Goal: Task Accomplishment & Management: Manage account settings

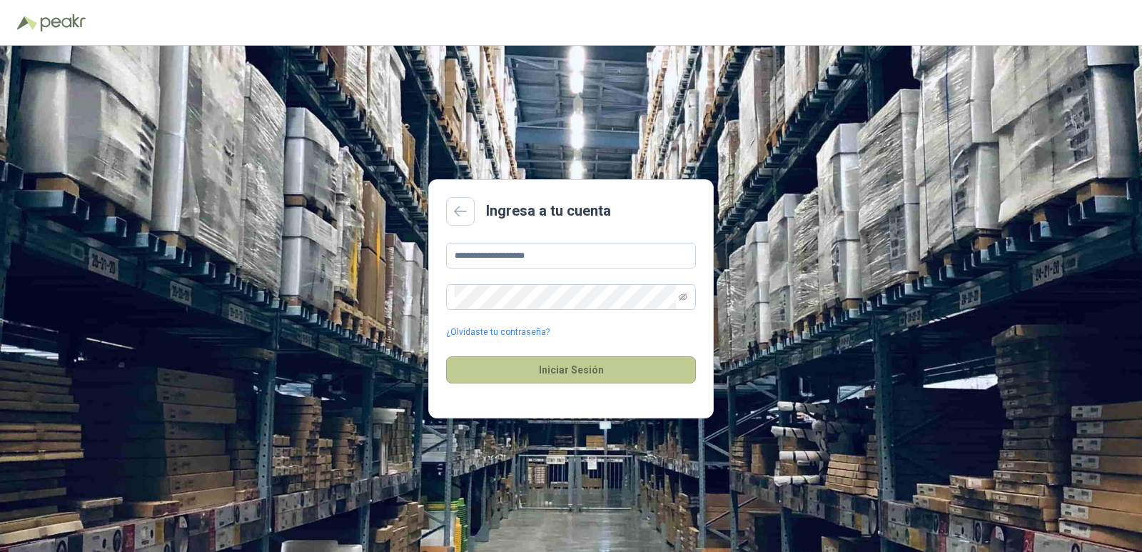
click at [554, 375] on button "Iniciar Sesión" at bounding box center [571, 369] width 250 height 27
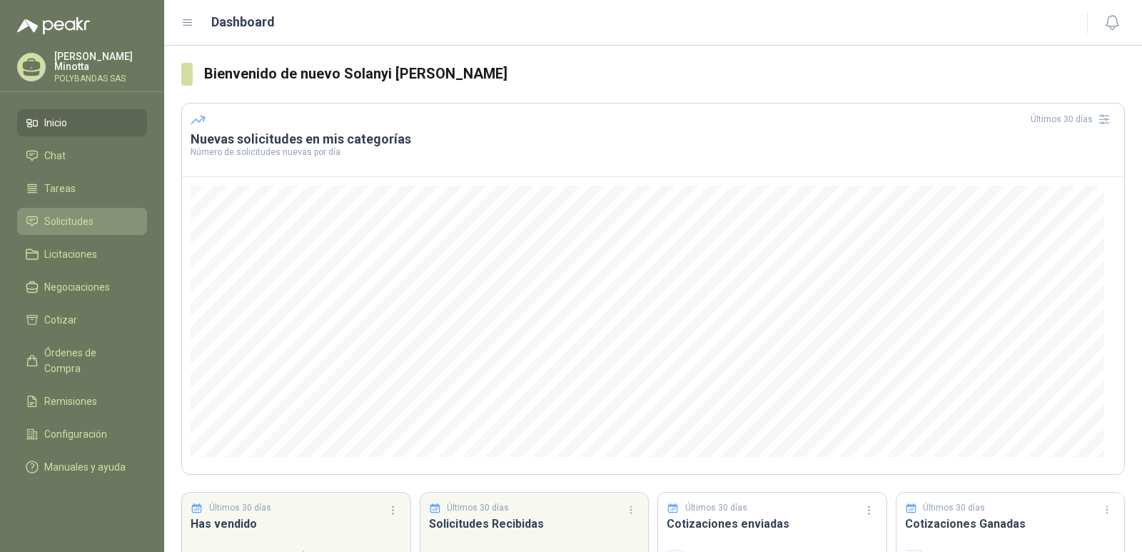
click at [73, 226] on span "Solicitudes" at bounding box center [68, 221] width 49 height 16
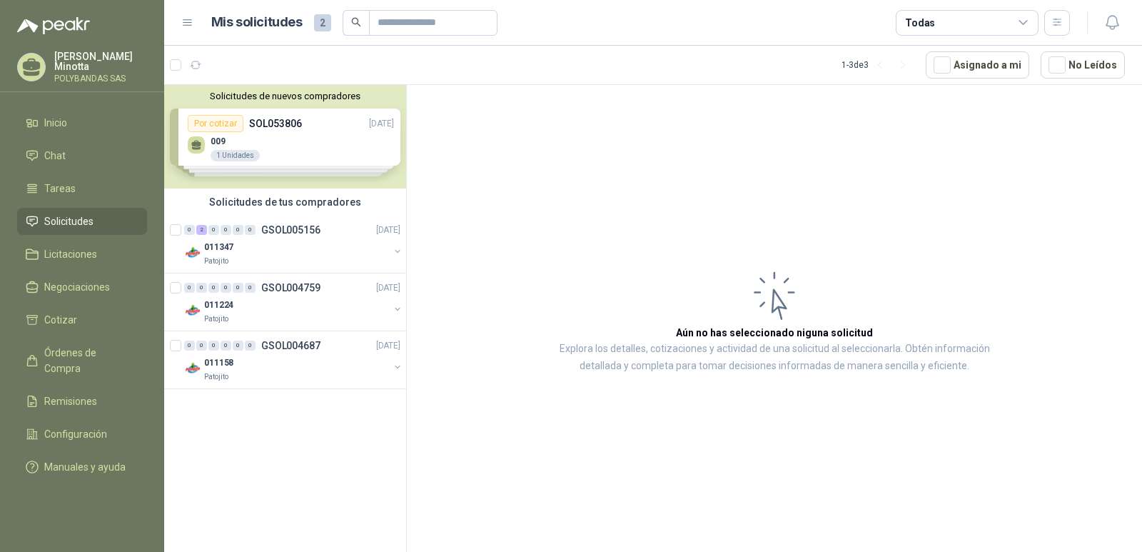
click at [275, 124] on div "Solicitudes de nuevos compradores Por cotizar SOL053806 27/08/25 009 1 Unidades…" at bounding box center [285, 136] width 242 height 103
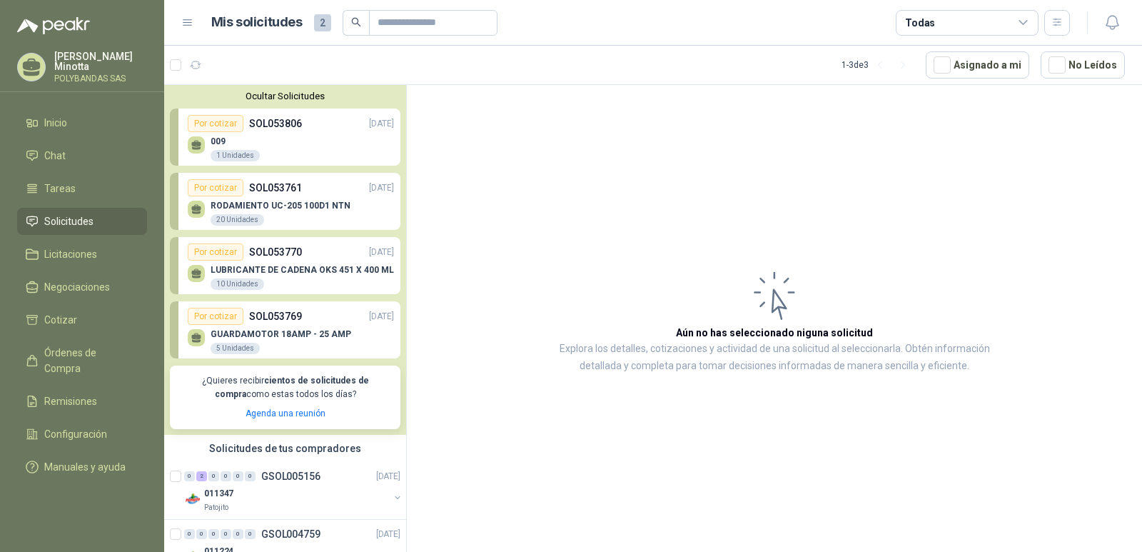
click at [290, 273] on p "LUBRICANTE DE CADENA OKS 451 X 400 ML" at bounding box center [301, 270] width 183 height 10
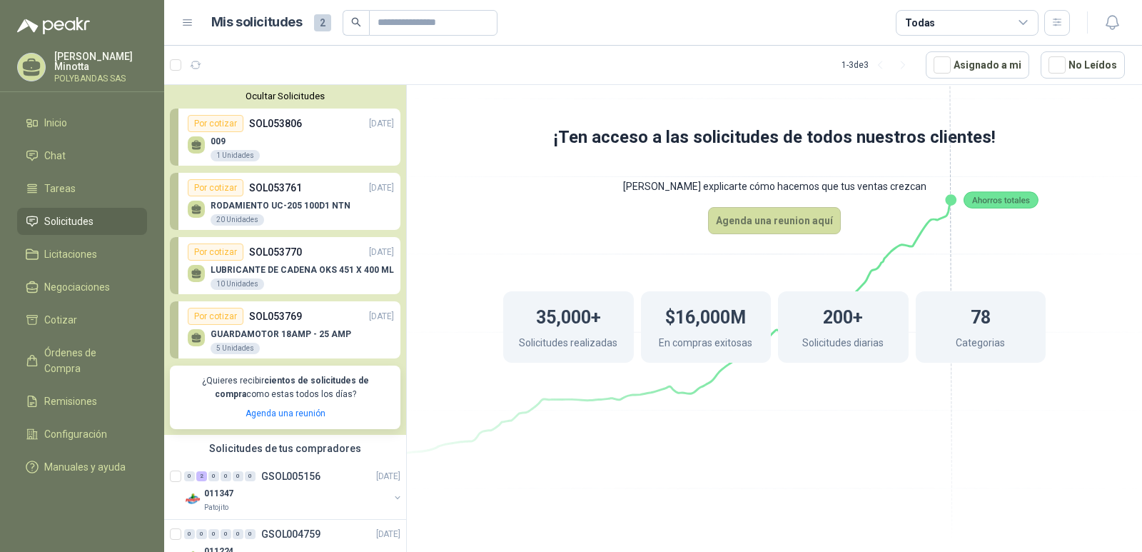
click at [278, 253] on p "SOL053770" at bounding box center [275, 252] width 53 height 16
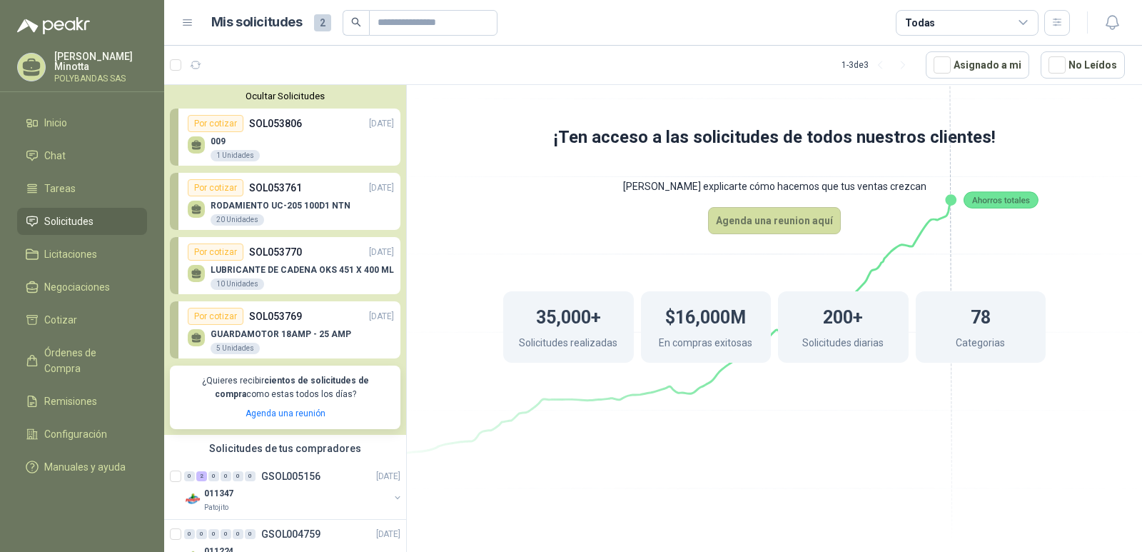
click at [223, 250] on div "Por cotizar" at bounding box center [216, 251] width 56 height 17
click at [195, 269] on icon at bounding box center [197, 274] width 12 height 12
click at [290, 413] on link "Agenda una reunión" at bounding box center [285, 413] width 80 height 10
click at [441, 367] on icon at bounding box center [774, 244] width 799 height 674
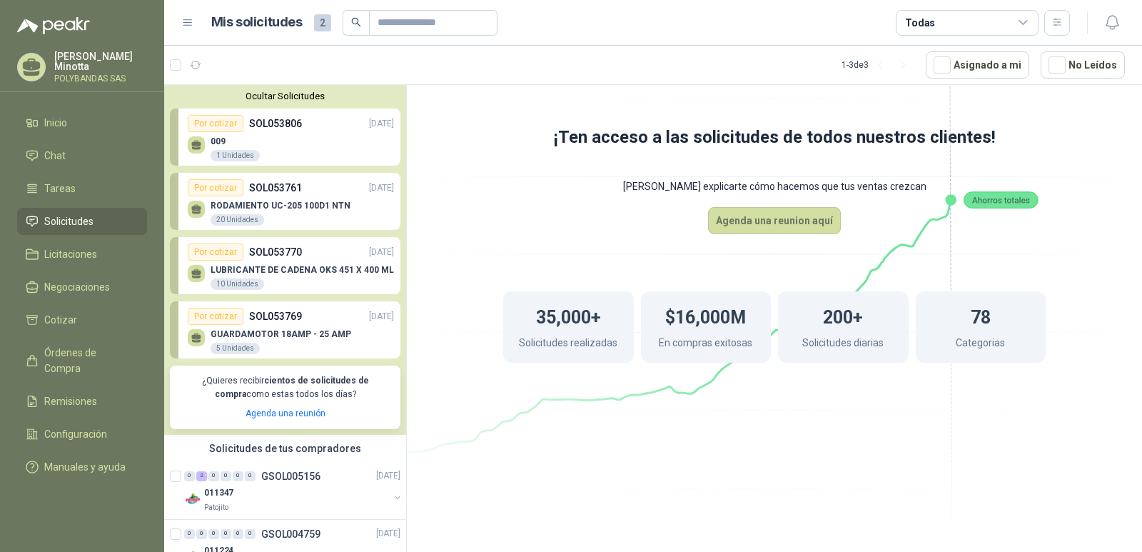
click at [275, 101] on button "Ocultar Solicitudes" at bounding box center [285, 96] width 230 height 11
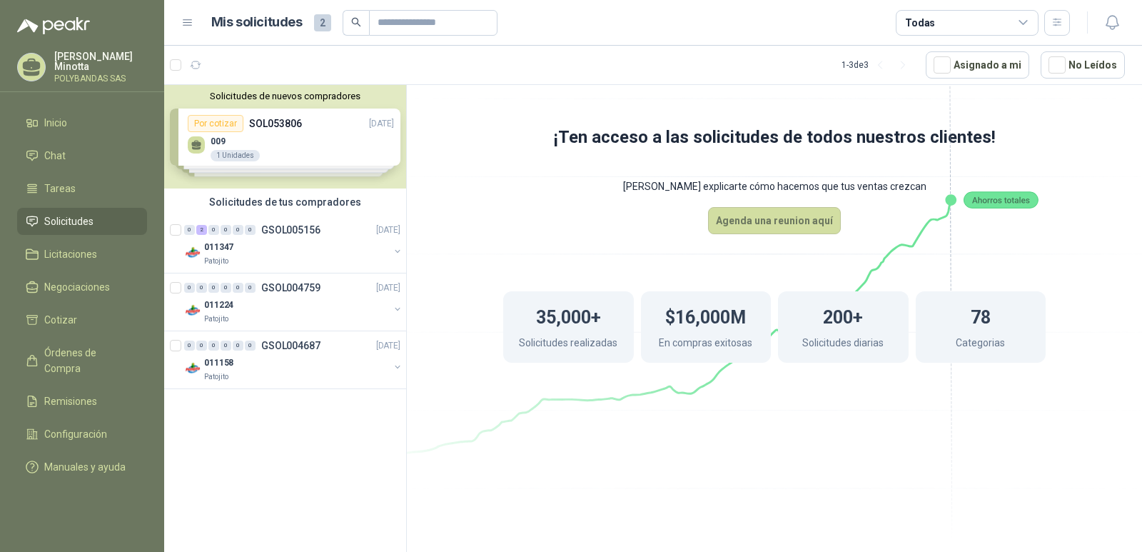
click at [77, 221] on span "Solicitudes" at bounding box center [68, 221] width 49 height 16
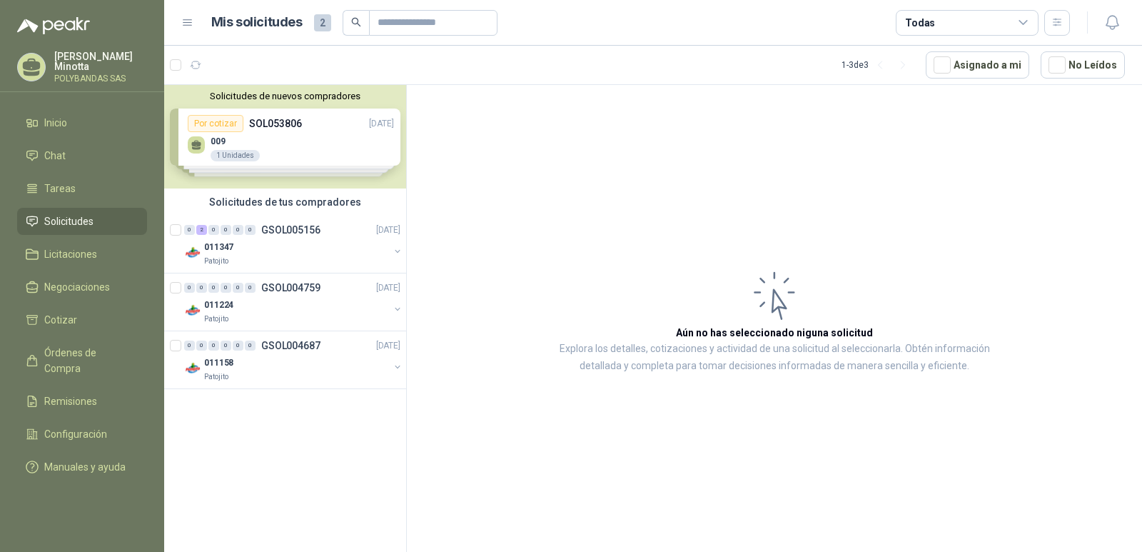
click at [97, 54] on p "Solanyi [PERSON_NAME]" at bounding box center [100, 61] width 93 height 20
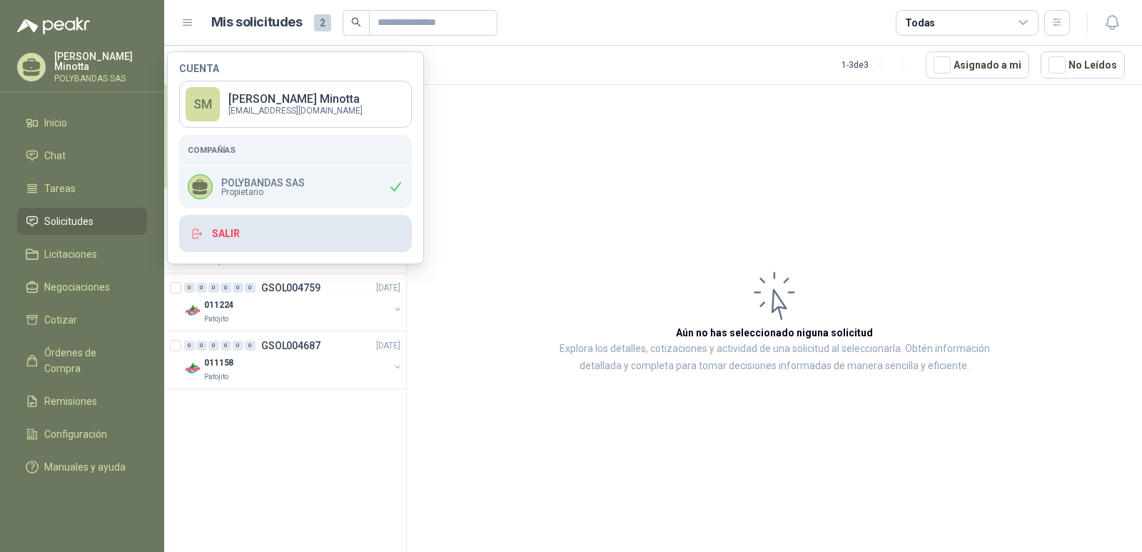
click at [228, 229] on button "Salir" at bounding box center [295, 233] width 233 height 37
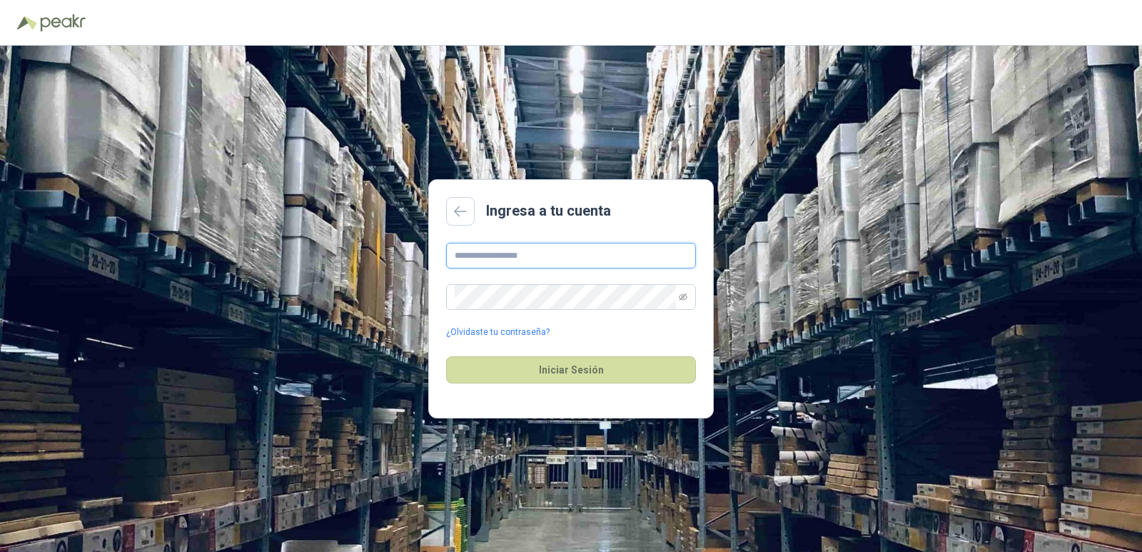
type input "**********"
click at [582, 373] on button "Iniciar Sesión" at bounding box center [571, 369] width 250 height 27
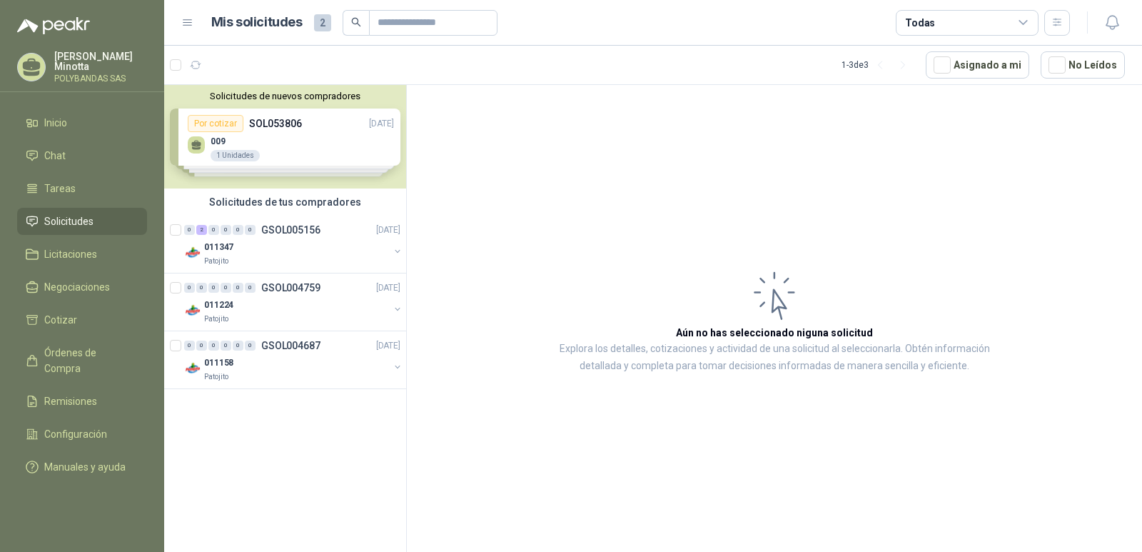
click at [299, 93] on button "Solicitudes de nuevos compradores" at bounding box center [285, 96] width 230 height 11
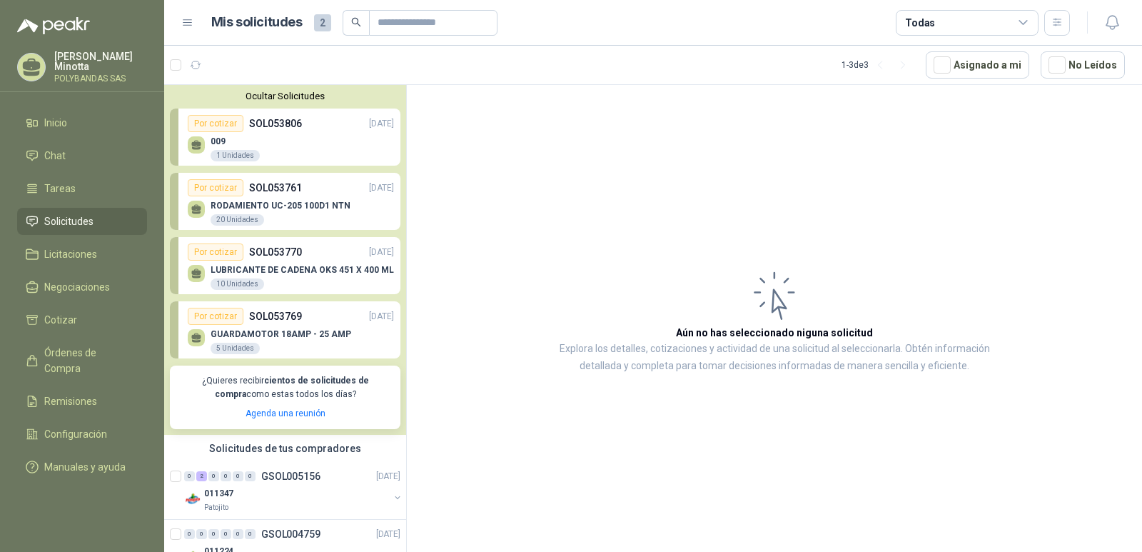
click at [345, 273] on p "LUBRICANTE DE CADENA OKS 451 X 400 ML" at bounding box center [301, 270] width 183 height 10
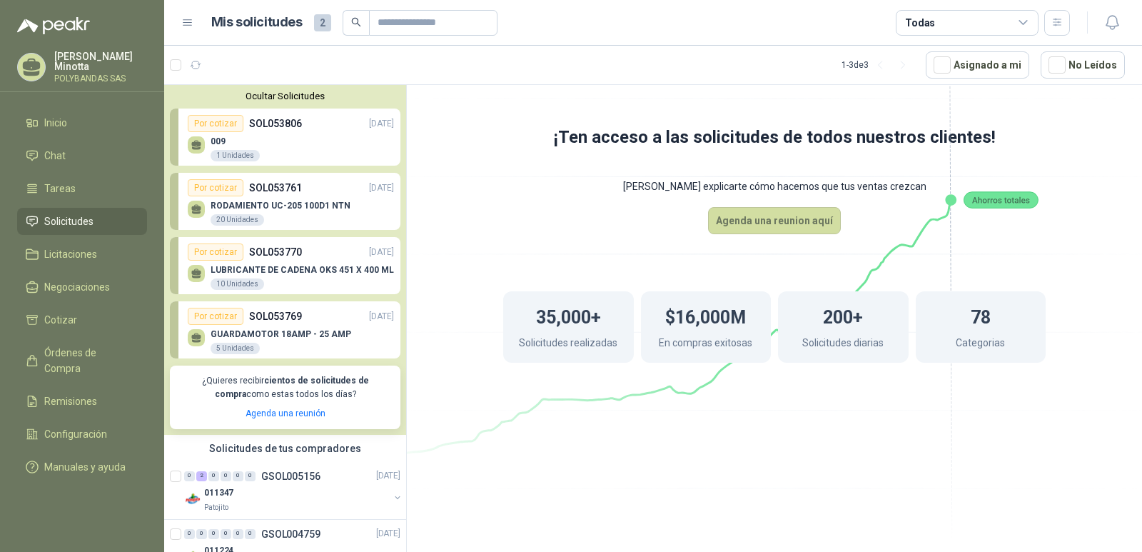
click at [283, 332] on p "GUARDAMOTOR 18AMP - 25 AMP" at bounding box center [280, 334] width 141 height 10
click at [263, 272] on p "LUBRICANTE DE CADENA OKS 451 X 400 ML" at bounding box center [301, 270] width 183 height 10
click at [201, 274] on icon at bounding box center [196, 271] width 10 height 6
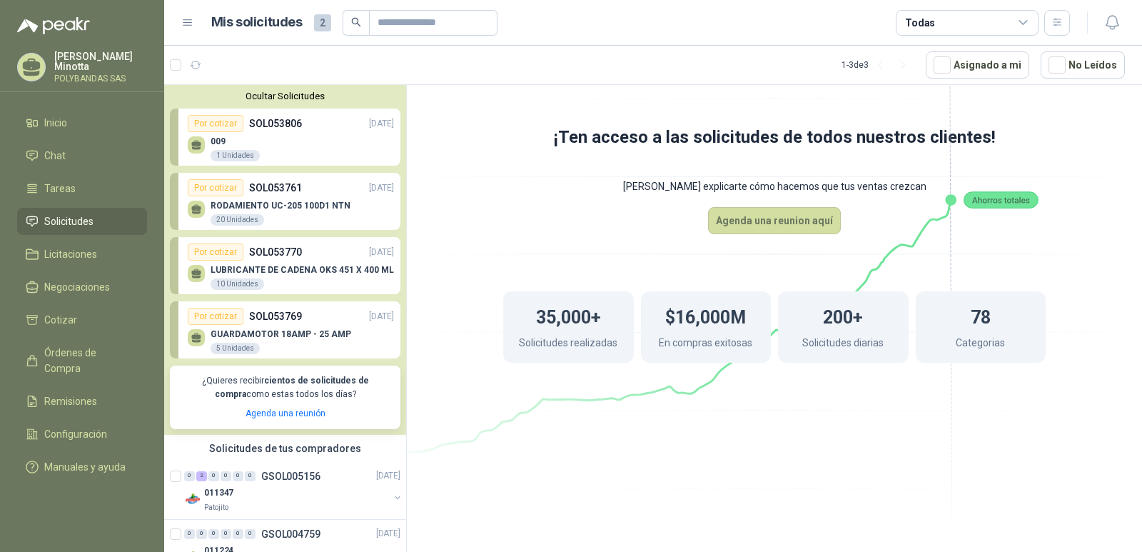
click at [201, 274] on icon at bounding box center [196, 271] width 10 height 6
click at [215, 253] on div "Por cotizar" at bounding box center [216, 251] width 56 height 17
click at [200, 272] on icon at bounding box center [196, 271] width 10 height 6
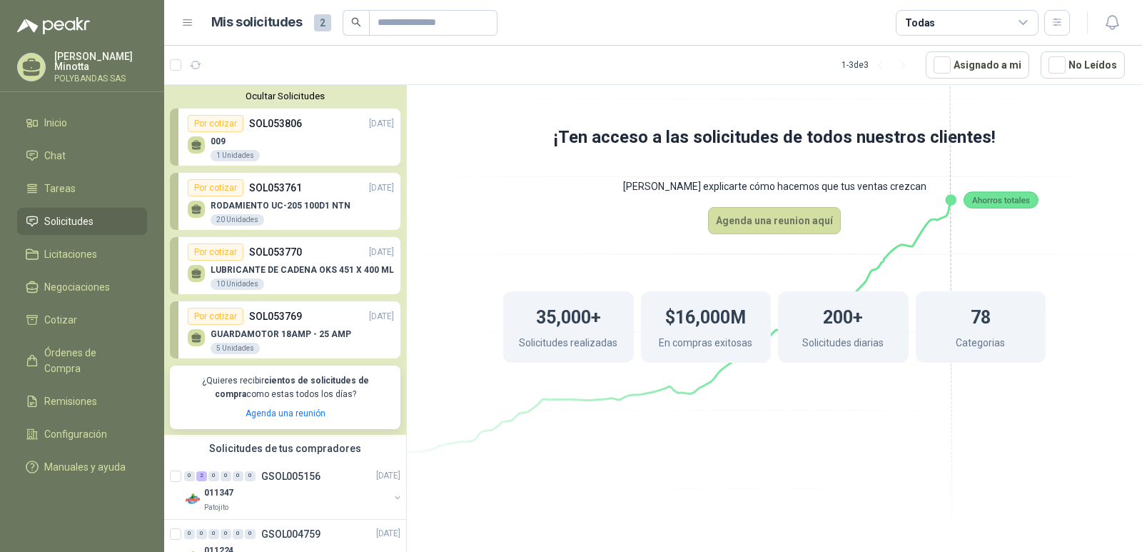
click at [209, 253] on div "Por cotizar" at bounding box center [216, 251] width 56 height 17
click at [270, 251] on p "SOL053770" at bounding box center [275, 252] width 53 height 16
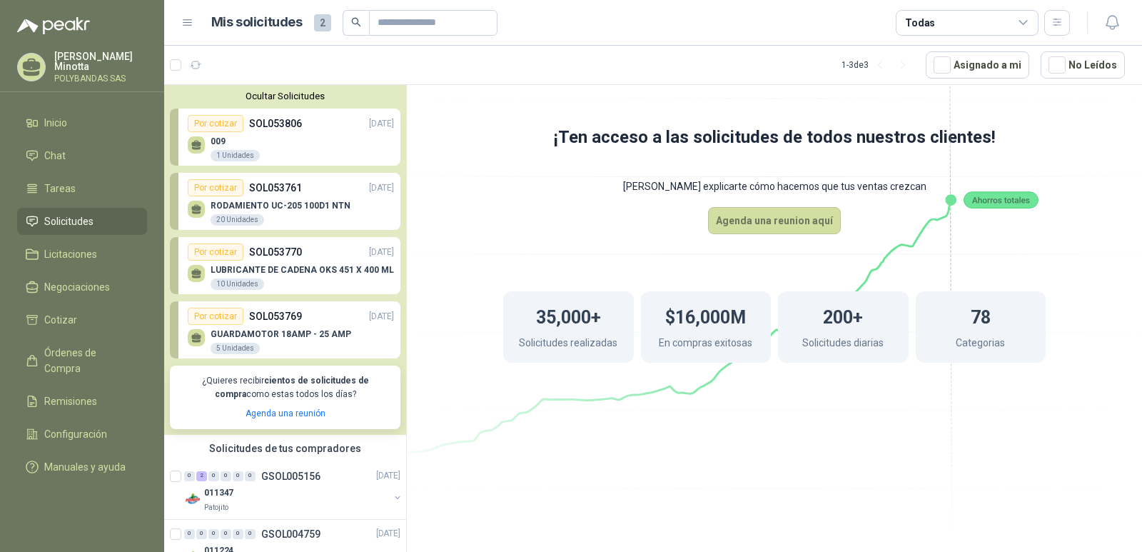
click at [270, 251] on p "SOL053770" at bounding box center [275, 252] width 53 height 16
click at [302, 99] on button "Ocultar Solicitudes" at bounding box center [285, 96] width 230 height 11
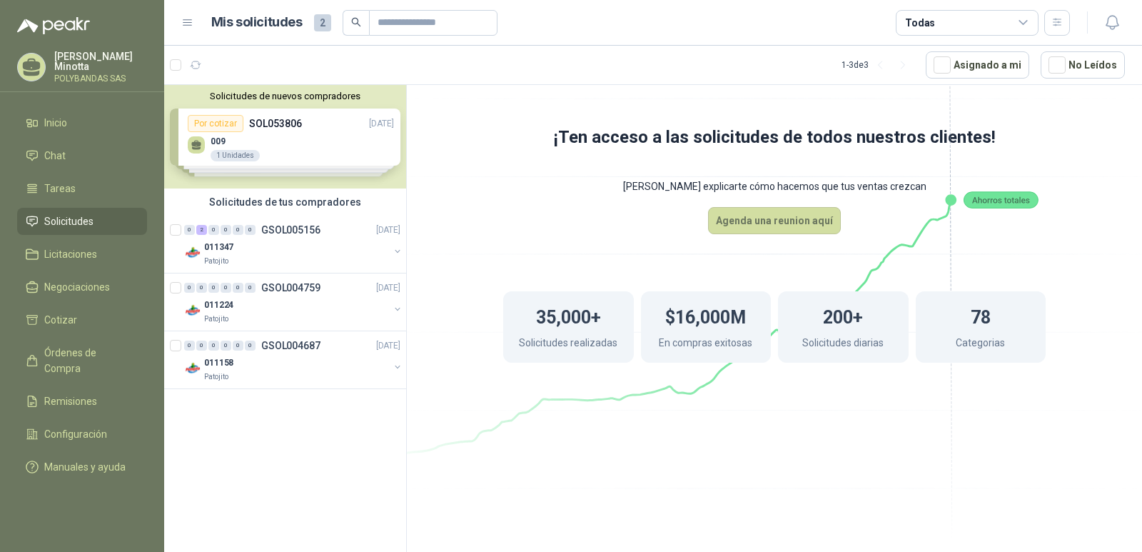
click at [452, 201] on icon at bounding box center [774, 244] width 799 height 674
click at [64, 70] on p "Solanyi [PERSON_NAME]" at bounding box center [100, 61] width 93 height 20
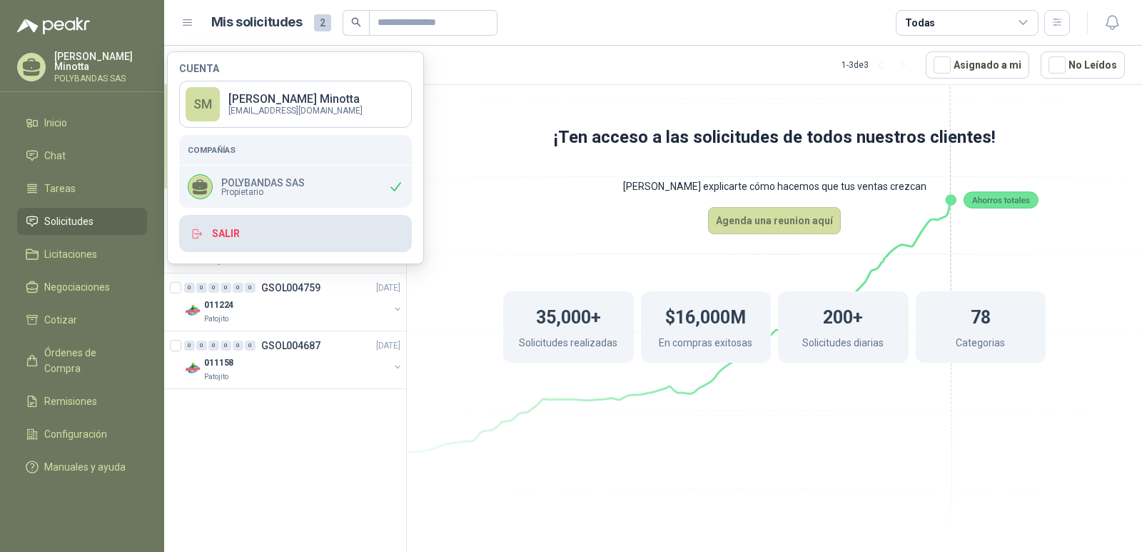
click at [248, 234] on button "Salir" at bounding box center [295, 233] width 233 height 37
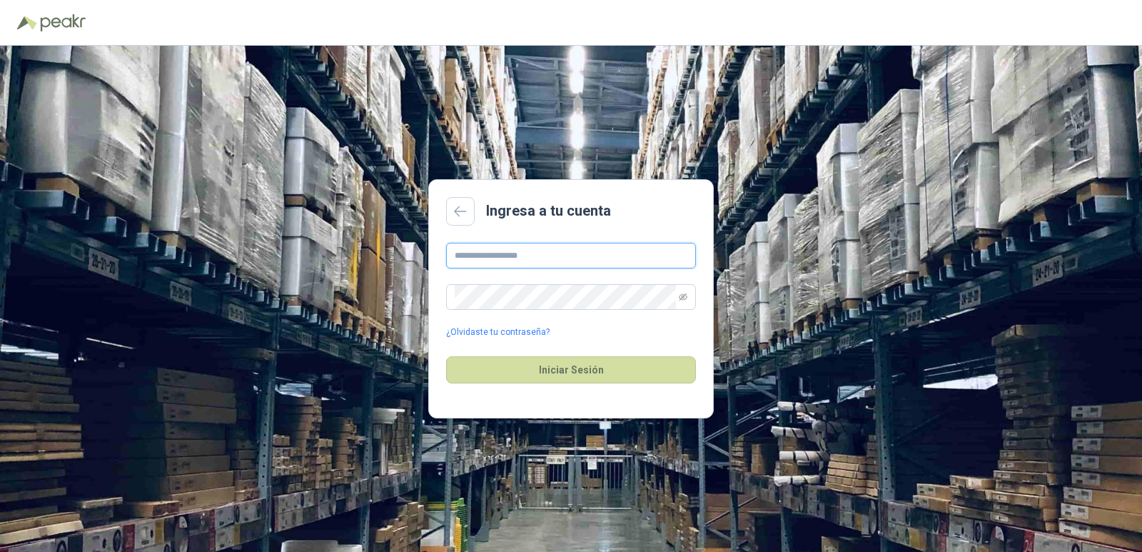
type input "**********"
click at [585, 368] on button "Iniciar Sesión" at bounding box center [571, 369] width 250 height 27
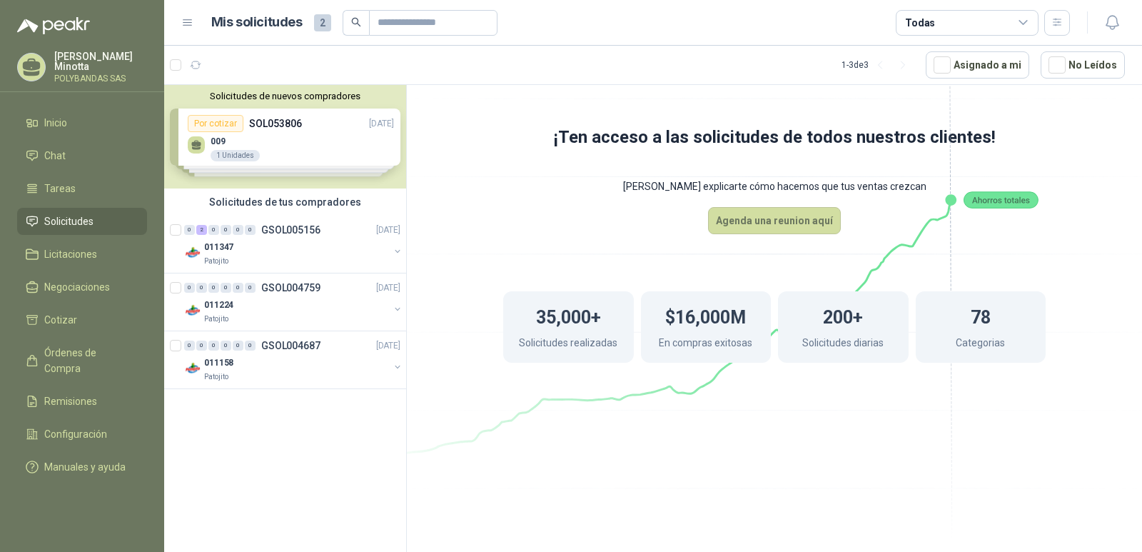
click at [90, 226] on span "Solicitudes" at bounding box center [68, 221] width 49 height 16
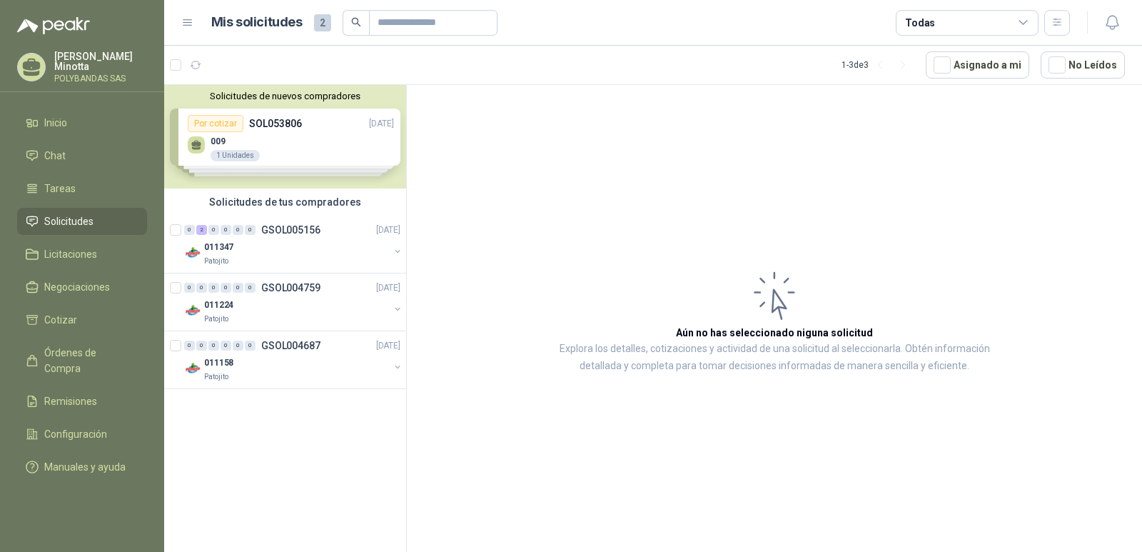
click at [309, 98] on button "Solicitudes de nuevos compradores" at bounding box center [285, 96] width 230 height 11
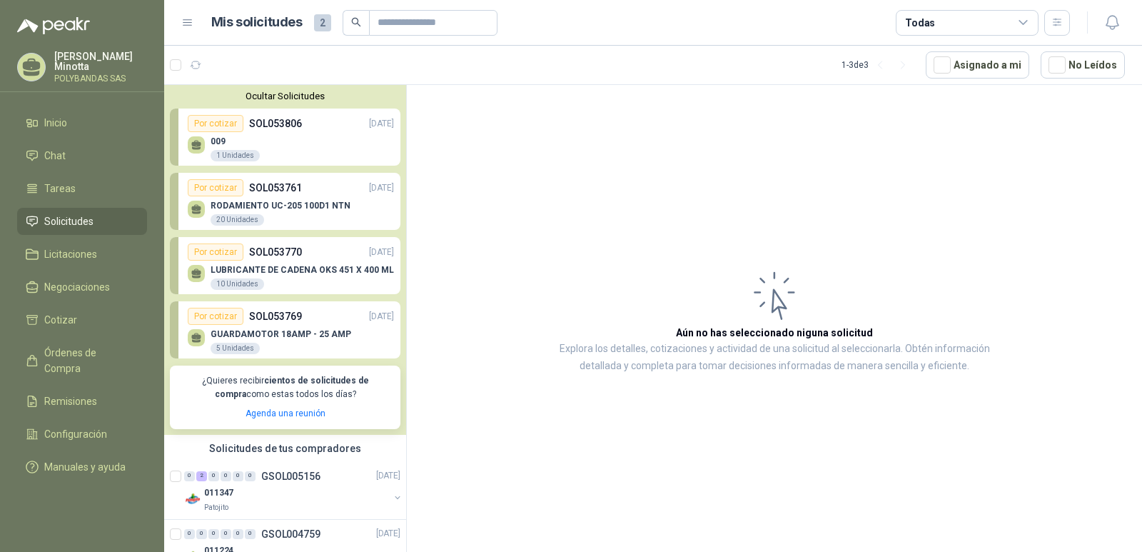
click at [305, 95] on button "Ocultar Solicitudes" at bounding box center [285, 96] width 230 height 11
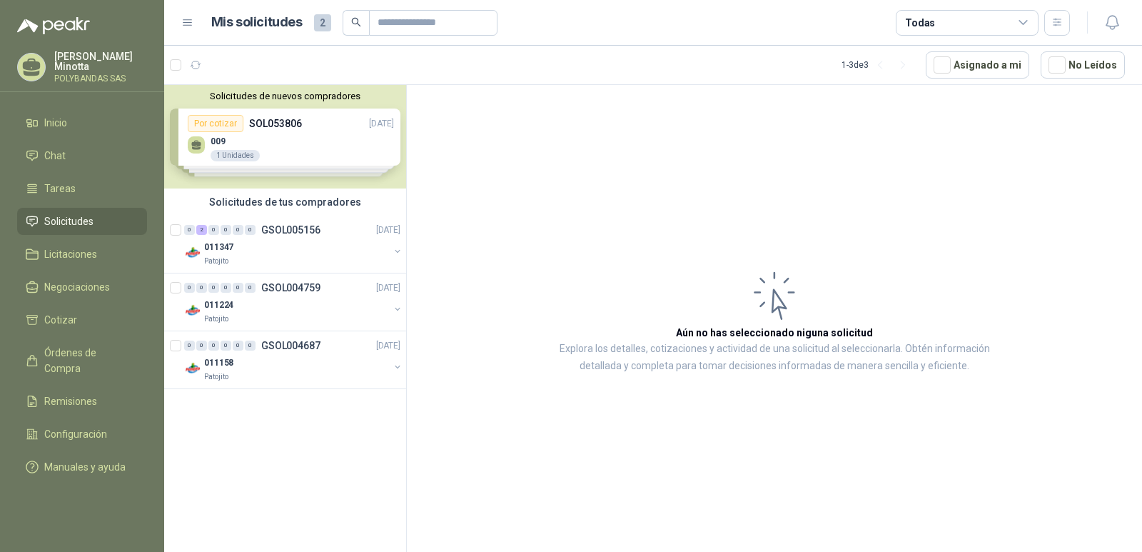
click at [287, 96] on button "Solicitudes de nuevos compradores" at bounding box center [285, 96] width 230 height 11
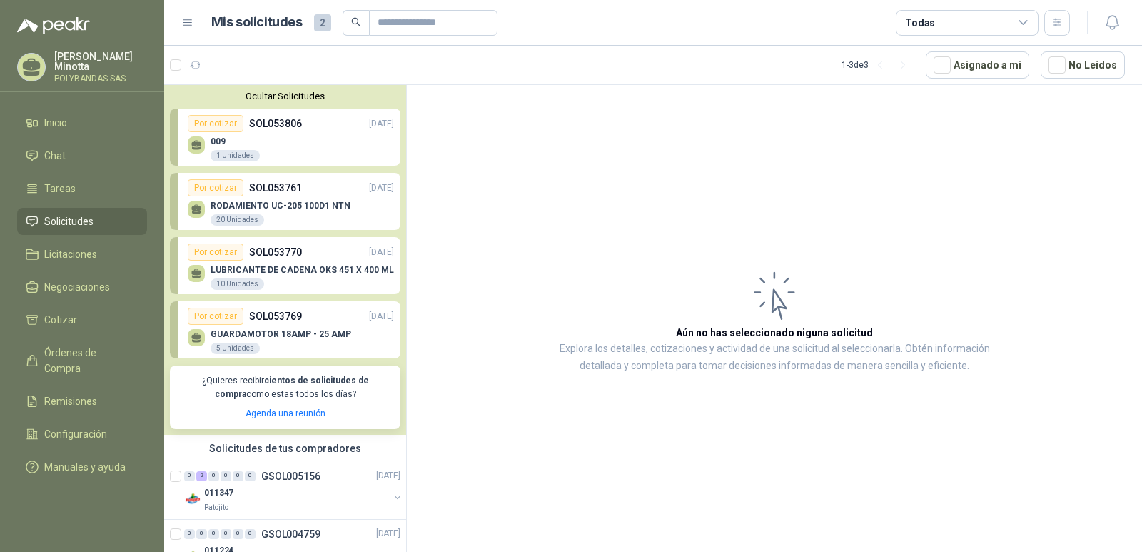
click at [278, 94] on button "Ocultar Solicitudes" at bounding box center [285, 96] width 230 height 11
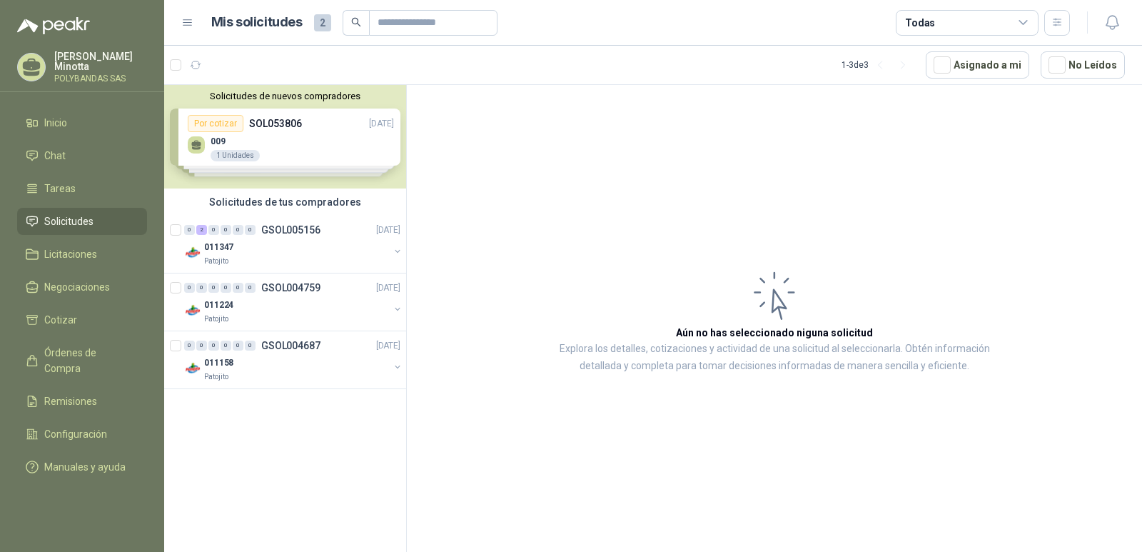
click at [91, 81] on p "POLYBANDAS SAS" at bounding box center [100, 78] width 93 height 9
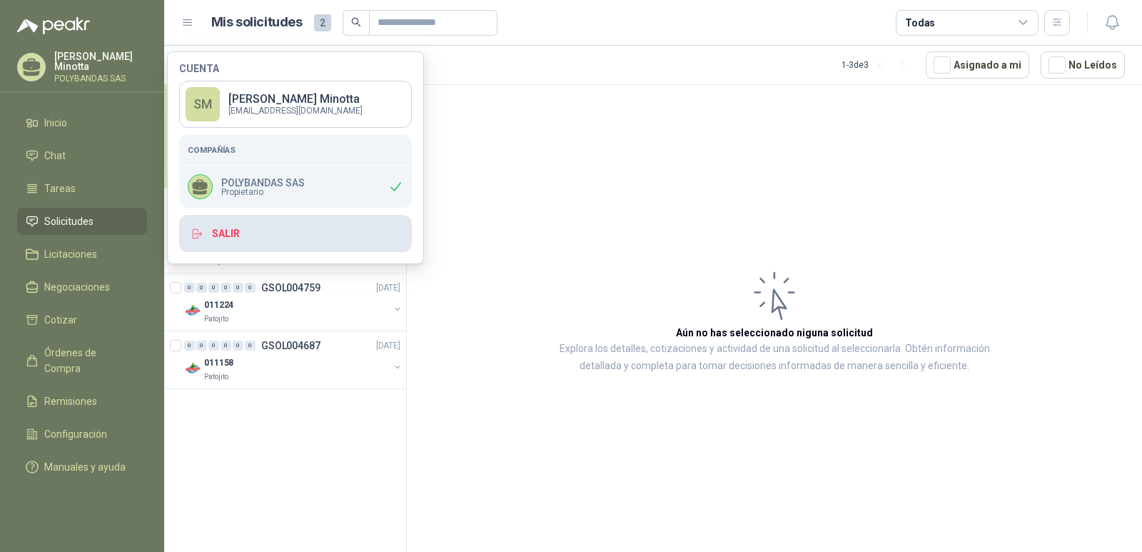
click at [254, 250] on button "Salir" at bounding box center [295, 233] width 233 height 37
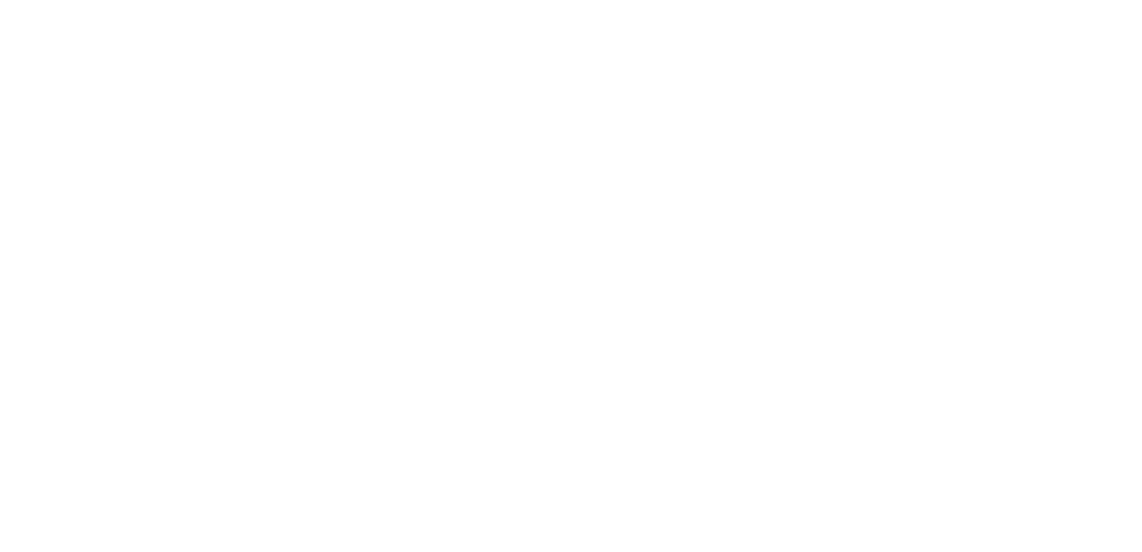
click at [240, 0] on html at bounding box center [571, 0] width 1142 height 0
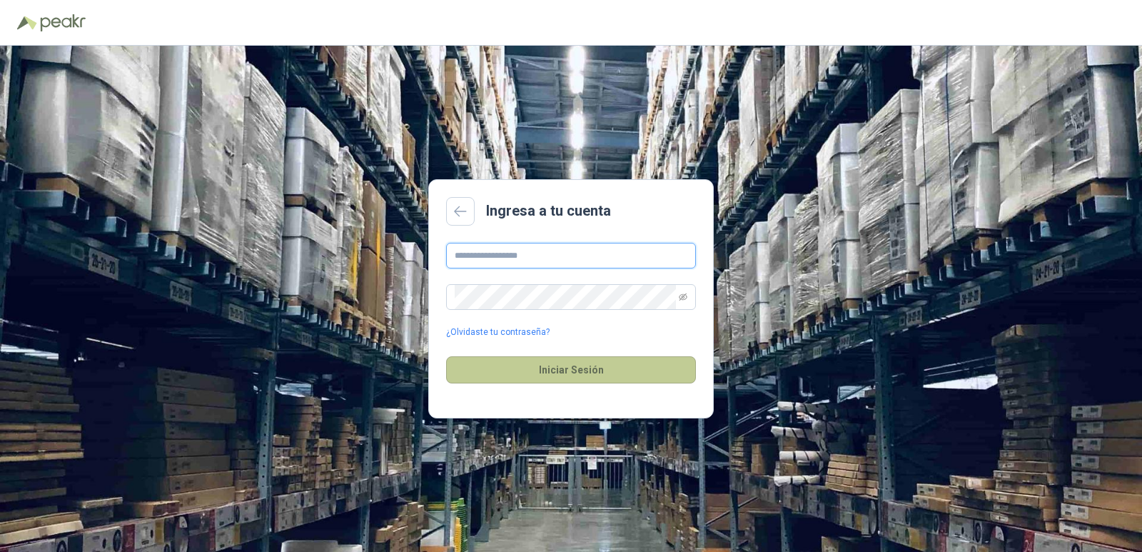
type input "**********"
click at [592, 379] on button "Iniciar Sesión" at bounding box center [571, 369] width 250 height 27
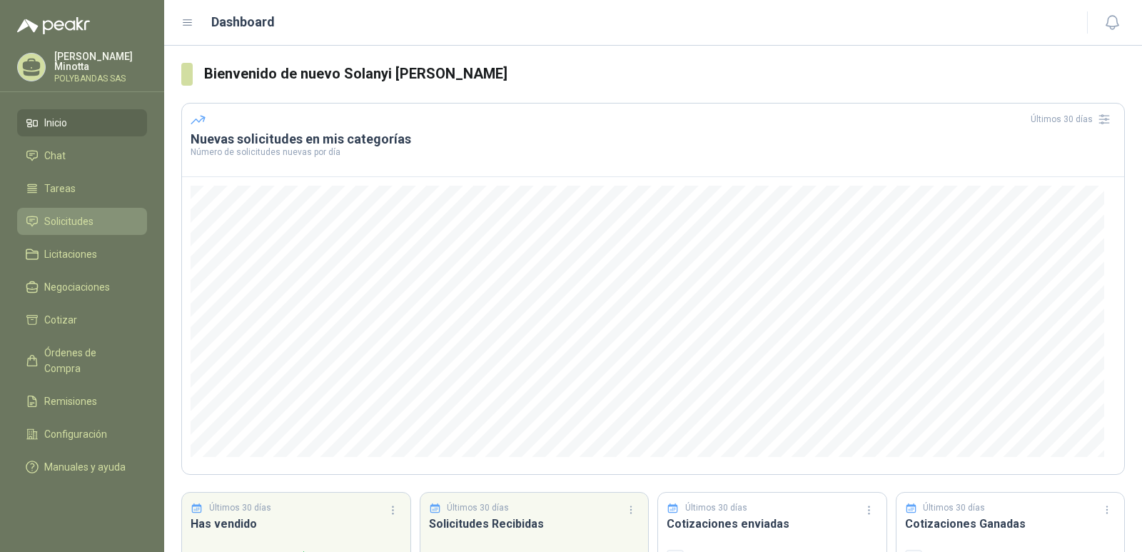
click at [59, 213] on span "Solicitudes" at bounding box center [68, 221] width 49 height 16
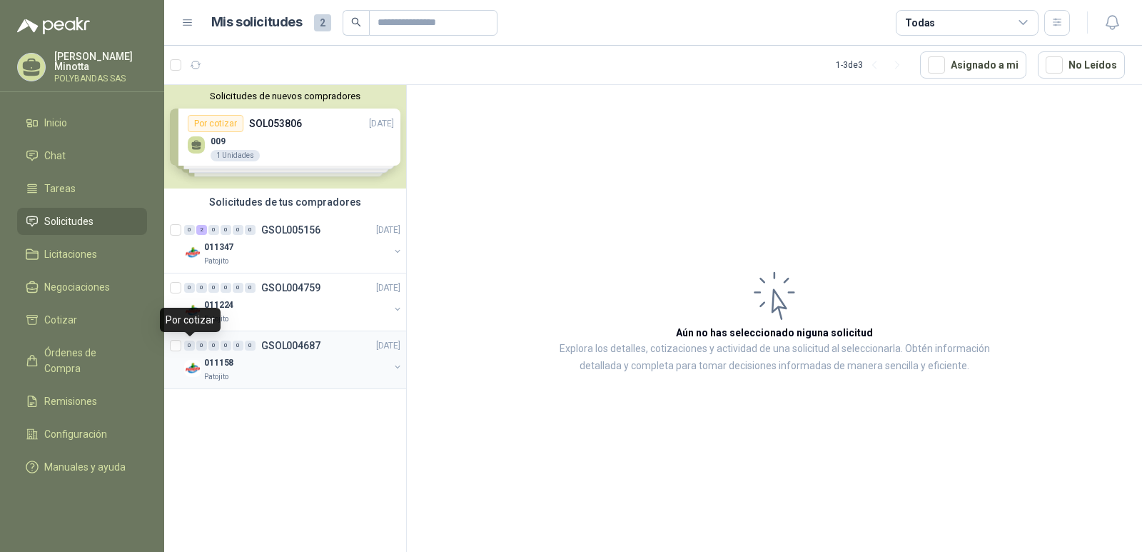
click at [190, 342] on div "0" at bounding box center [189, 345] width 11 height 10
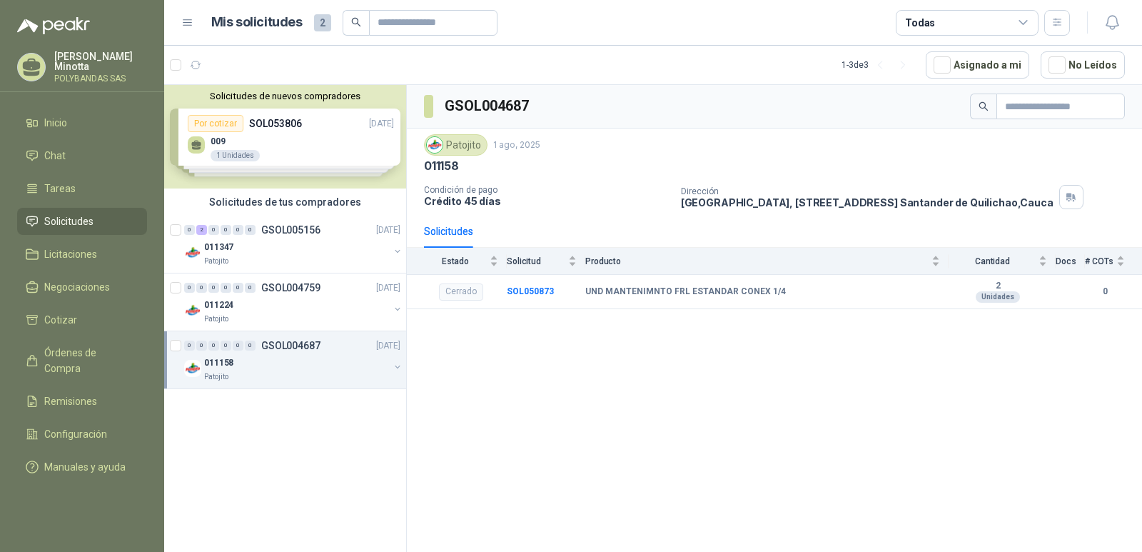
click at [270, 138] on div "Solicitudes de nuevos compradores Por cotizar SOL053806 [DATE] 009 1 Unidades P…" at bounding box center [285, 136] width 242 height 103
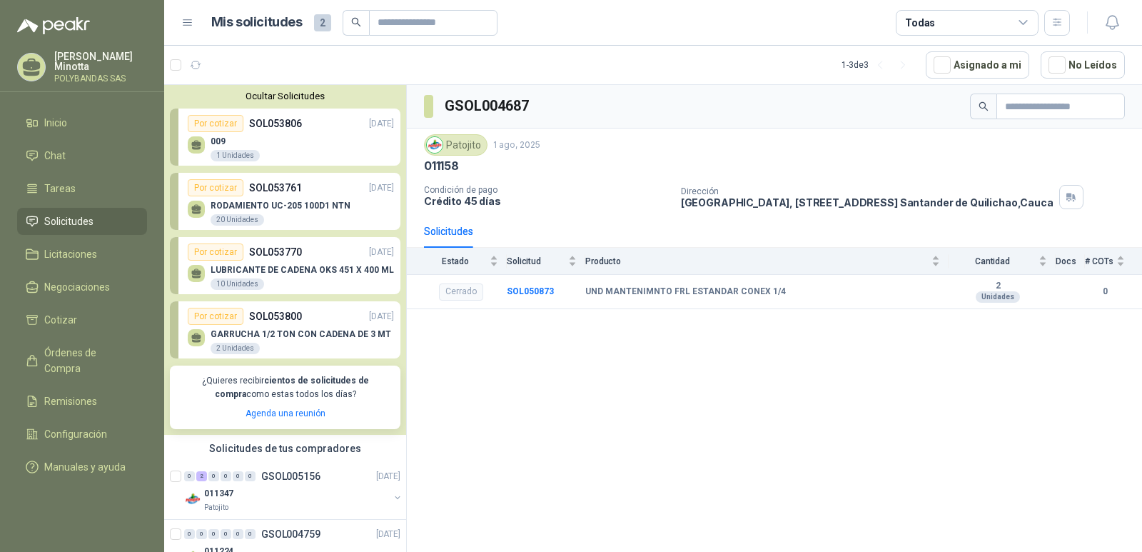
click at [273, 103] on div "Ocultar Solicitudes Por cotizar SOL053806 [DATE] 009 1 Unidades Por cotizar SOL…" at bounding box center [285, 260] width 242 height 350
click at [273, 101] on button "Ocultar Solicitudes" at bounding box center [285, 96] width 230 height 11
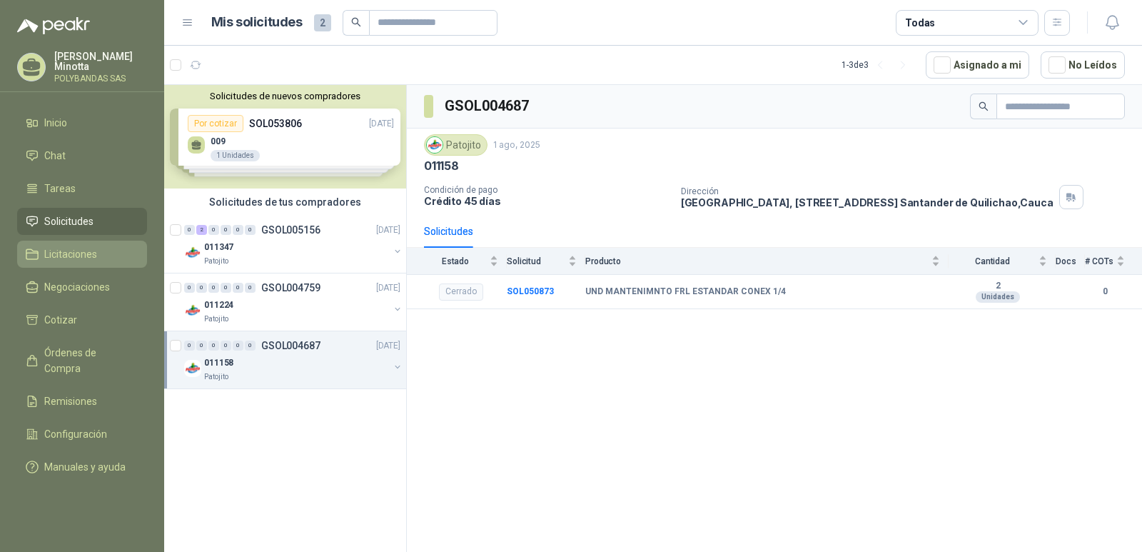
click at [81, 260] on span "Licitaciones" at bounding box center [70, 254] width 53 height 16
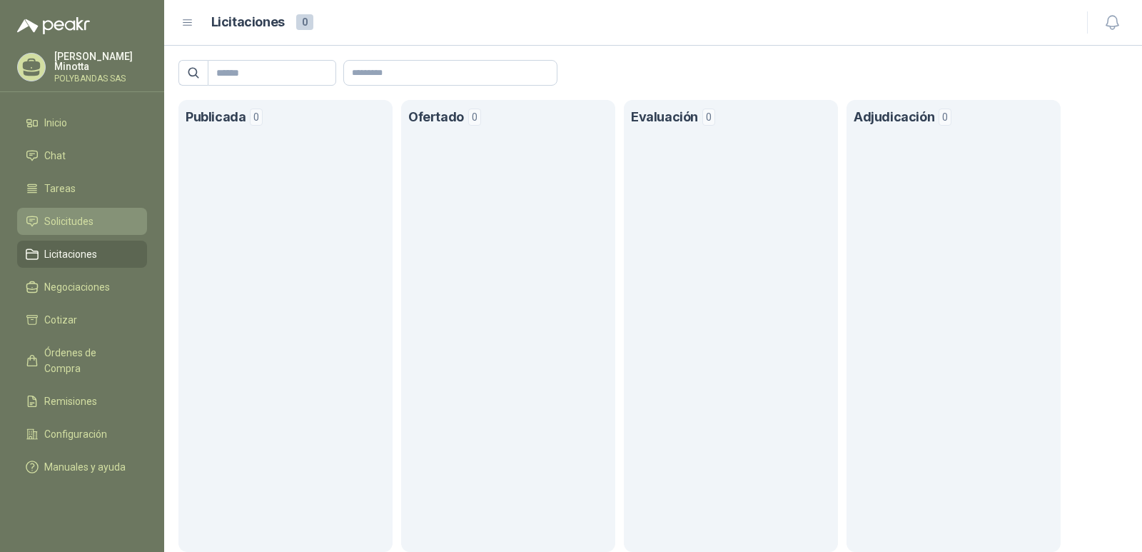
click at [72, 225] on span "Solicitudes" at bounding box center [68, 221] width 49 height 16
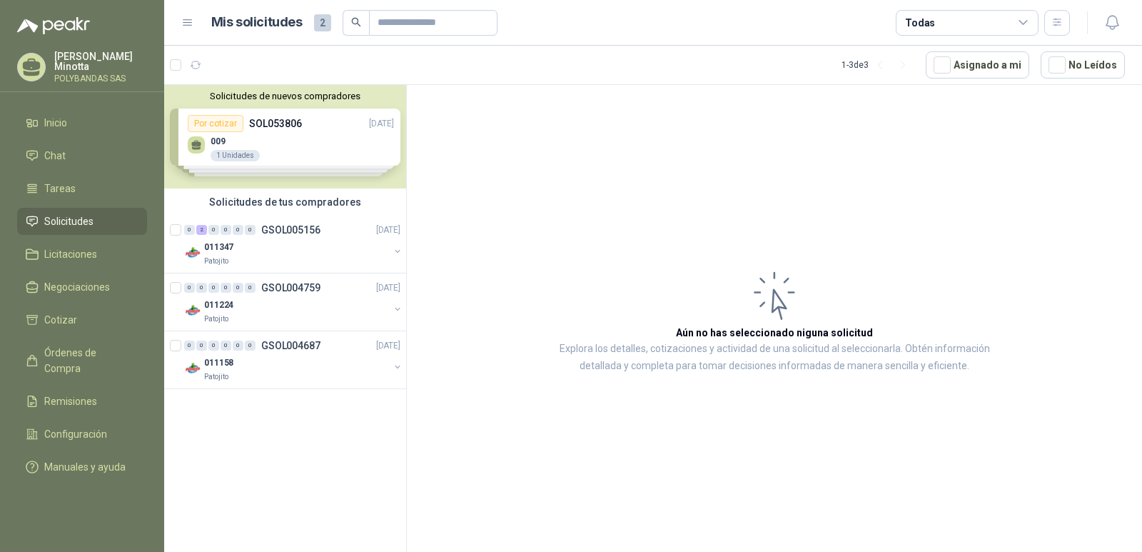
click at [64, 64] on p "Solanyi [PERSON_NAME]" at bounding box center [100, 61] width 93 height 20
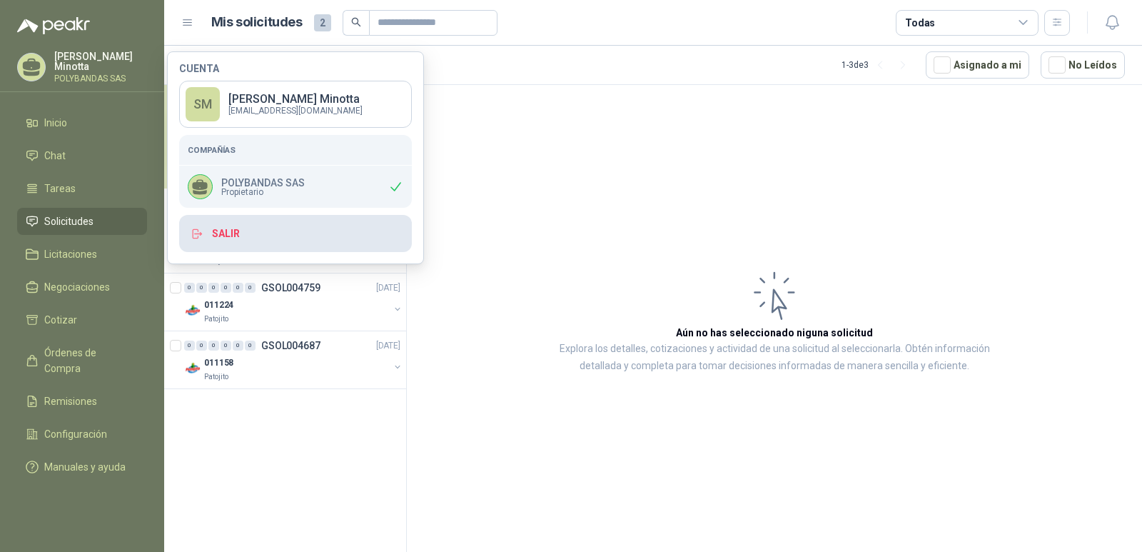
click at [234, 239] on button "Salir" at bounding box center [295, 233] width 233 height 37
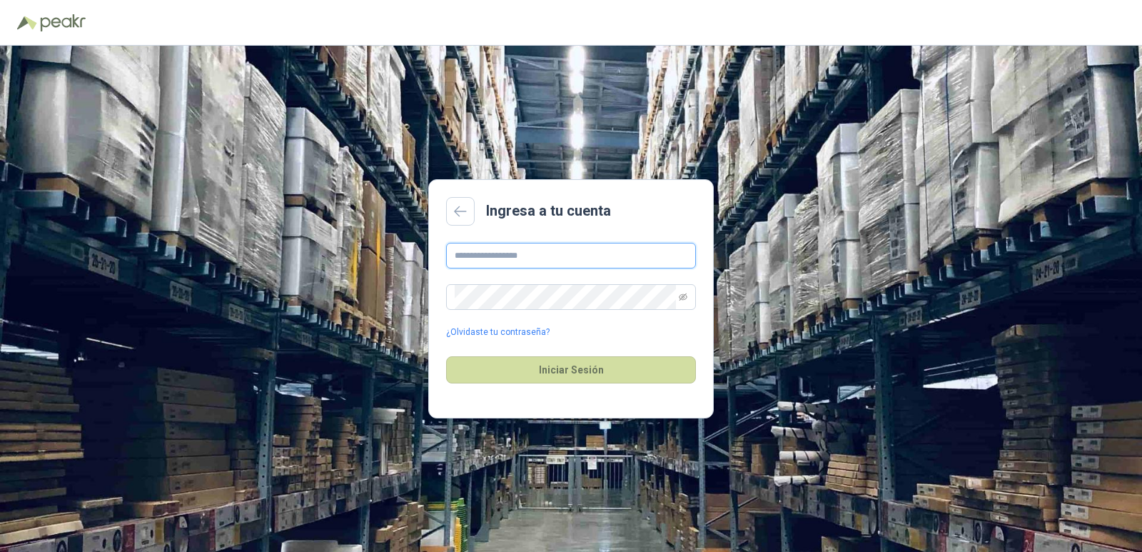
type input "**********"
click at [555, 378] on button "Iniciar Sesión" at bounding box center [571, 369] width 250 height 27
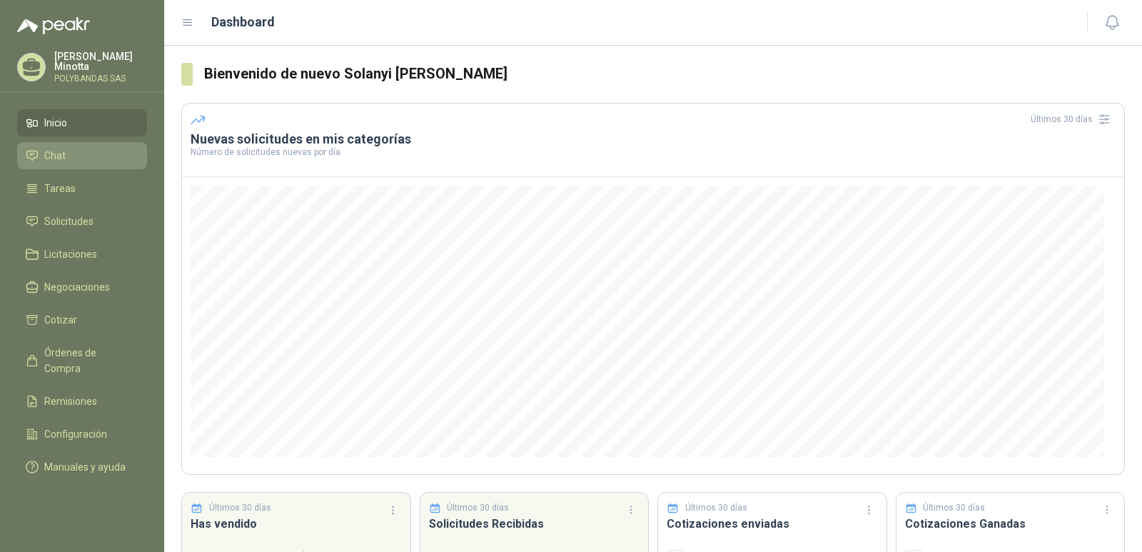
click at [91, 146] on link "Chat" at bounding box center [82, 155] width 130 height 27
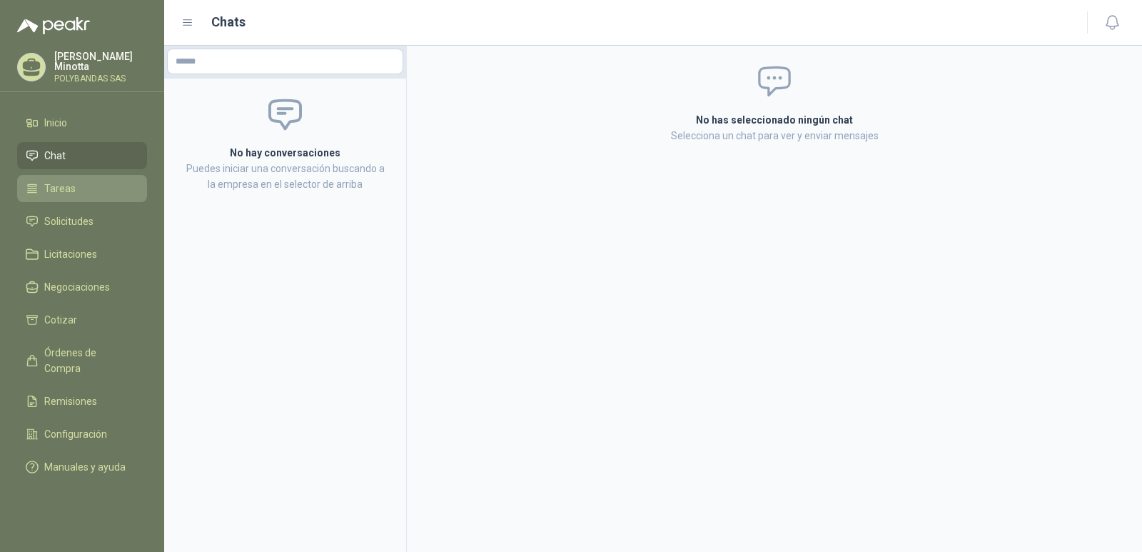
click at [84, 175] on link "Tareas" at bounding box center [82, 188] width 130 height 27
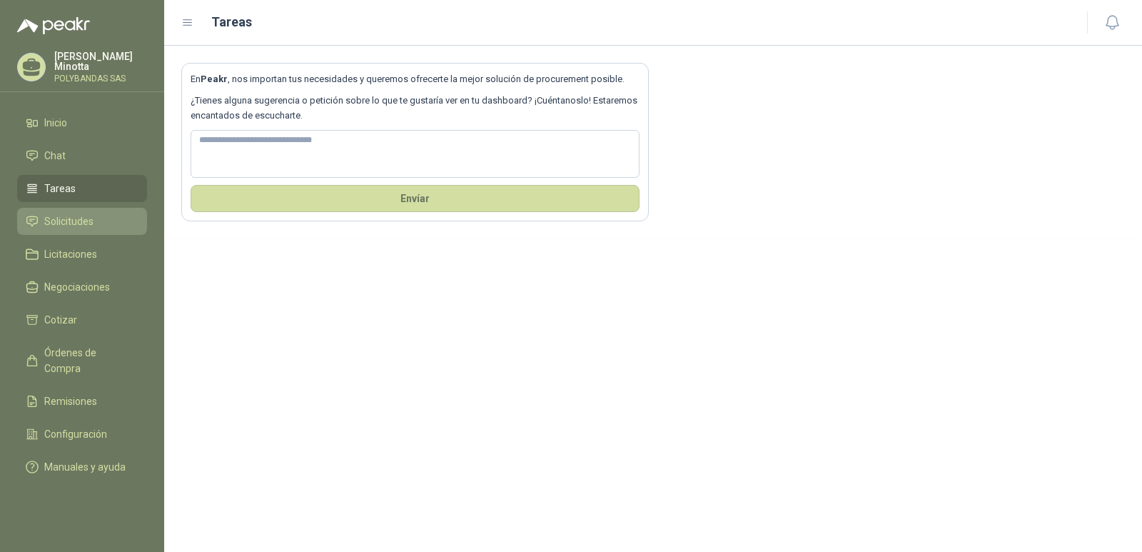
click at [88, 226] on span "Solicitudes" at bounding box center [68, 221] width 49 height 16
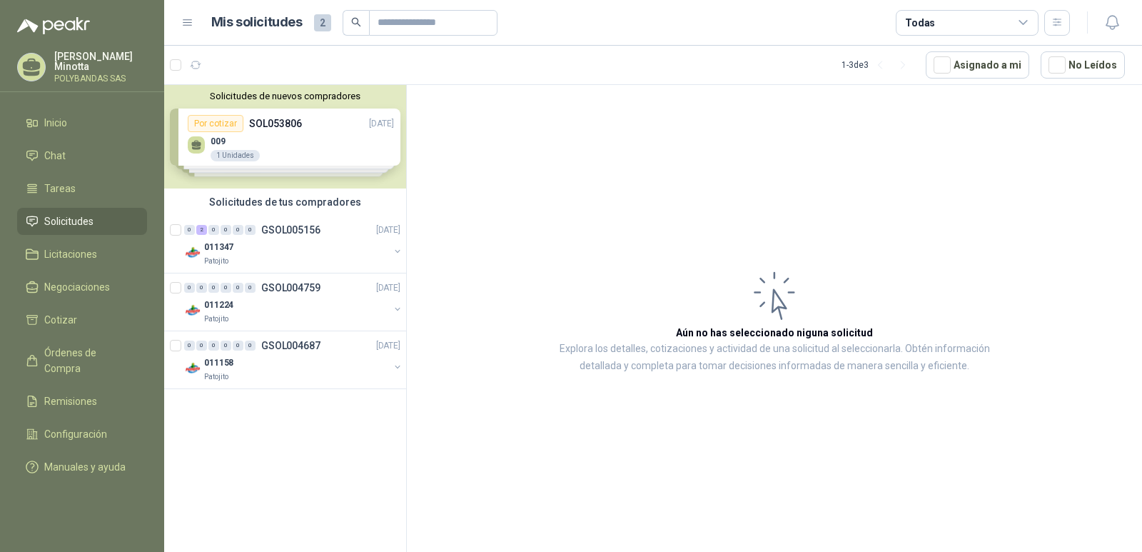
click at [324, 97] on button "Solicitudes de nuevos compradores" at bounding box center [285, 96] width 230 height 11
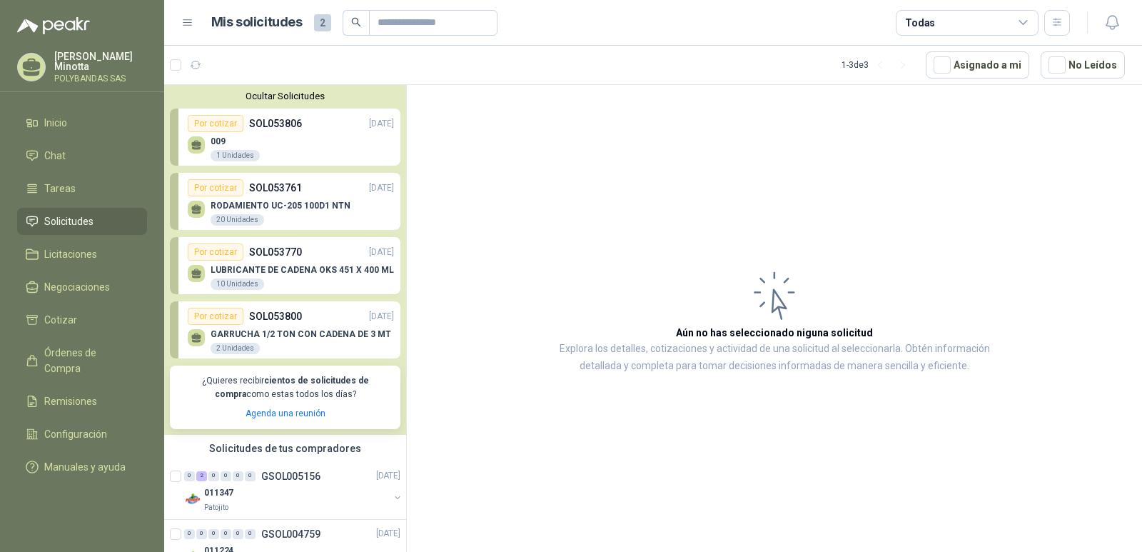
click at [73, 62] on p "Solanyi [PERSON_NAME]" at bounding box center [100, 61] width 93 height 20
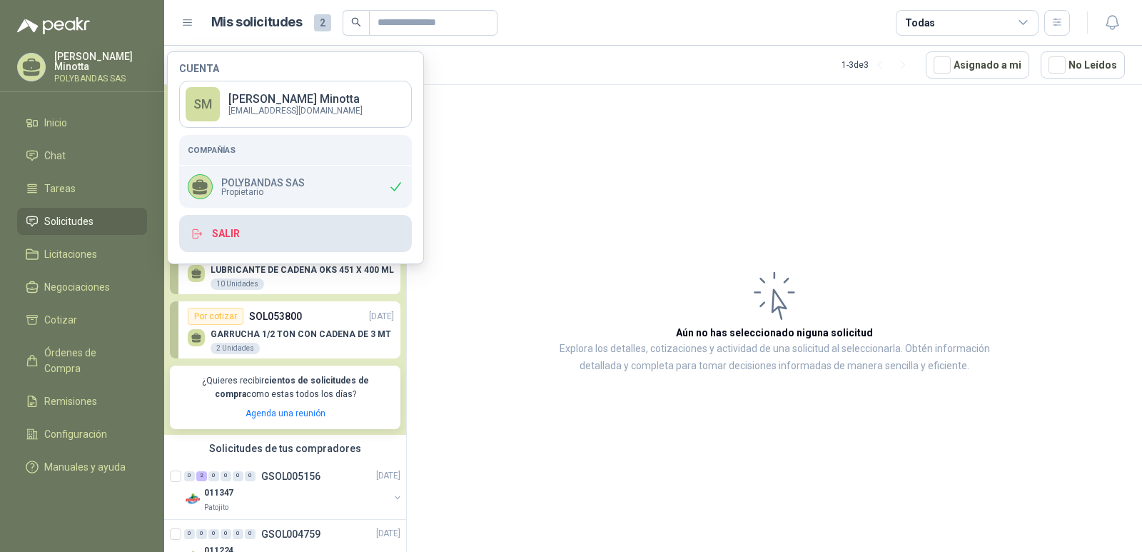
click at [249, 230] on button "Salir" at bounding box center [295, 233] width 233 height 37
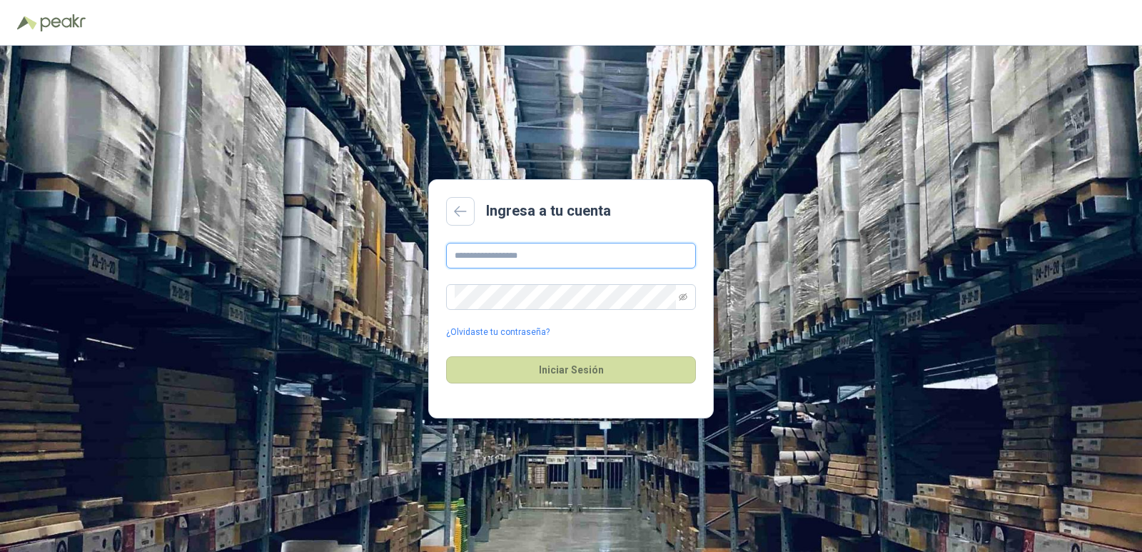
type input "**********"
click at [636, 144] on div "**********" at bounding box center [571, 299] width 1142 height 506
drag, startPoint x: 238, startPoint y: 320, endPoint x: 231, endPoint y: 297, distance: 24.6
click at [239, 320] on div "**********" at bounding box center [571, 299] width 1142 height 506
click at [519, 382] on button "Iniciar Sesión" at bounding box center [571, 369] width 250 height 27
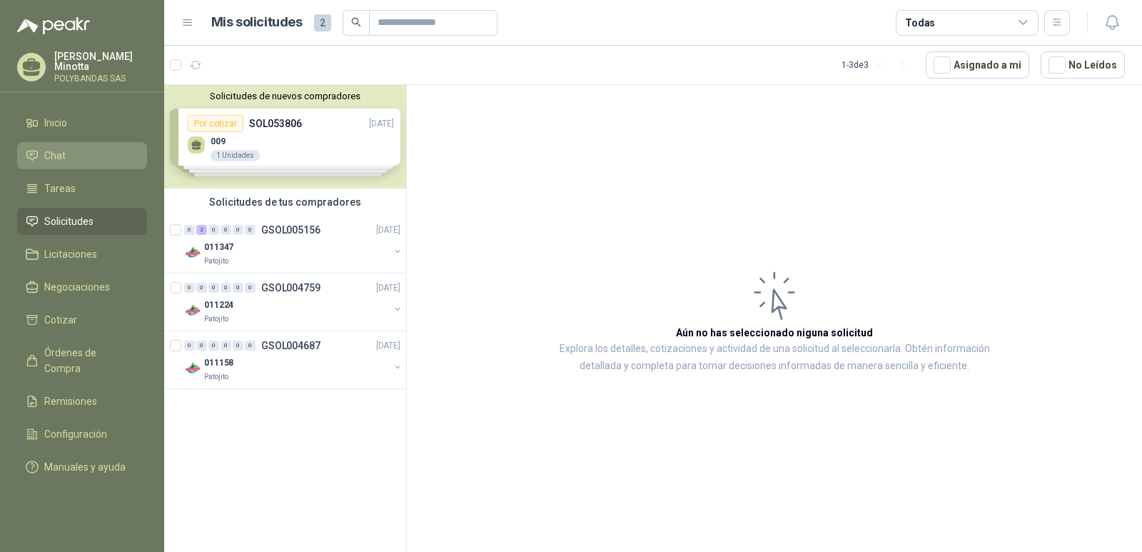
click at [67, 150] on li "Chat" at bounding box center [82, 156] width 113 height 16
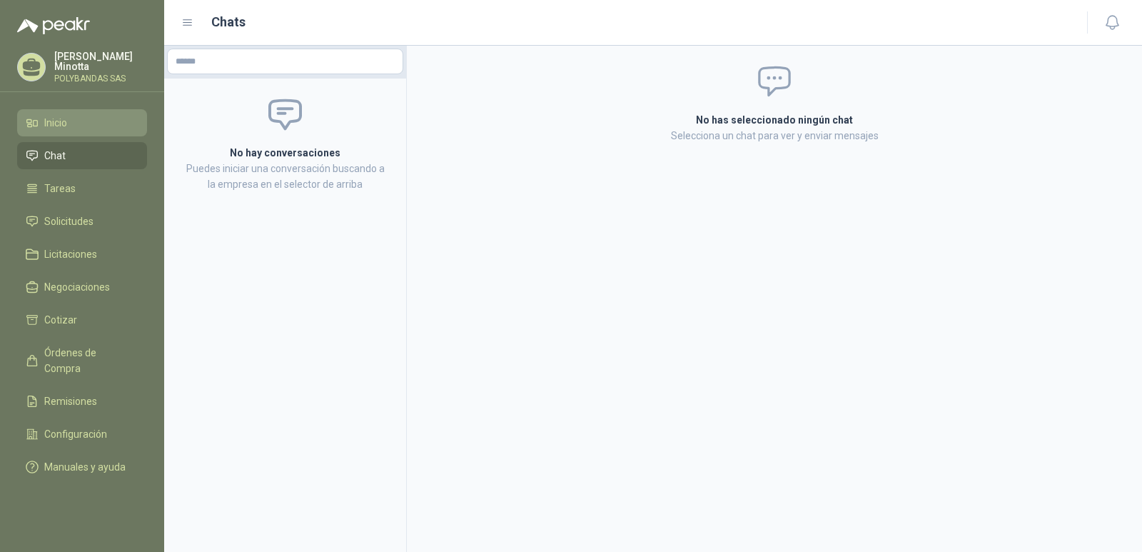
click at [64, 123] on span "Inicio" at bounding box center [55, 123] width 23 height 16
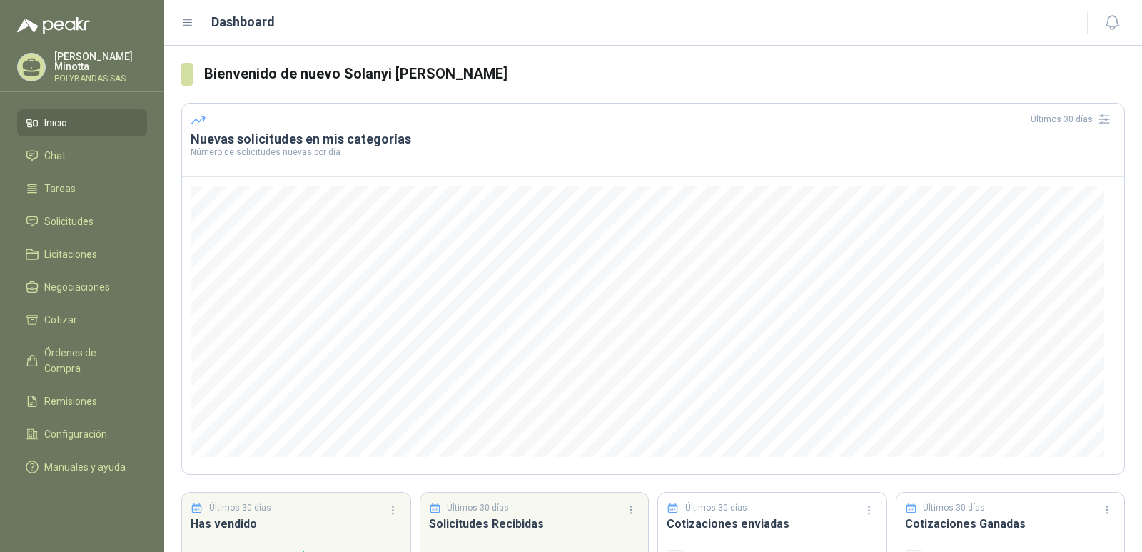
click at [76, 74] on p "POLYBANDAS SAS" at bounding box center [100, 78] width 93 height 9
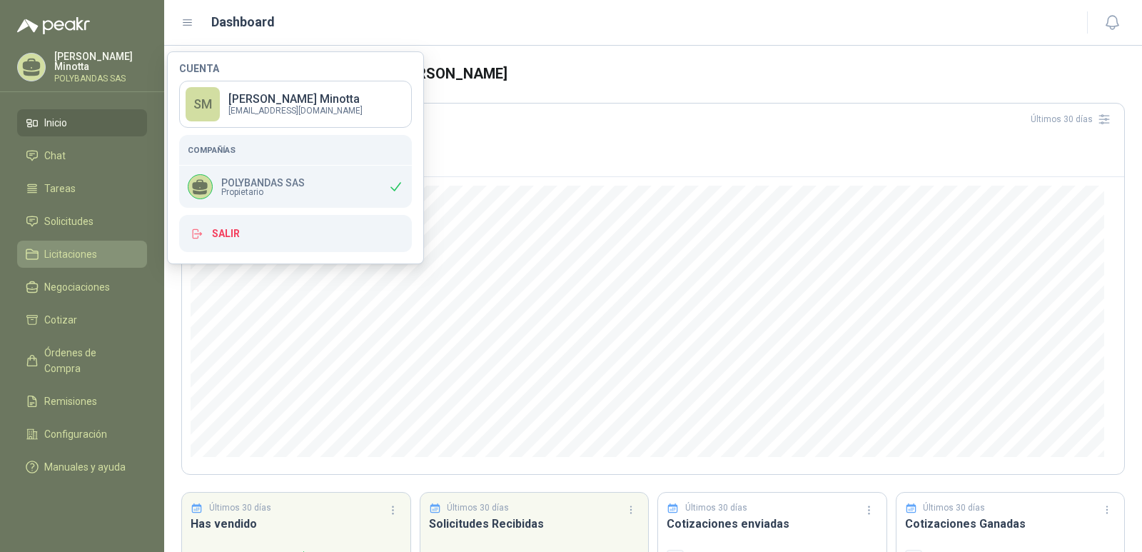
click at [61, 255] on span "Licitaciones" at bounding box center [70, 254] width 53 height 16
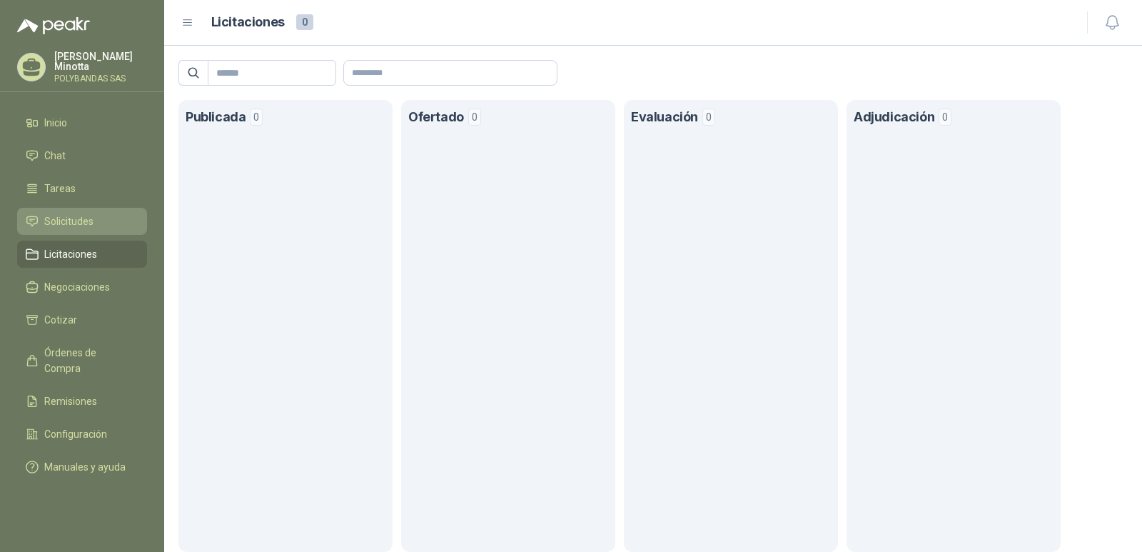
click at [56, 223] on span "Solicitudes" at bounding box center [68, 221] width 49 height 16
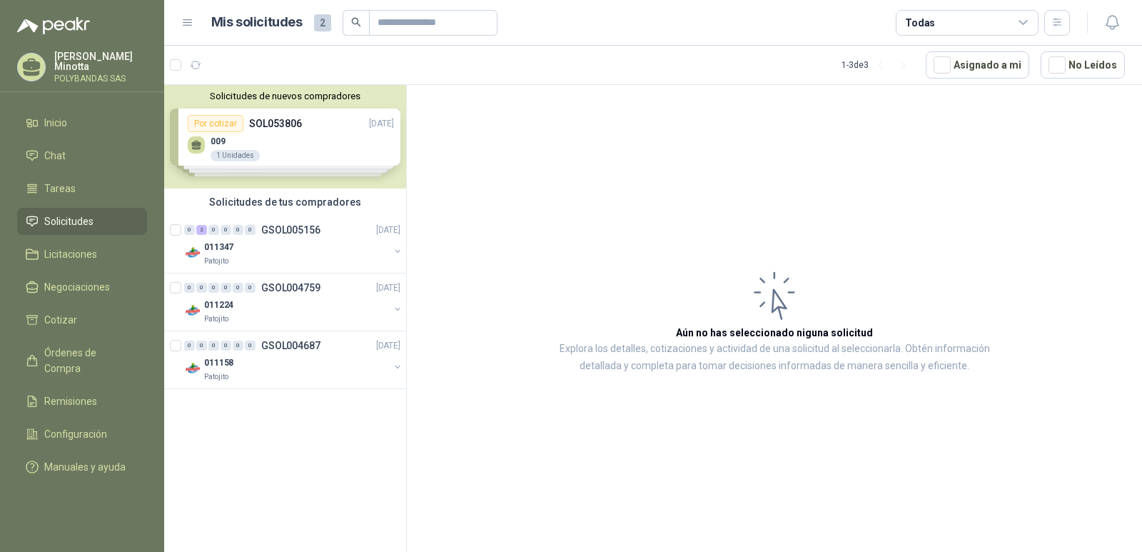
click at [70, 78] on p "POLYBANDAS SAS" at bounding box center [100, 78] width 93 height 9
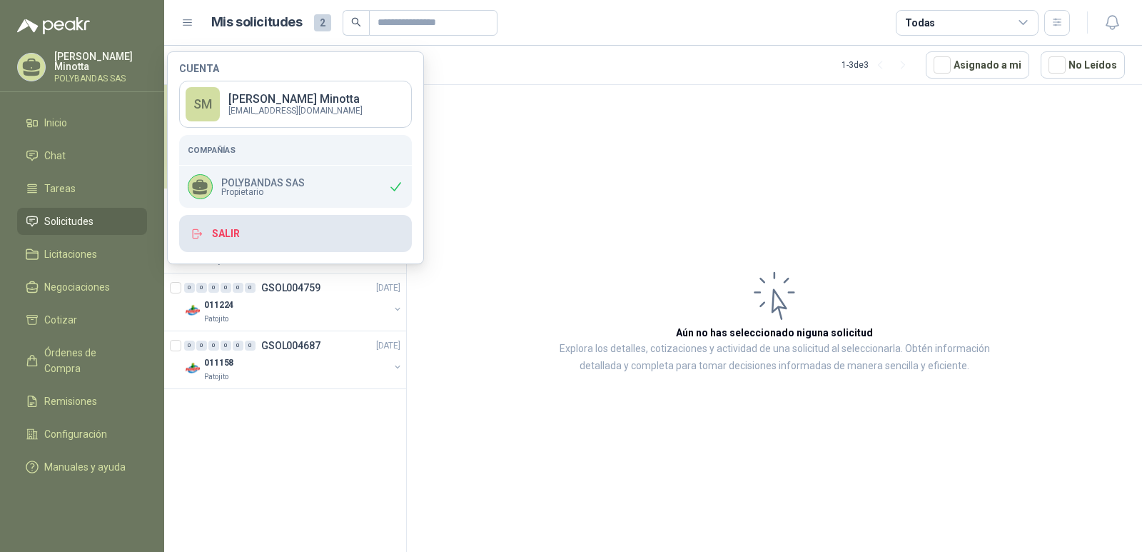
click at [213, 236] on button "Salir" at bounding box center [295, 233] width 233 height 37
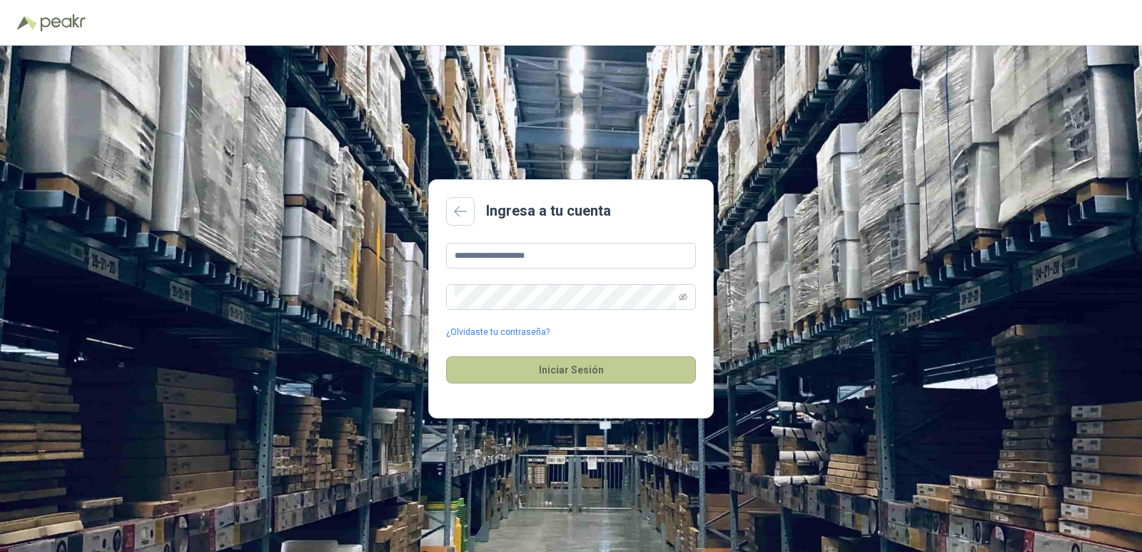
click at [543, 372] on button "Iniciar Sesión" at bounding box center [571, 369] width 250 height 27
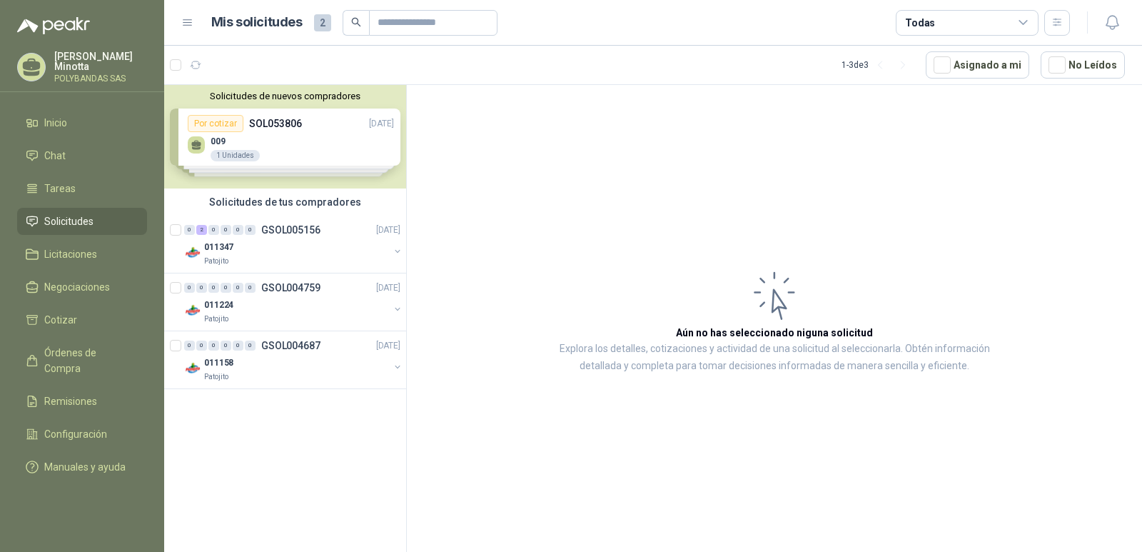
click at [472, 424] on article "Aún no has seleccionado niguna solicitud Explora los detalles, cotizaciones y a…" at bounding box center [774, 321] width 735 height 472
click at [46, 260] on span "Licitaciones" at bounding box center [70, 254] width 53 height 16
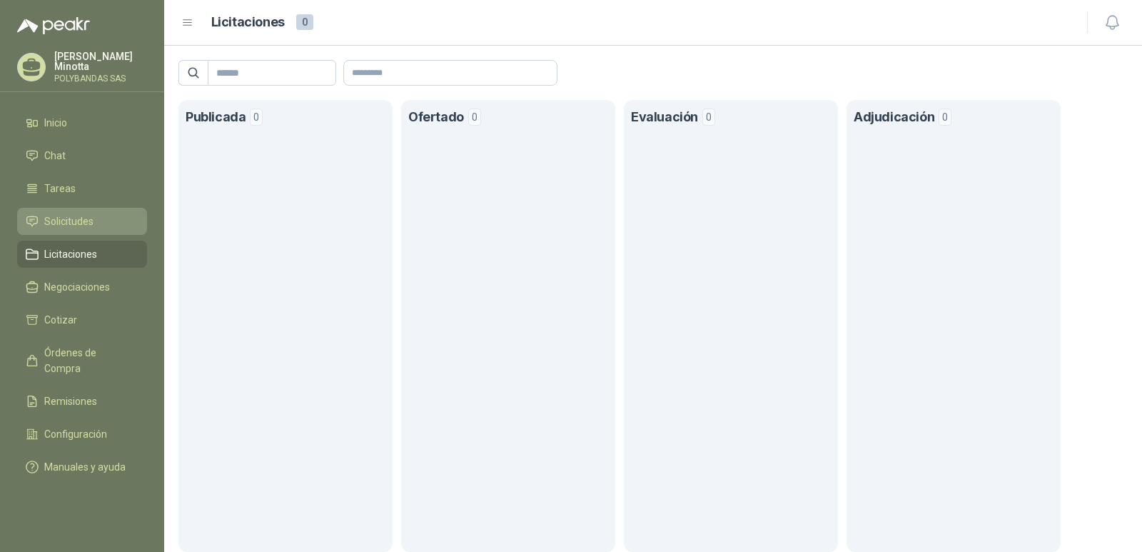
click at [65, 229] on link "Solicitudes" at bounding box center [82, 221] width 130 height 27
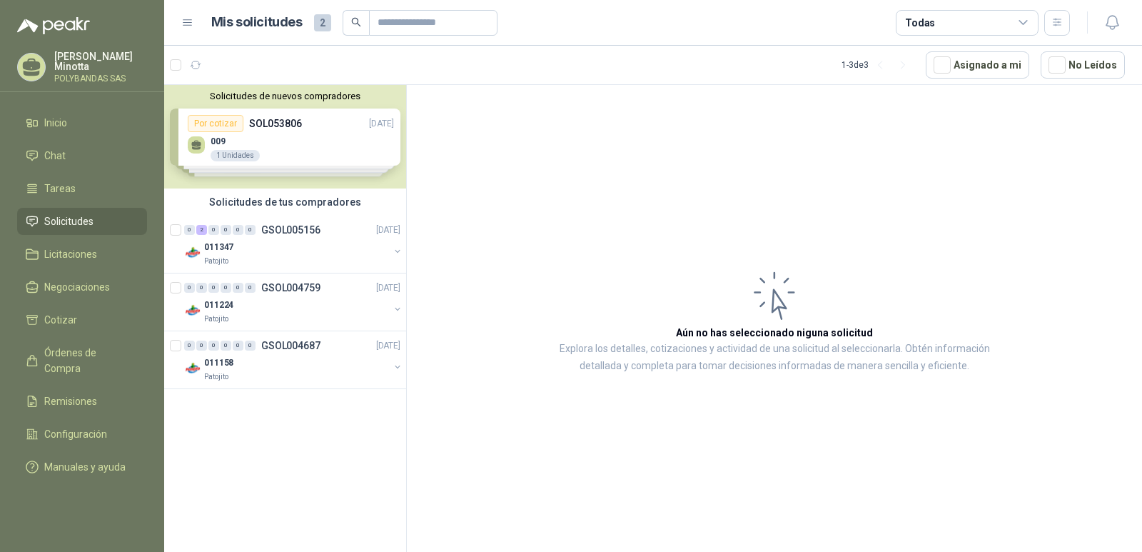
click at [268, 125] on div "Solicitudes de nuevos compradores Por cotizar SOL053806 [DATE] 009 1 Unidades P…" at bounding box center [285, 136] width 242 height 103
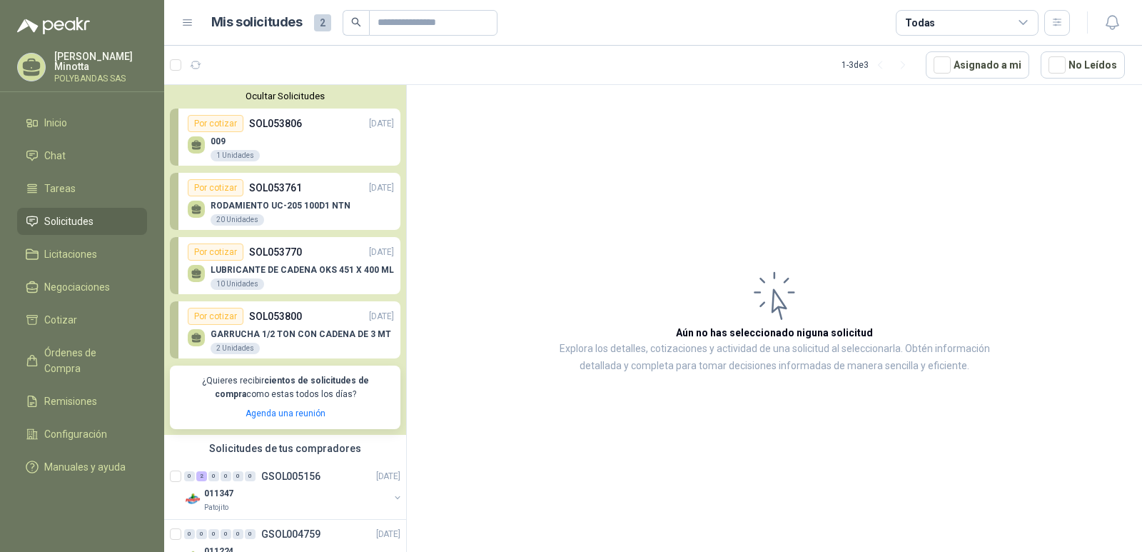
click at [288, 99] on button "Ocultar Solicitudes" at bounding box center [285, 96] width 230 height 11
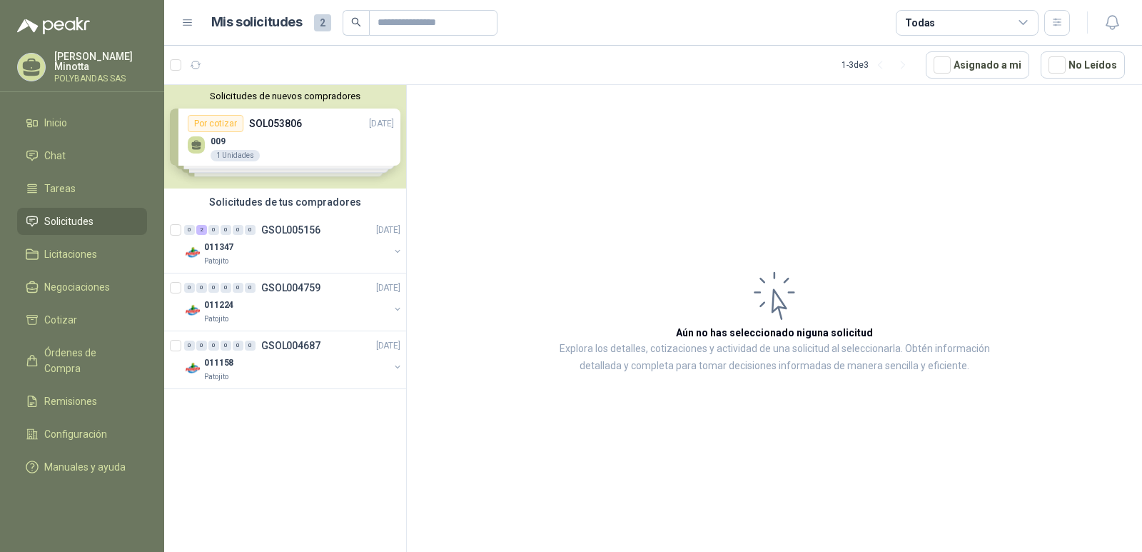
click at [288, 99] on button "Solicitudes de nuevos compradores" at bounding box center [285, 96] width 230 height 11
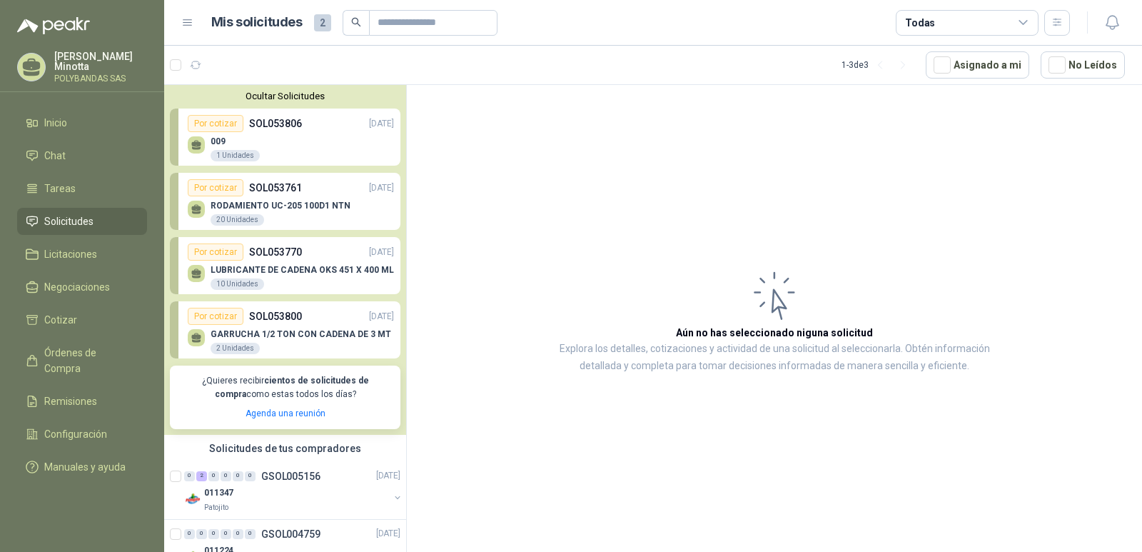
click at [270, 94] on button "Ocultar Solicitudes" at bounding box center [285, 96] width 230 height 11
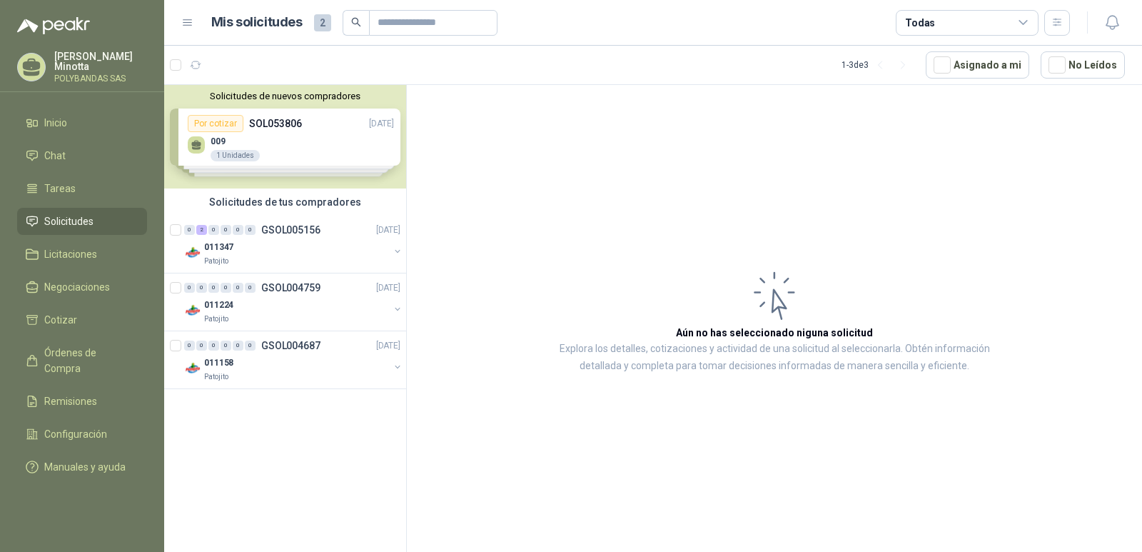
click at [96, 55] on p "Solanyi [PERSON_NAME]" at bounding box center [100, 61] width 93 height 20
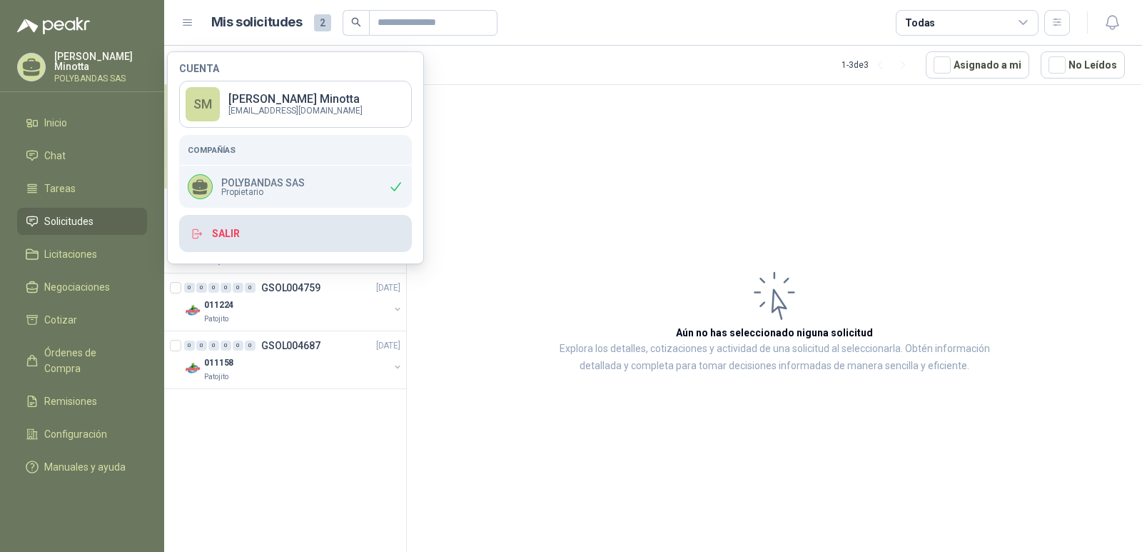
click at [235, 229] on button "Salir" at bounding box center [295, 233] width 233 height 37
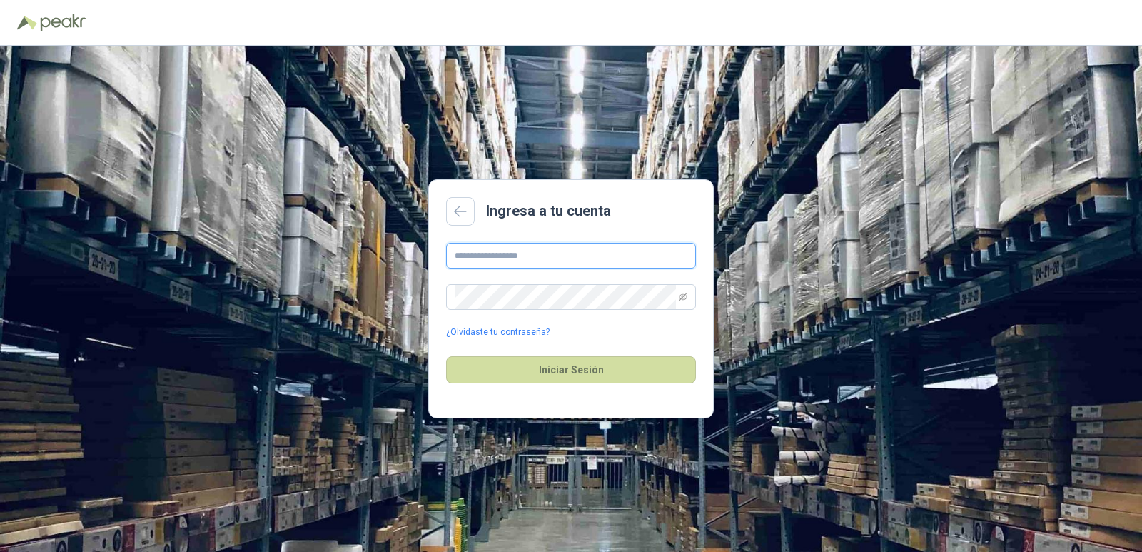
type input "**********"
click at [562, 368] on button "Iniciar Sesión" at bounding box center [571, 369] width 250 height 27
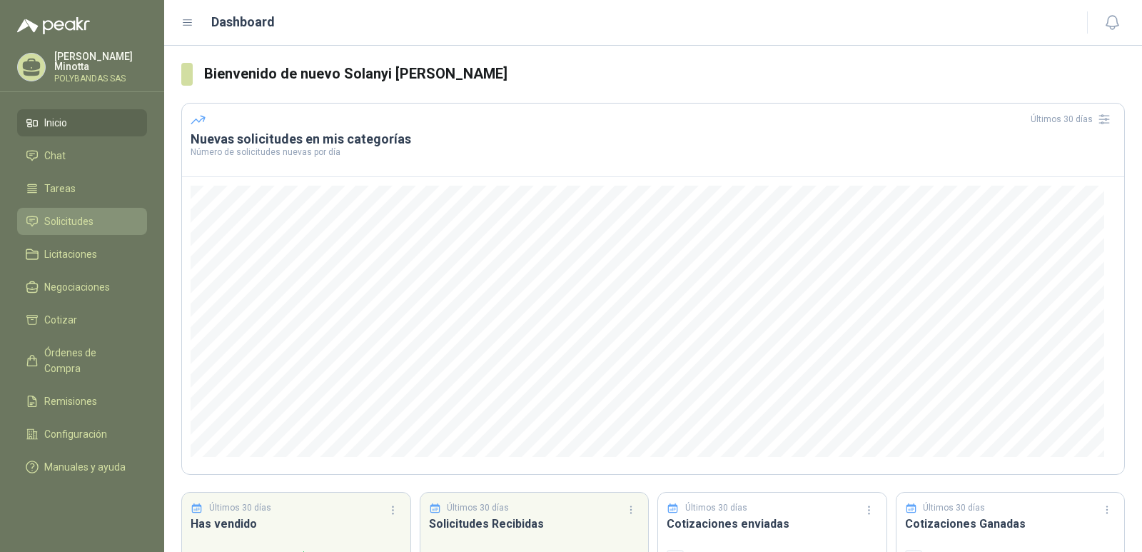
click at [68, 224] on span "Solicitudes" at bounding box center [68, 221] width 49 height 16
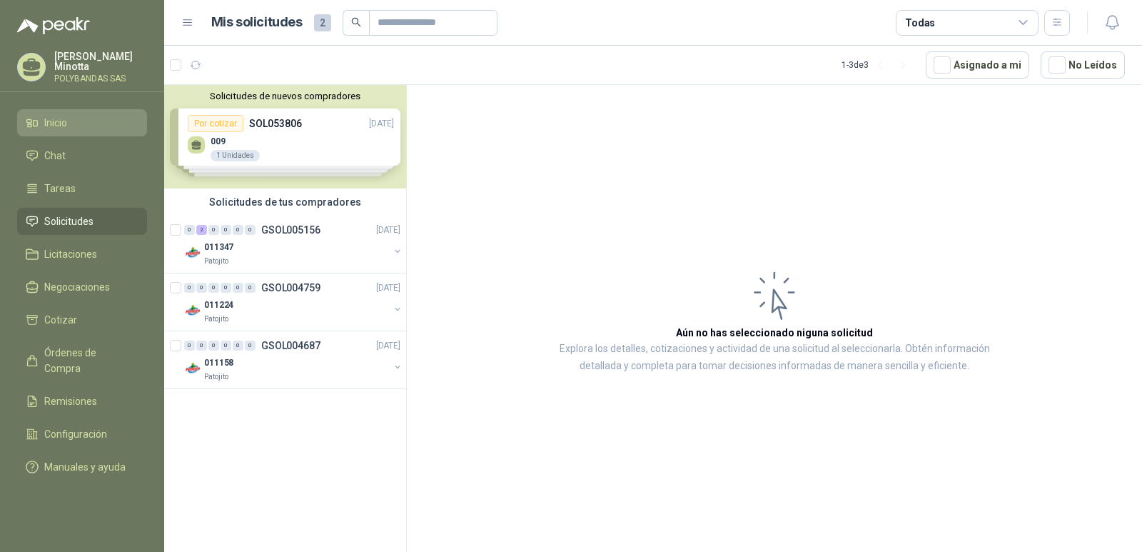
click at [71, 125] on li "Inicio" at bounding box center [82, 123] width 113 height 16
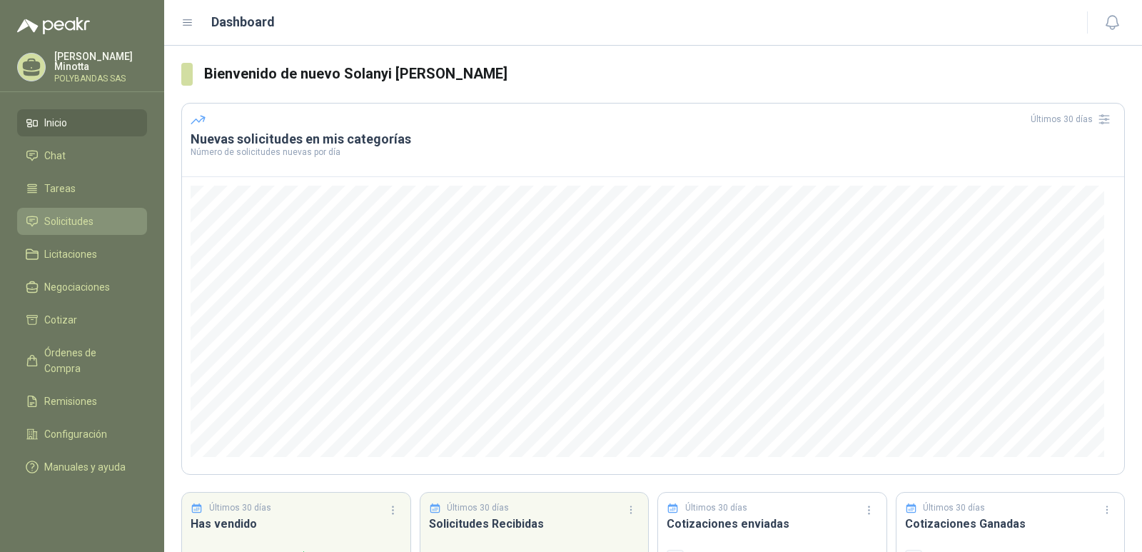
click at [66, 220] on span "Solicitudes" at bounding box center [68, 221] width 49 height 16
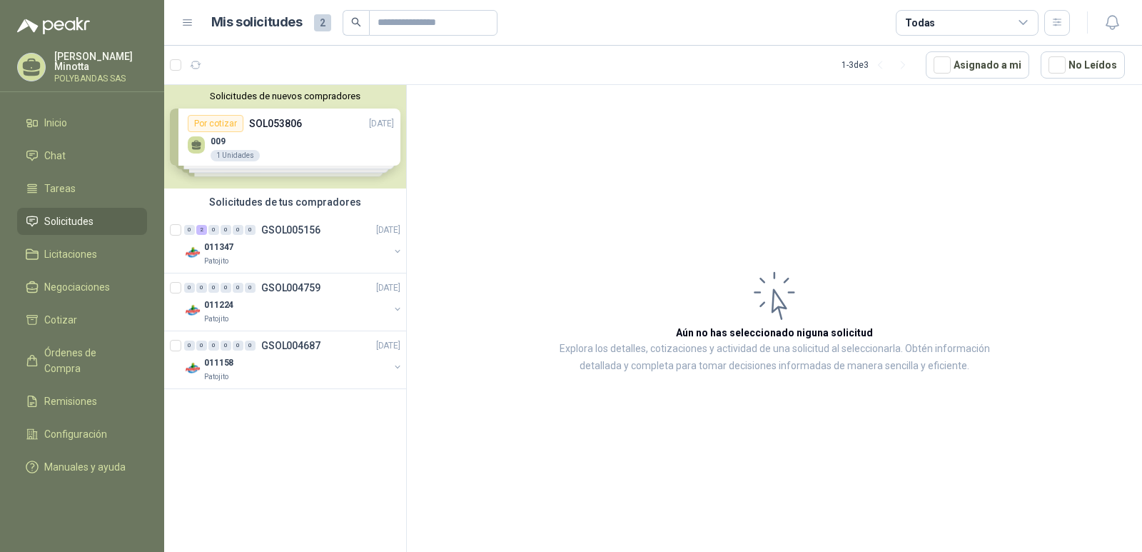
click at [330, 96] on button "Solicitudes de nuevos compradores" at bounding box center [285, 96] width 230 height 11
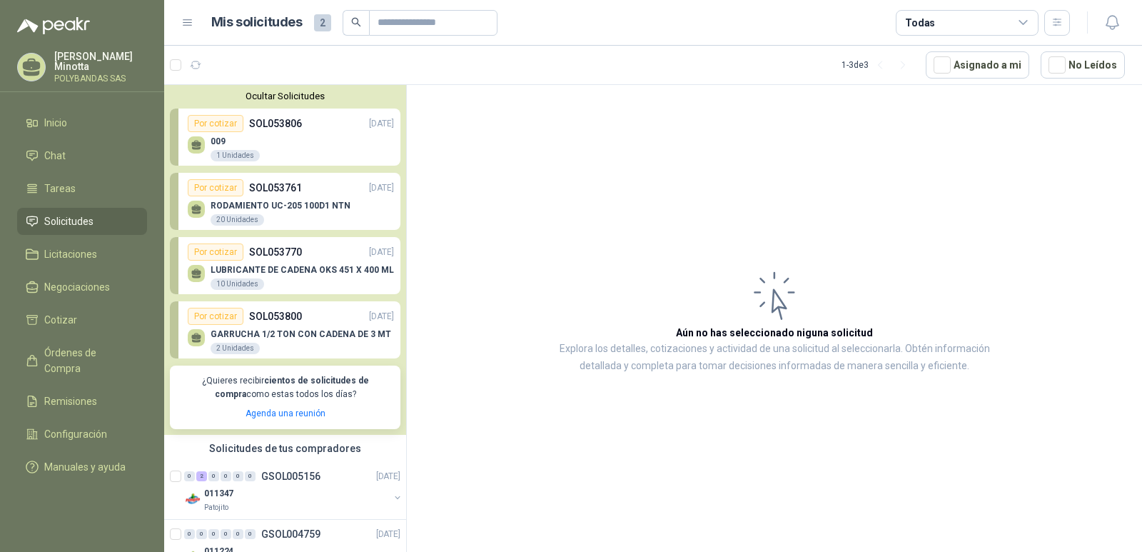
click at [323, 96] on button "Ocultar Solicitudes" at bounding box center [285, 96] width 230 height 11
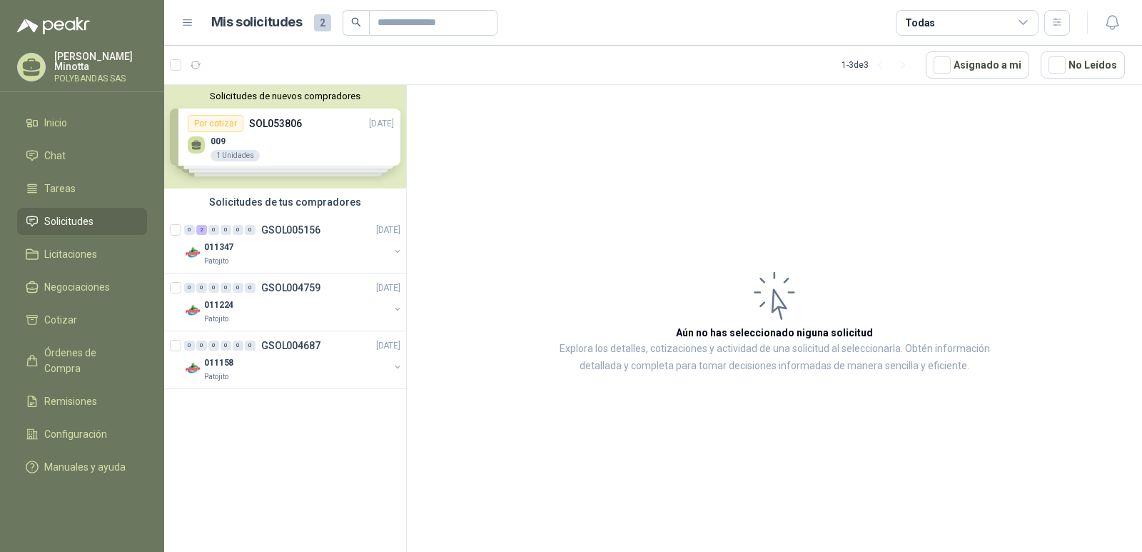
click at [87, 73] on div "[PERSON_NAME] [PERSON_NAME] SAS" at bounding box center [100, 66] width 93 height 31
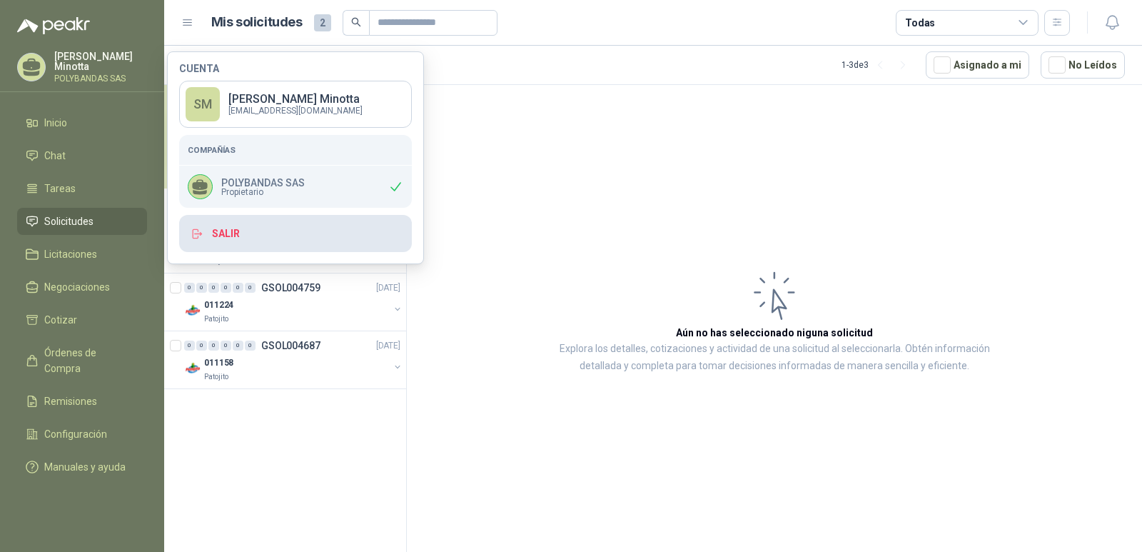
click at [239, 235] on button "Salir" at bounding box center [295, 233] width 233 height 37
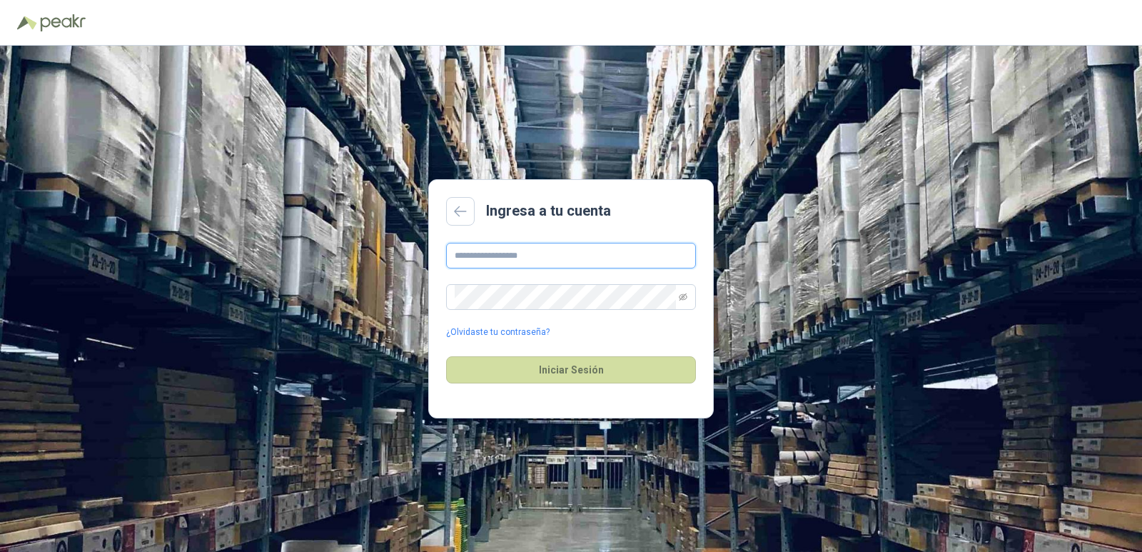
type input "**********"
click at [584, 369] on button "Iniciar Sesión" at bounding box center [571, 369] width 250 height 27
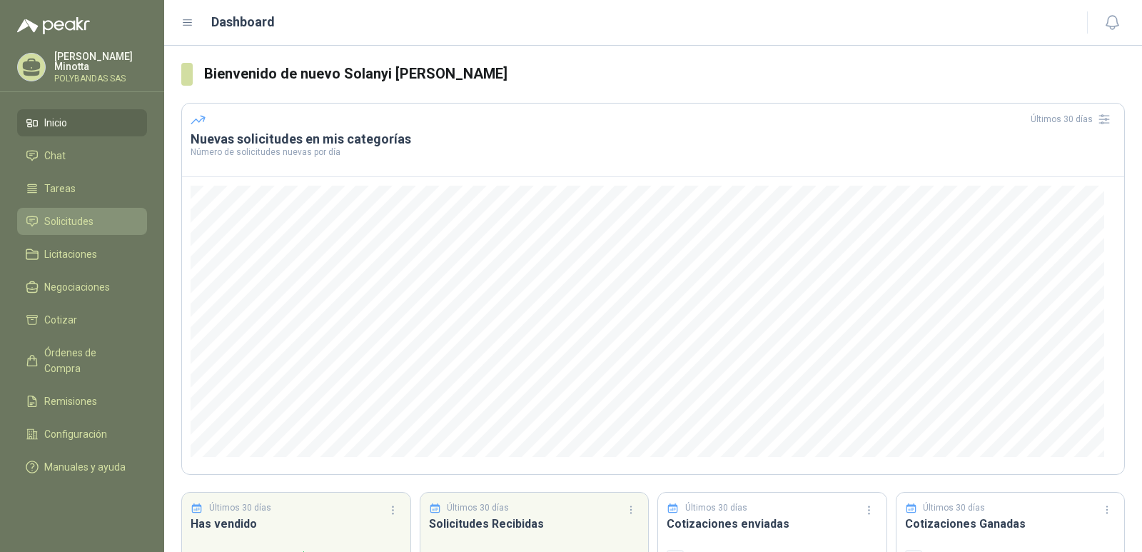
click at [71, 225] on span "Solicitudes" at bounding box center [68, 221] width 49 height 16
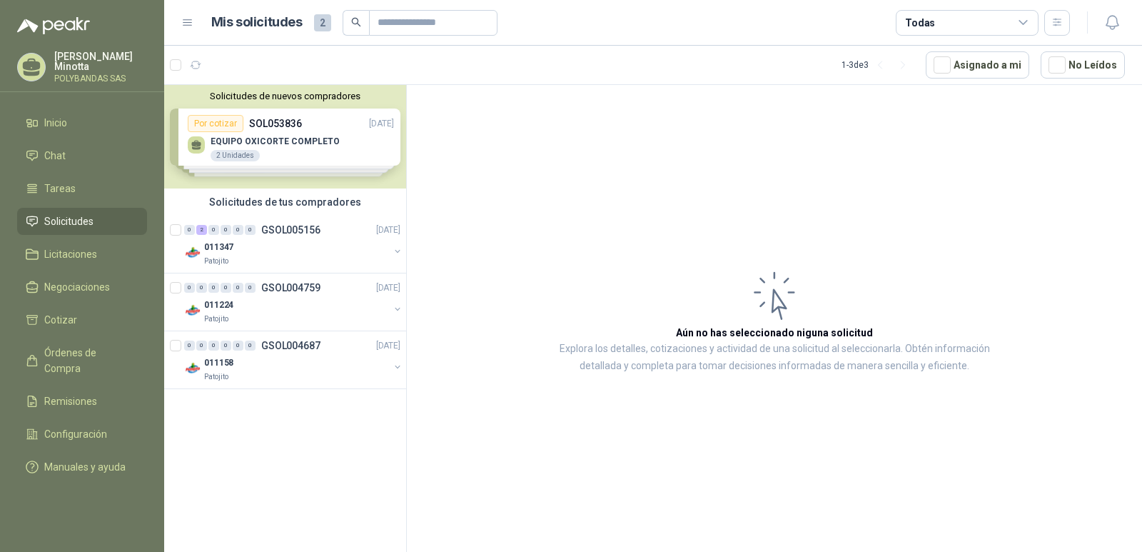
click at [311, 98] on button "Solicitudes de nuevos compradores" at bounding box center [285, 96] width 230 height 11
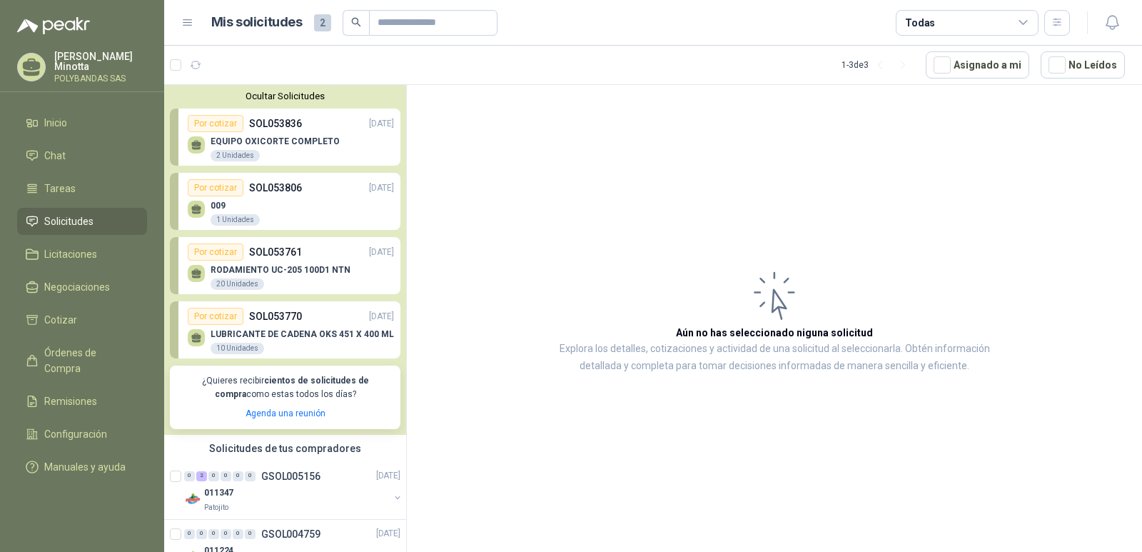
click at [303, 99] on button "Ocultar Solicitudes" at bounding box center [285, 96] width 230 height 11
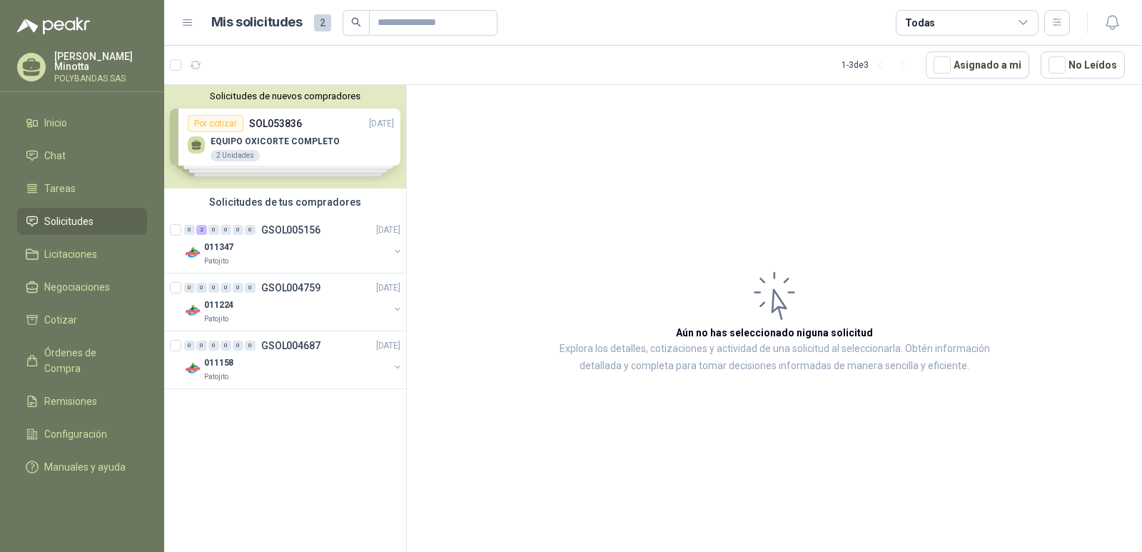
click at [71, 54] on p "Solanyi [PERSON_NAME]" at bounding box center [100, 61] width 93 height 20
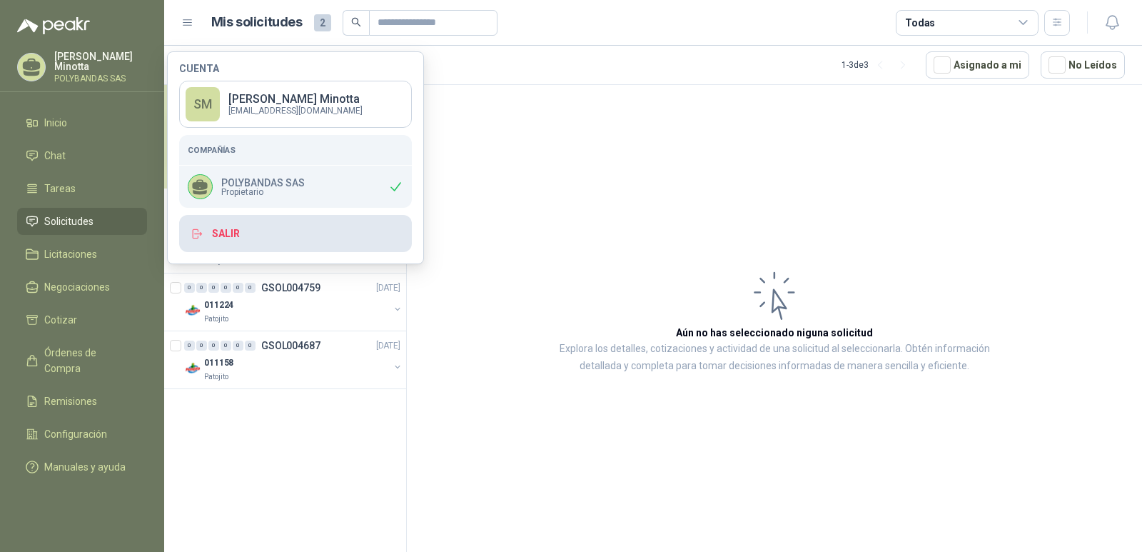
click at [227, 235] on button "Salir" at bounding box center [295, 233] width 233 height 37
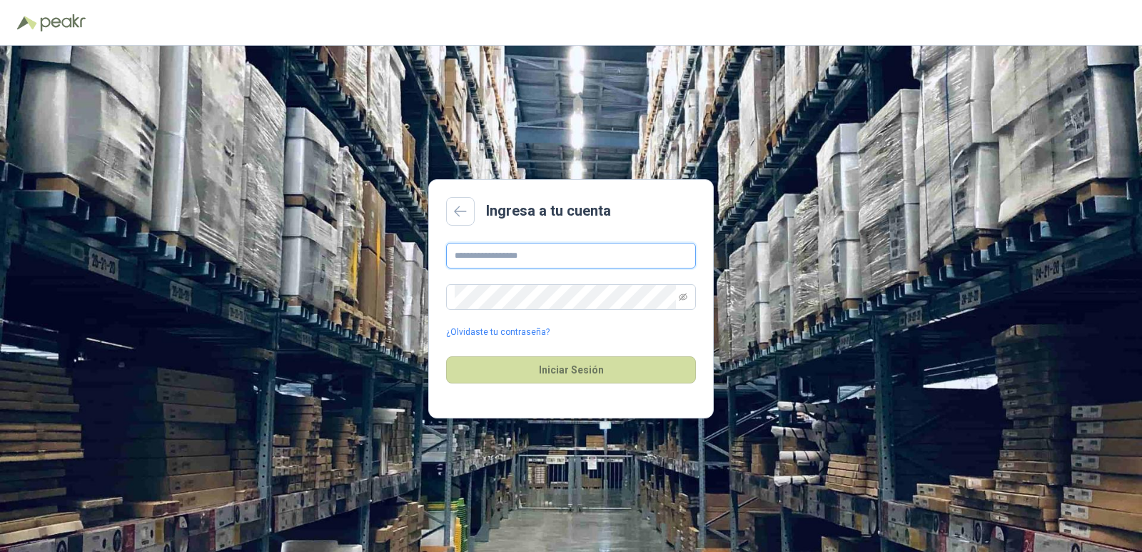
type input "**********"
click at [595, 375] on button "Iniciar Sesión" at bounding box center [571, 369] width 250 height 27
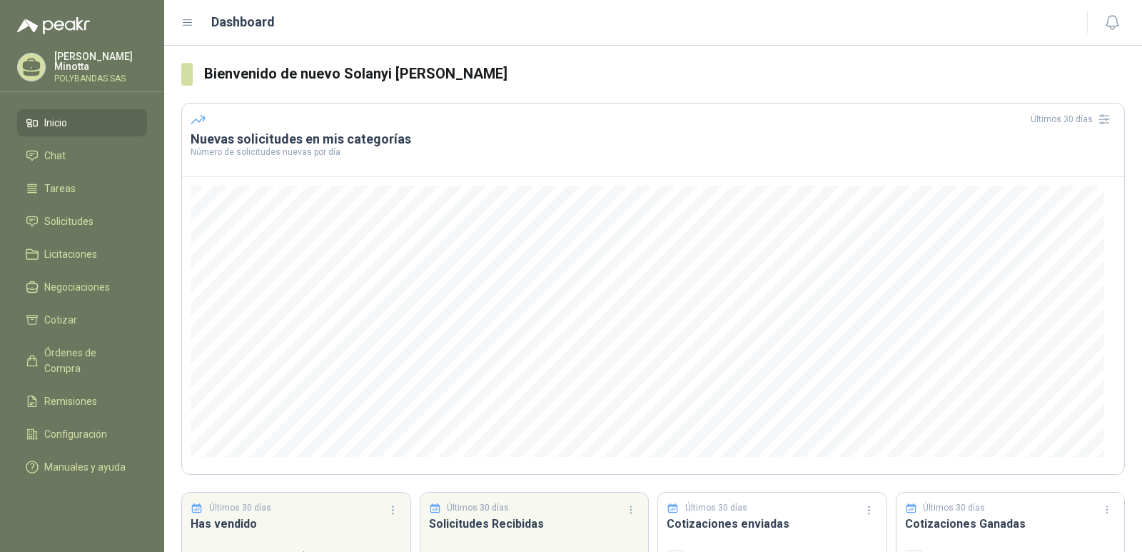
click at [66, 67] on p "Solanyi [PERSON_NAME]" at bounding box center [100, 61] width 93 height 20
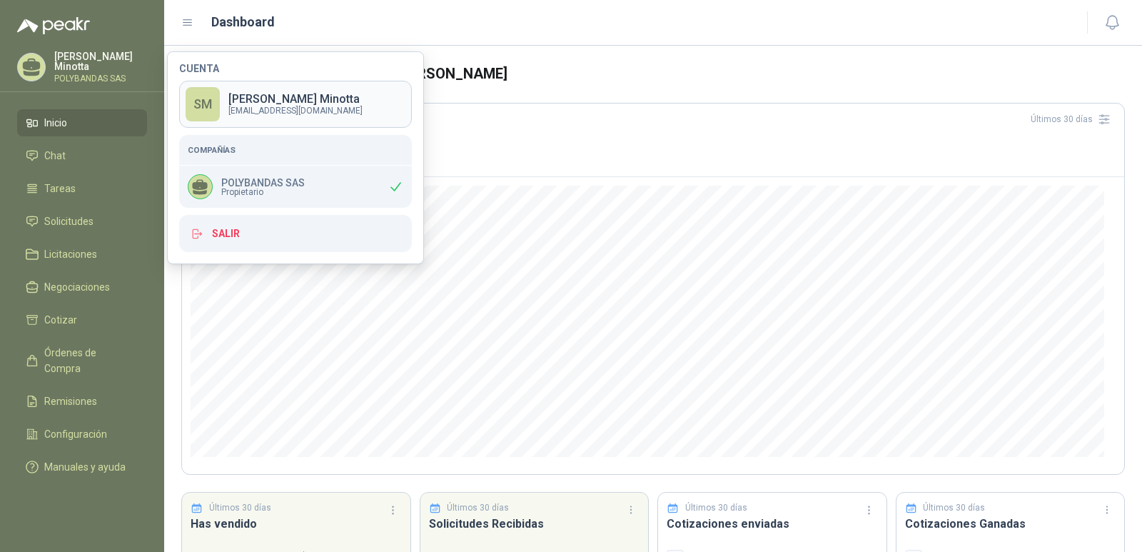
click at [243, 98] on p "Solanyi [PERSON_NAME]" at bounding box center [295, 98] width 134 height 11
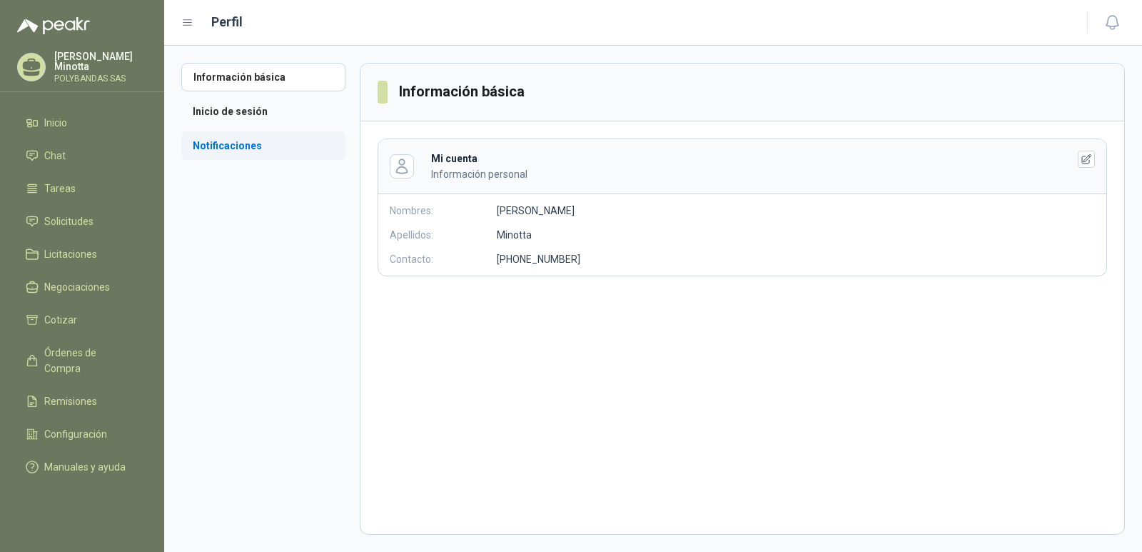
click at [237, 150] on li "Notificaciones" at bounding box center [263, 145] width 164 height 29
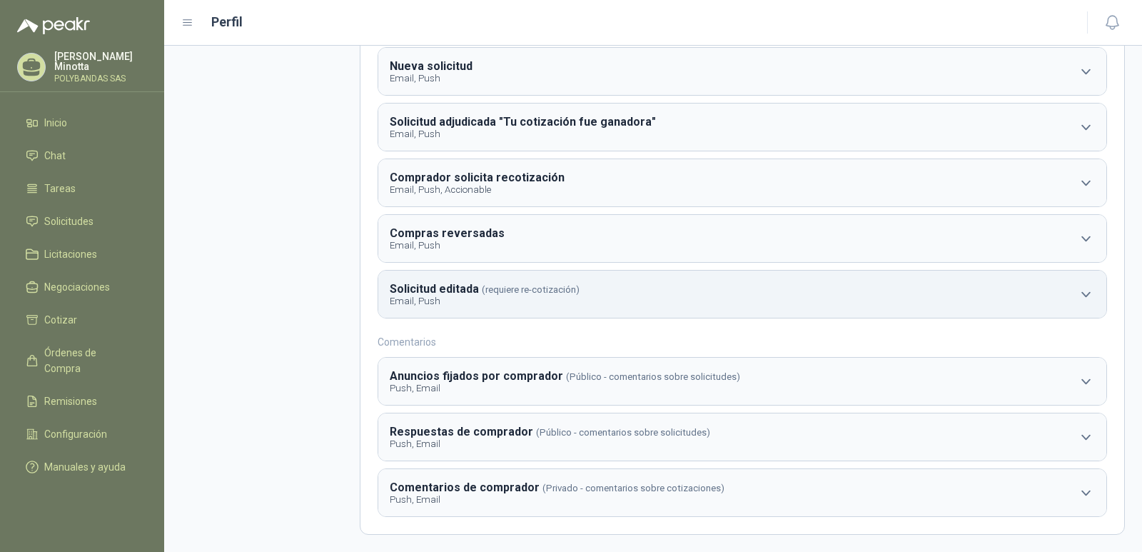
scroll to position [180, 0]
click at [1077, 296] on icon "button" at bounding box center [1086, 294] width 18 height 18
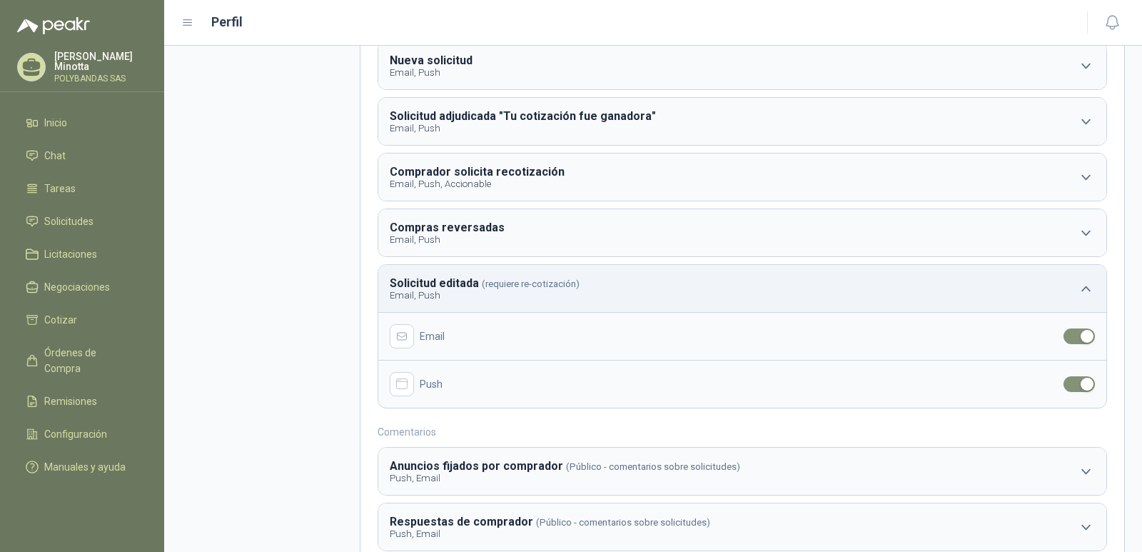
click at [1077, 296] on icon "button" at bounding box center [1086, 289] width 18 height 18
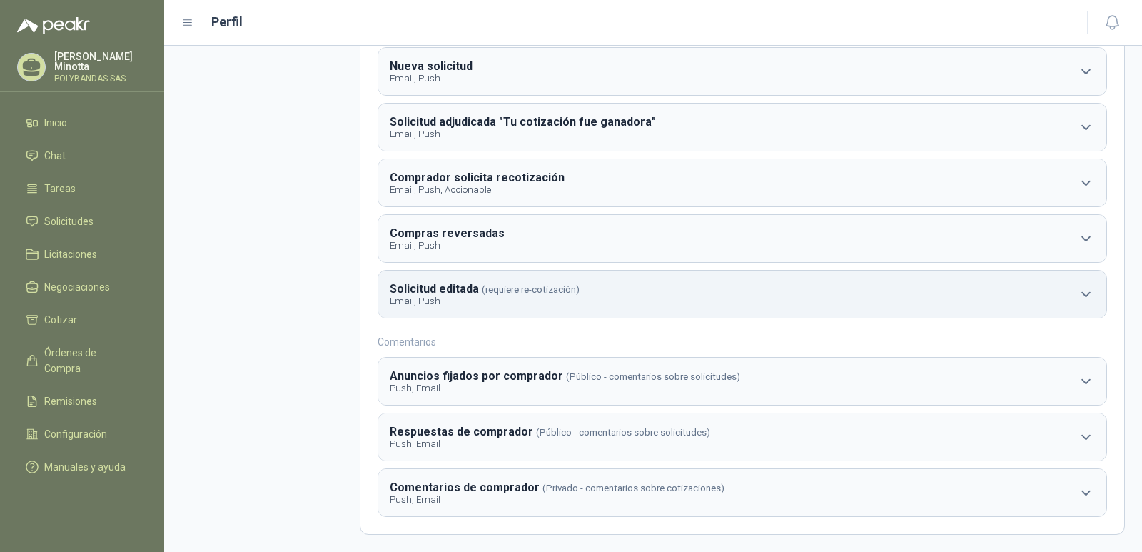
scroll to position [0, 0]
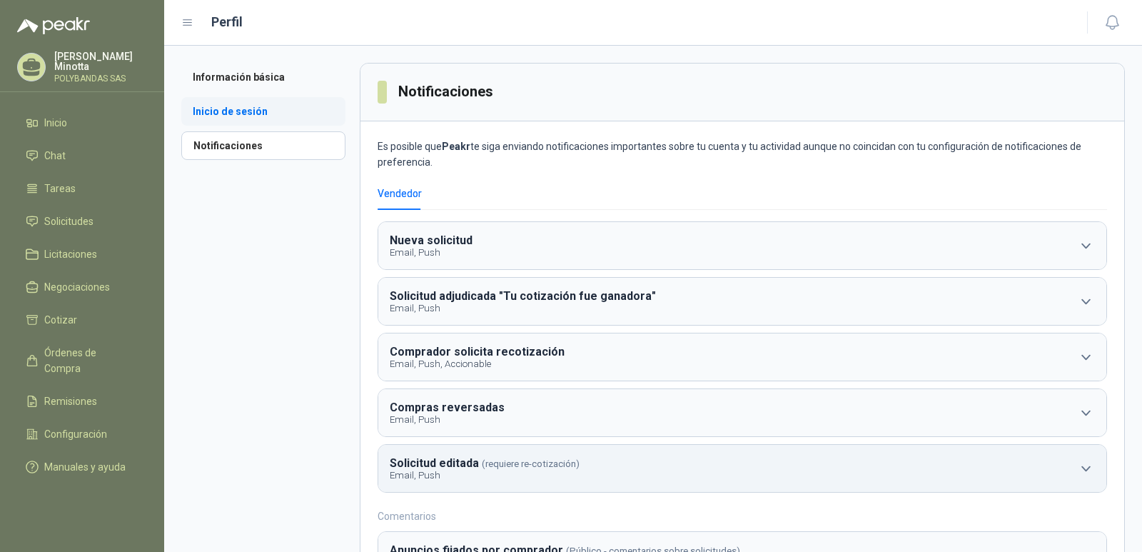
click at [213, 106] on li "Inicio de sesión" at bounding box center [263, 111] width 164 height 29
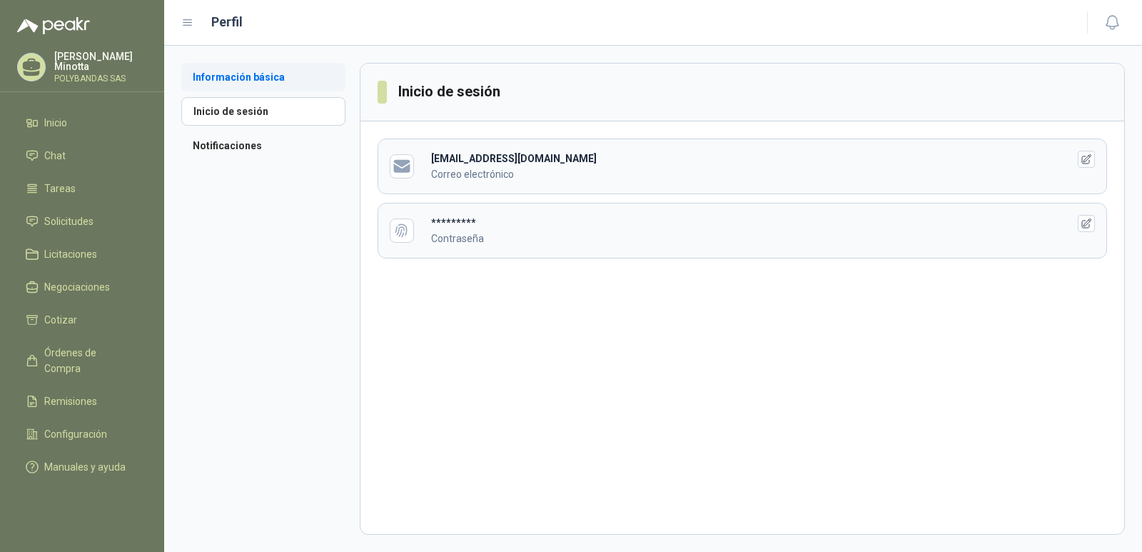
click at [228, 75] on li "Información básica" at bounding box center [263, 77] width 164 height 29
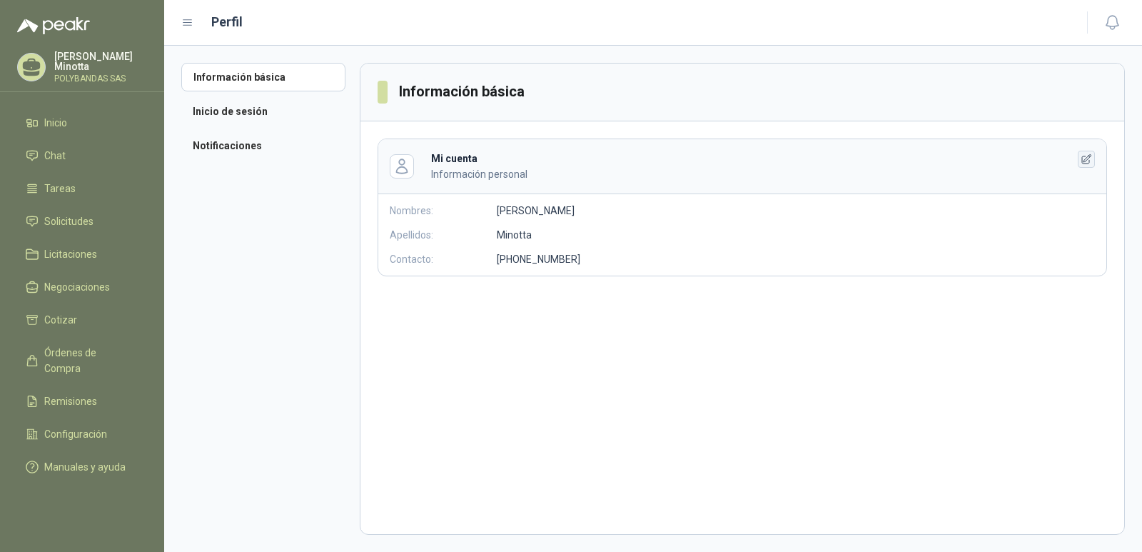
click at [1085, 163] on icon "button" at bounding box center [1086, 159] width 12 height 12
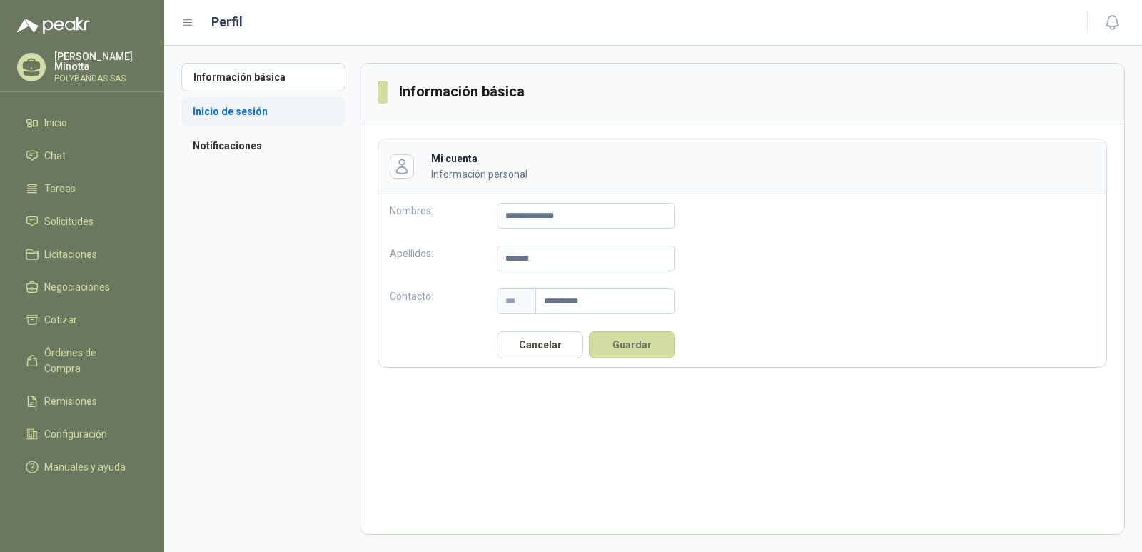
click at [225, 115] on li "Inicio de sesión" at bounding box center [263, 111] width 164 height 29
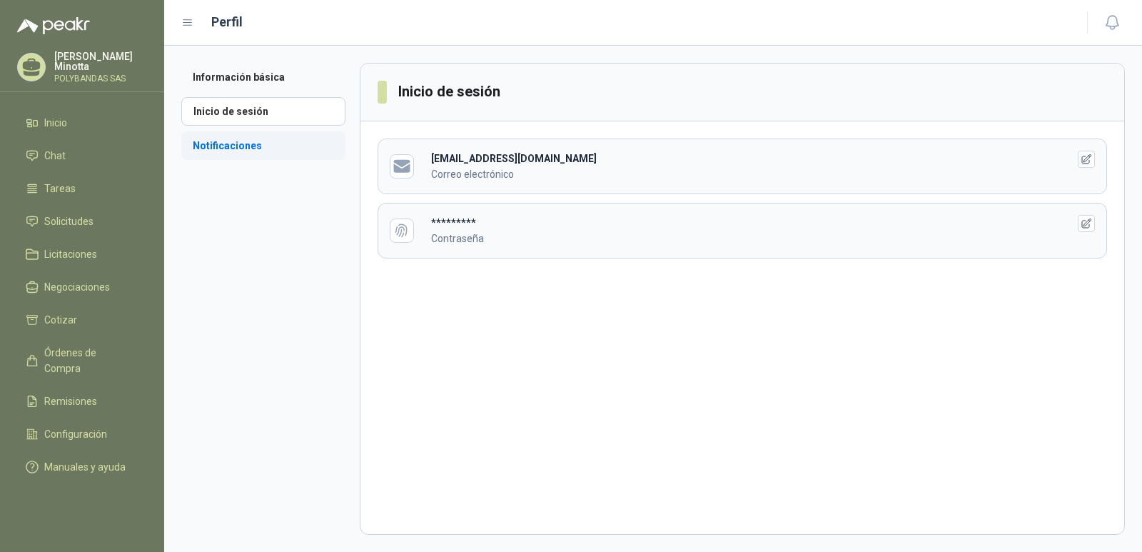
click at [220, 146] on li "Notificaciones" at bounding box center [263, 145] width 164 height 29
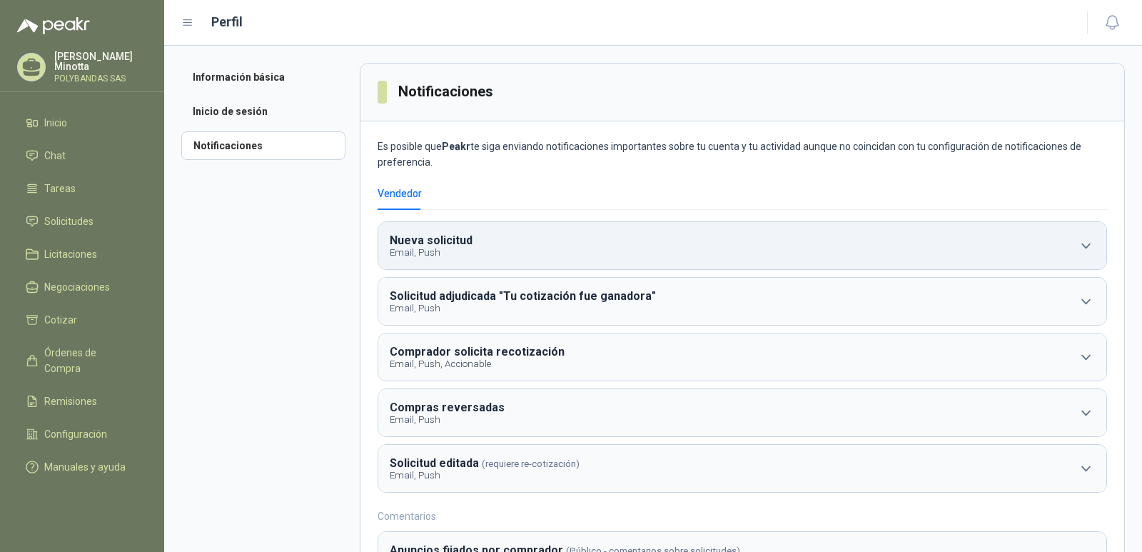
click at [1077, 248] on icon "button" at bounding box center [1086, 246] width 18 height 18
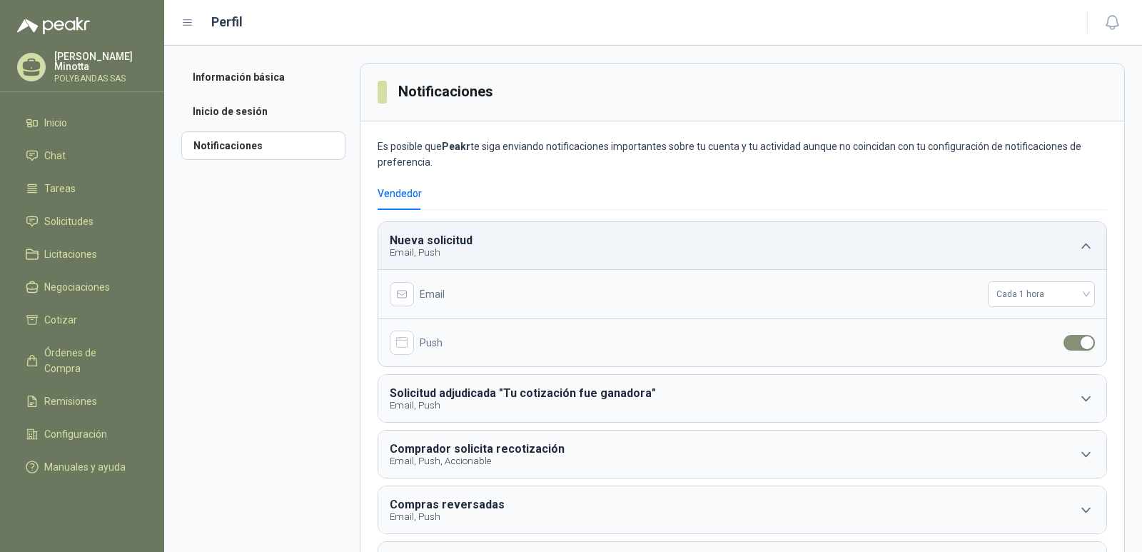
click at [1081, 248] on icon "button" at bounding box center [1085, 245] width 9 height 5
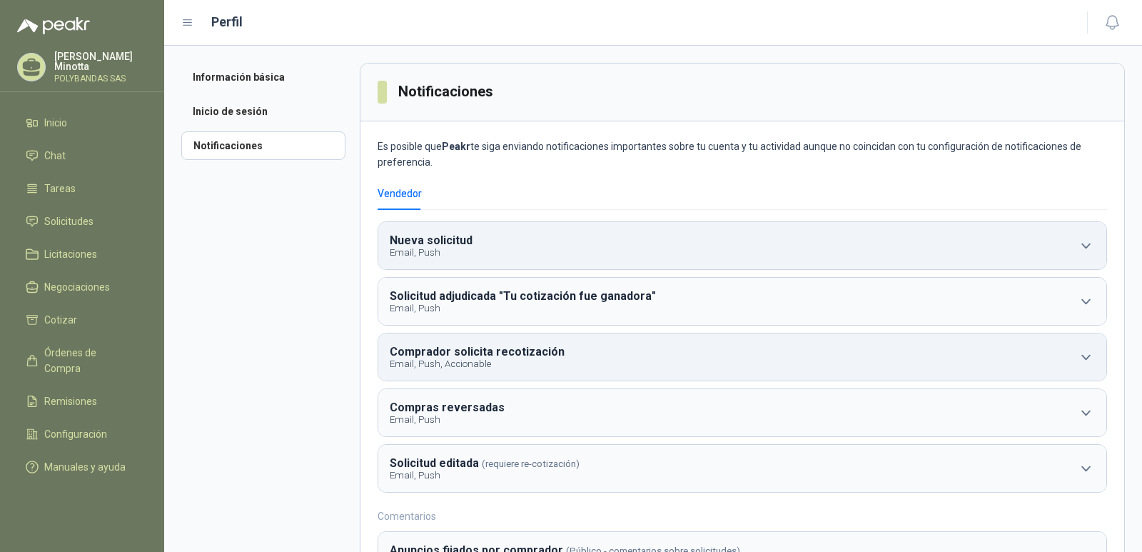
scroll to position [71, 0]
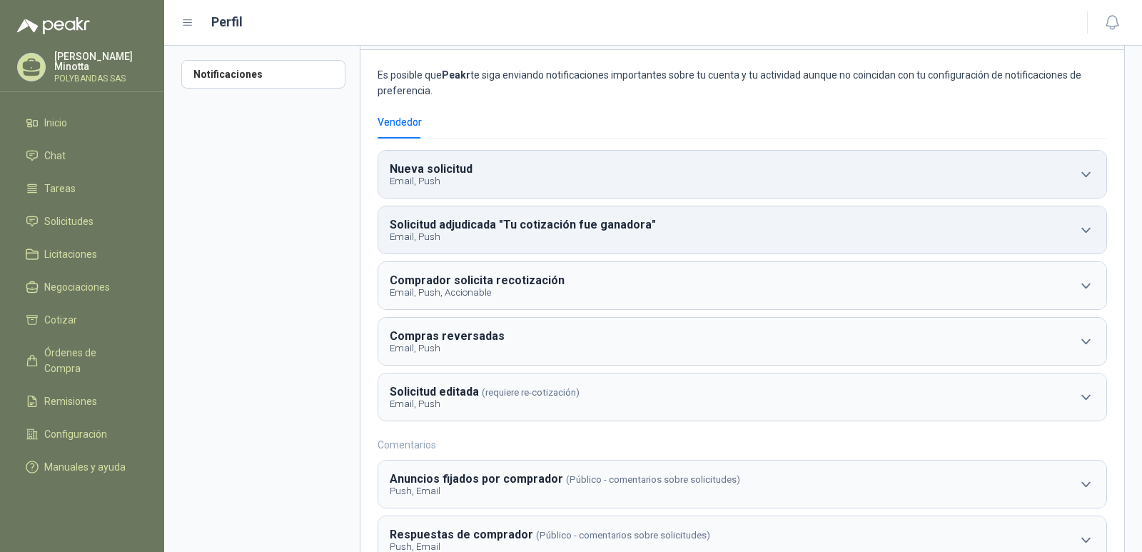
click at [1079, 235] on icon "button" at bounding box center [1086, 230] width 18 height 18
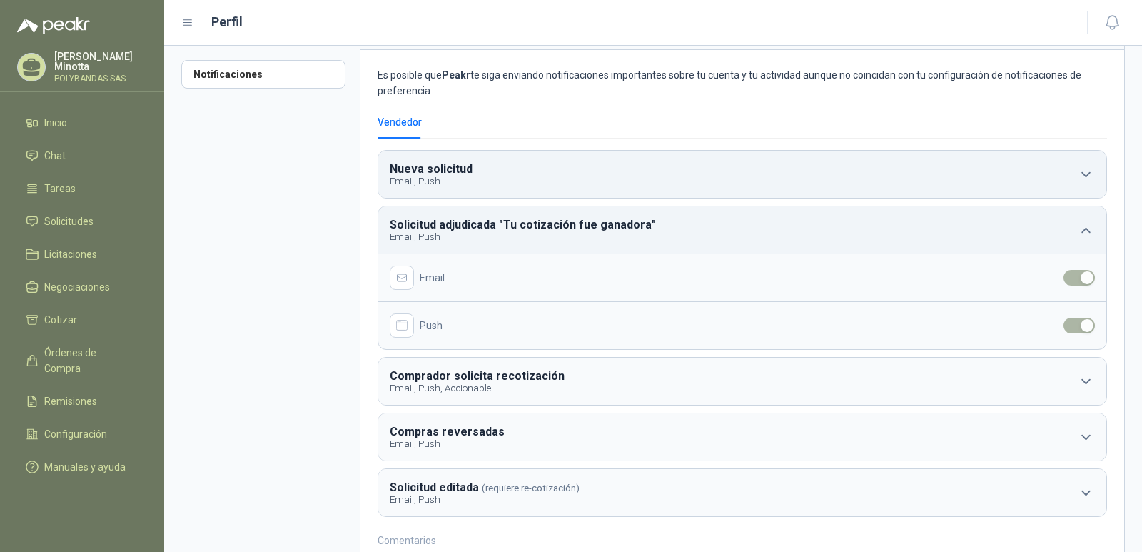
click at [1079, 235] on icon "button" at bounding box center [1086, 230] width 18 height 18
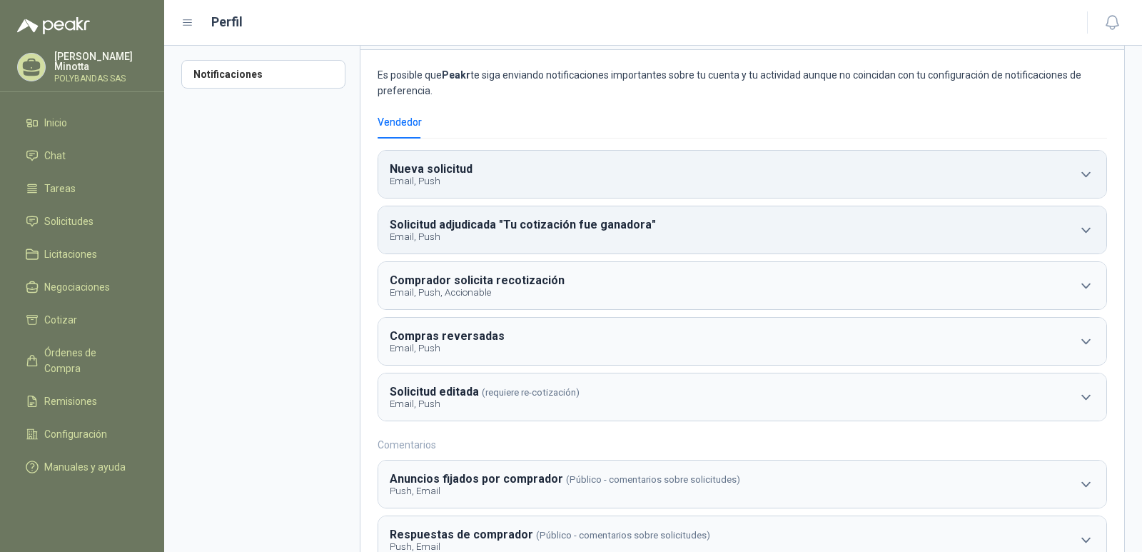
scroll to position [0, 0]
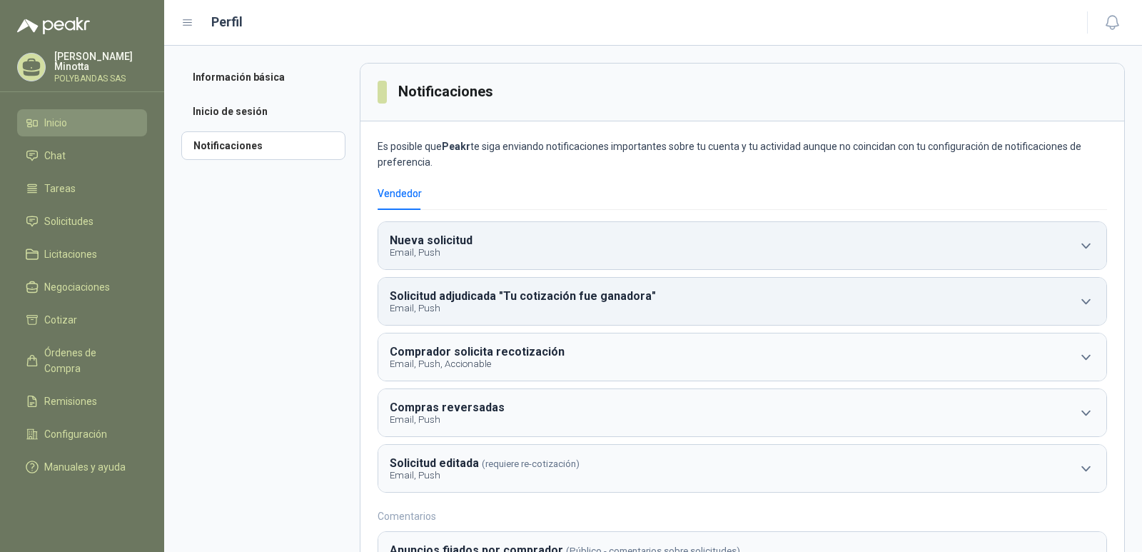
click at [50, 130] on span "Inicio" at bounding box center [55, 123] width 23 height 16
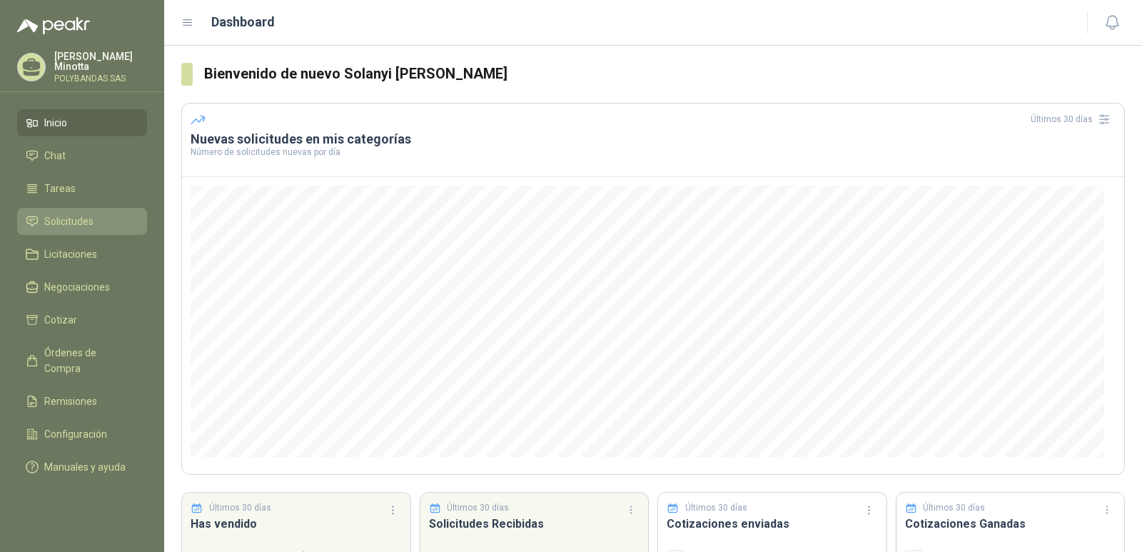
click at [70, 213] on span "Solicitudes" at bounding box center [68, 221] width 49 height 16
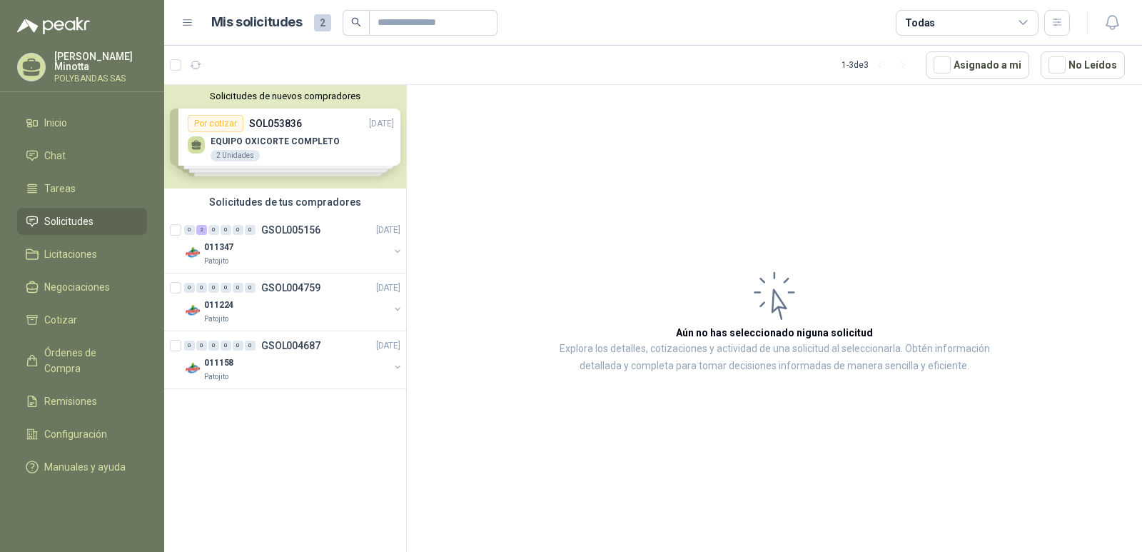
click at [281, 101] on button "Solicitudes de nuevos compradores" at bounding box center [285, 96] width 230 height 11
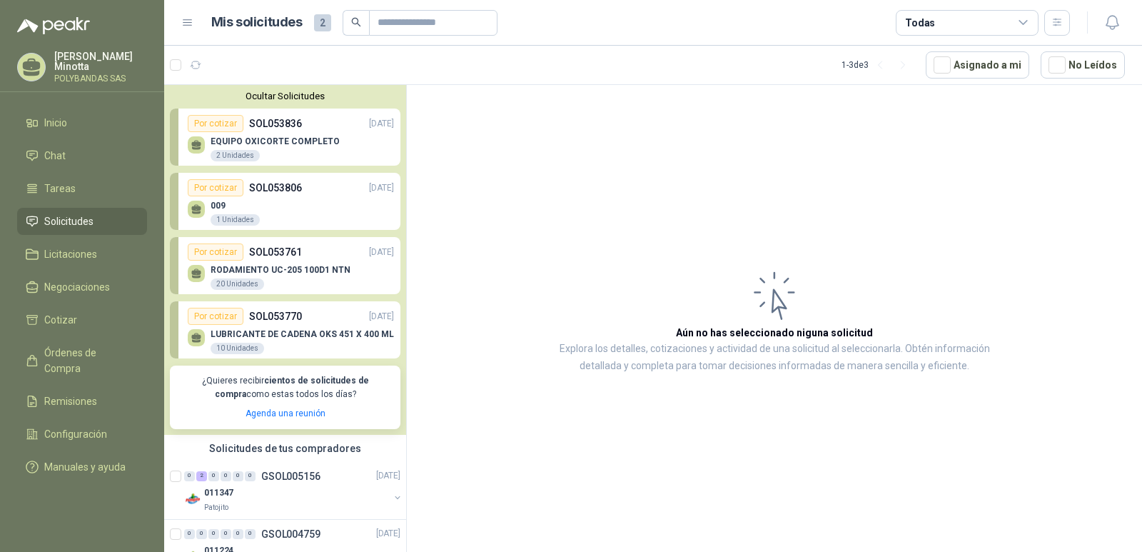
click at [281, 101] on button "Ocultar Solicitudes" at bounding box center [285, 96] width 230 height 11
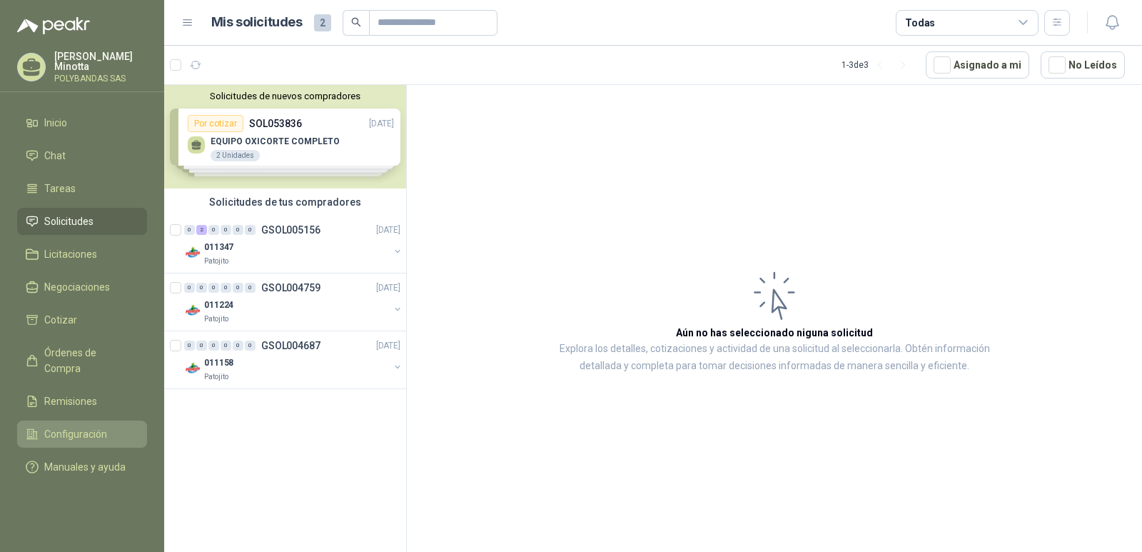
click at [79, 426] on span "Configuración" at bounding box center [75, 434] width 63 height 16
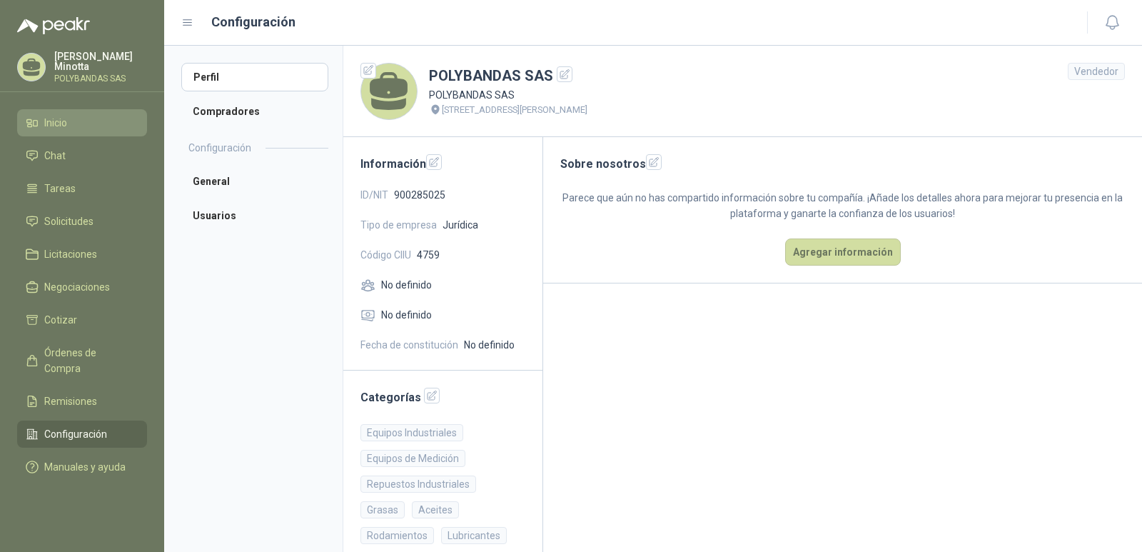
click at [54, 121] on span "Inicio" at bounding box center [55, 123] width 23 height 16
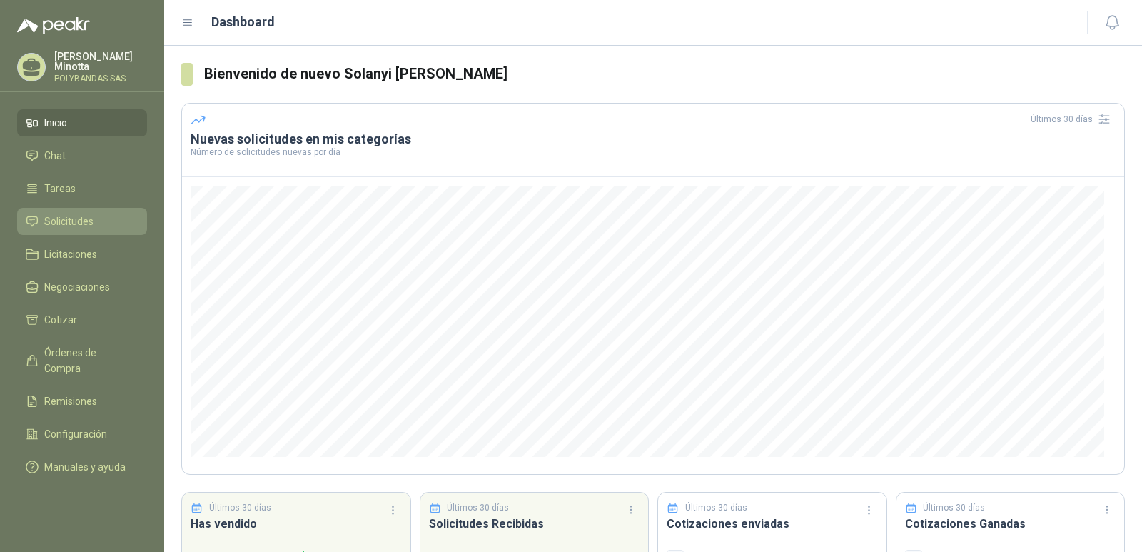
click at [59, 229] on link "Solicitudes" at bounding box center [82, 221] width 130 height 27
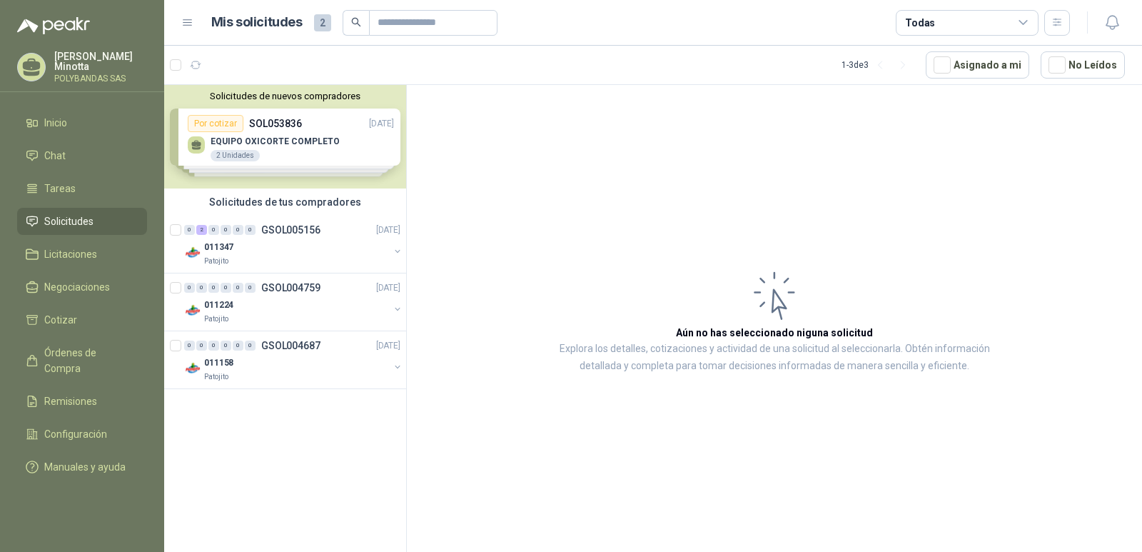
click at [89, 62] on p "Solanyi [PERSON_NAME]" at bounding box center [100, 61] width 93 height 20
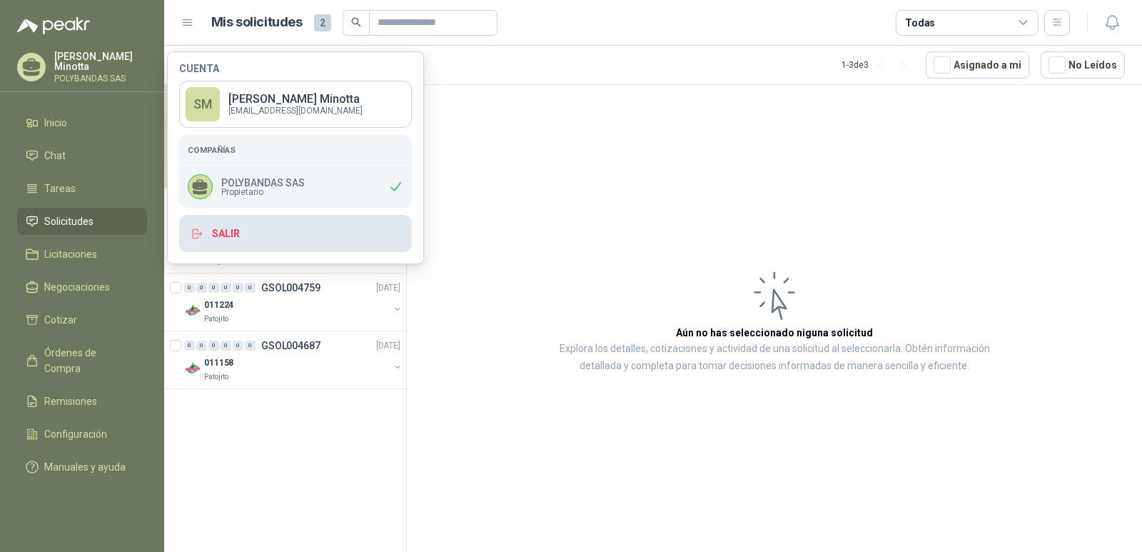
click at [251, 232] on button "Salir" at bounding box center [295, 233] width 233 height 37
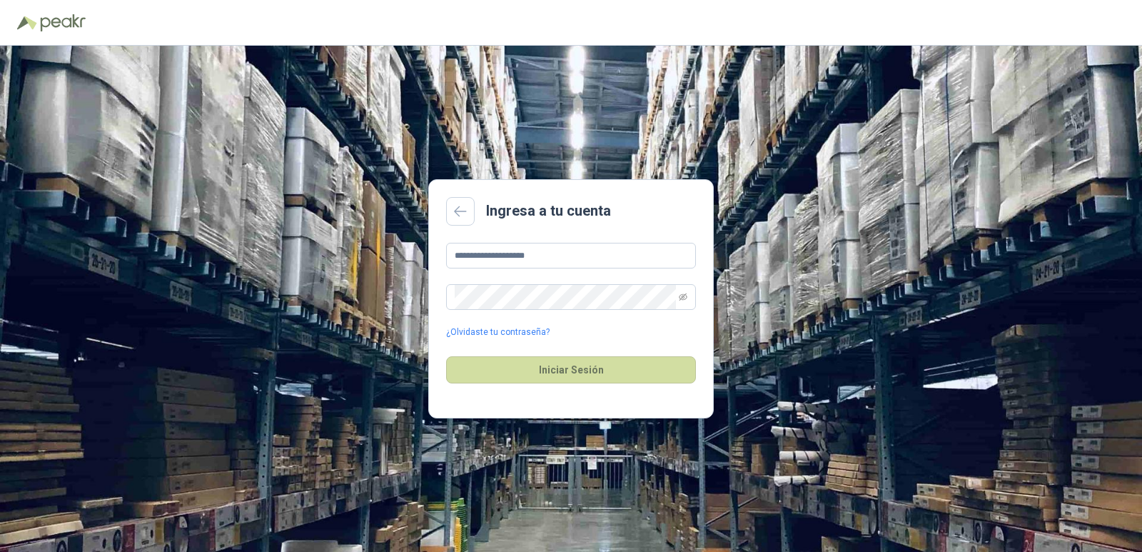
drag, startPoint x: 1131, startPoint y: 0, endPoint x: 844, endPoint y: 20, distance: 287.5
click at [844, 20] on div at bounding box center [570, 22] width 1107 height 22
click at [534, 380] on button "Iniciar Sesión" at bounding box center [571, 369] width 250 height 27
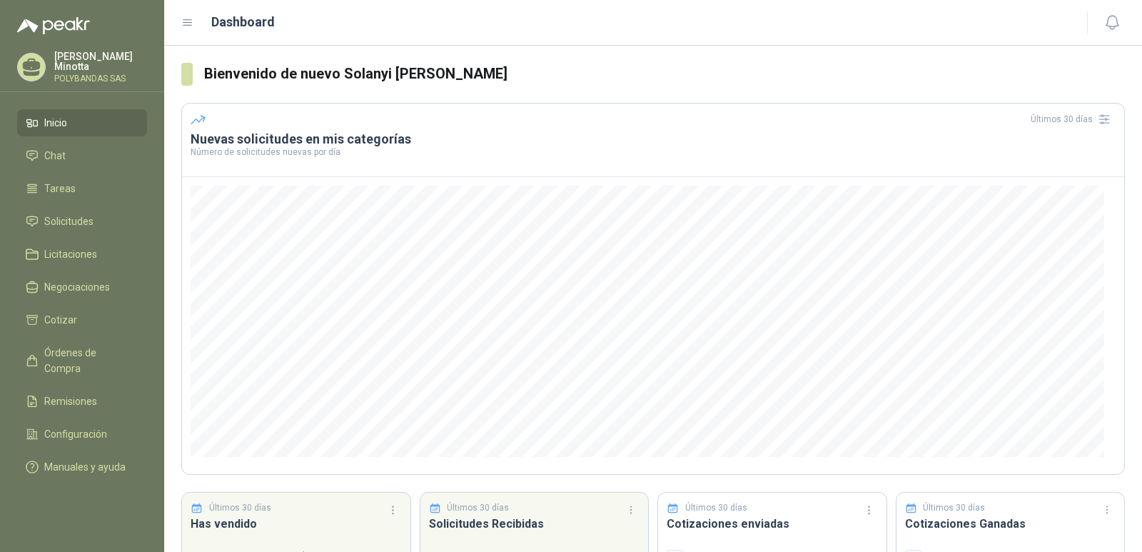
click at [70, 207] on ul "Inicio Chat Tareas Solicitudes Licitaciones Negociaciones Cotizar Órdenes de Co…" at bounding box center [82, 297] width 164 height 377
click at [75, 221] on span "Solicitudes" at bounding box center [68, 221] width 49 height 16
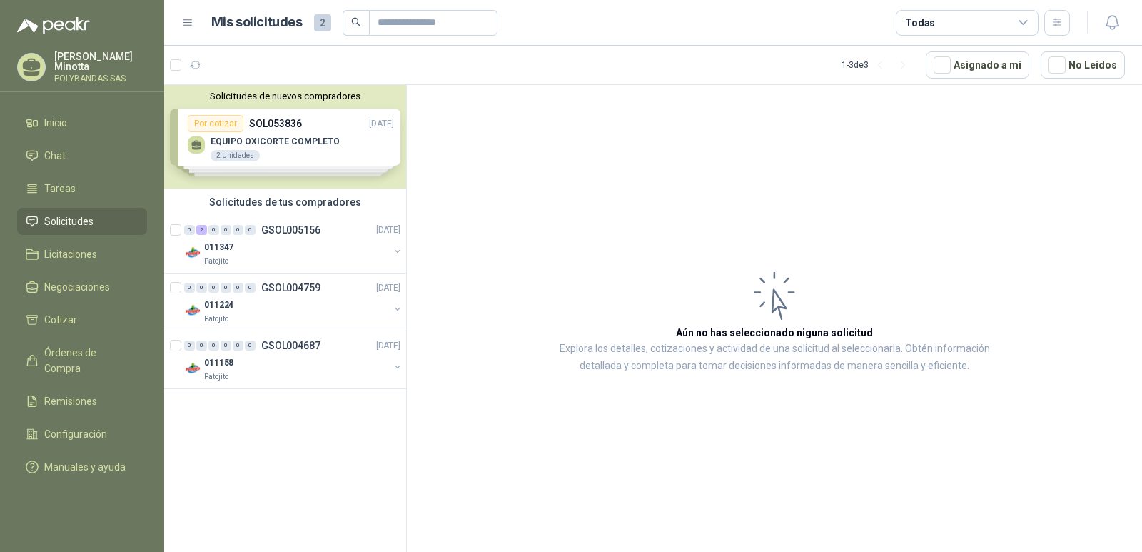
click at [77, 76] on p "POLYBANDAS SAS" at bounding box center [100, 78] width 93 height 9
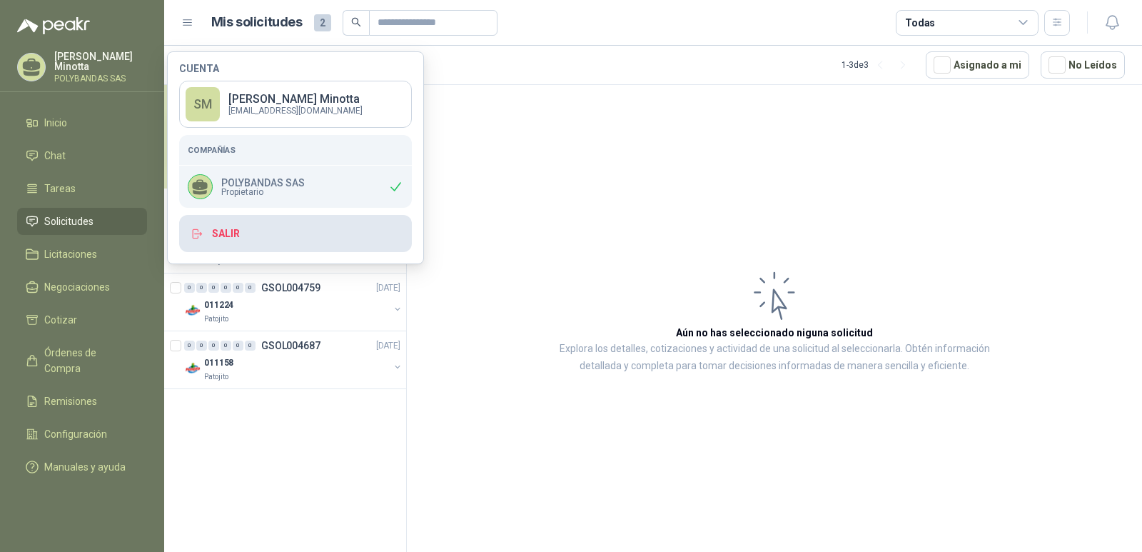
click at [225, 234] on button "Salir" at bounding box center [295, 233] width 233 height 37
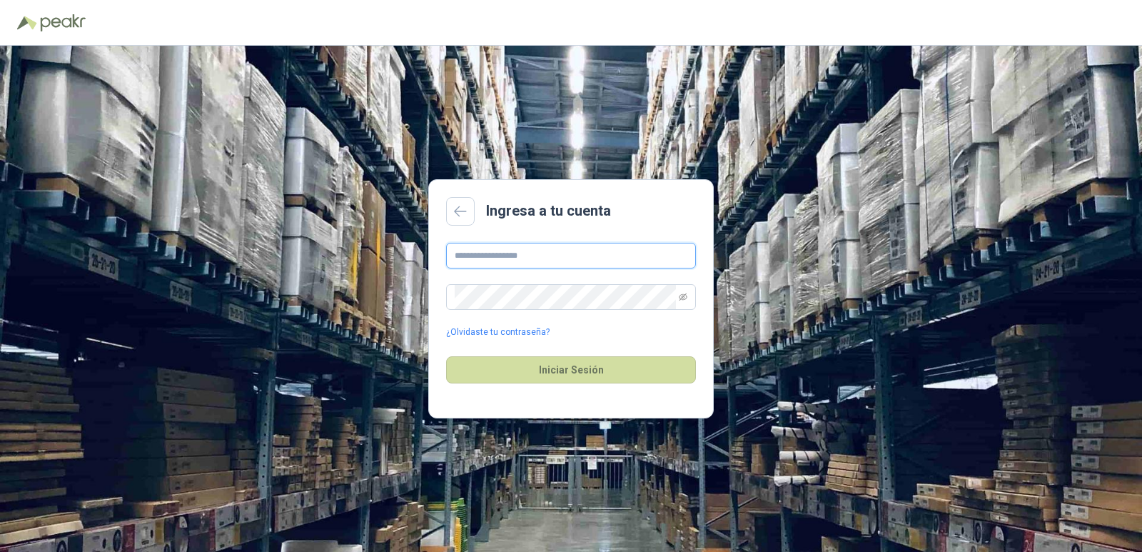
type input "**********"
click at [582, 372] on button "Iniciar Sesión" at bounding box center [571, 369] width 250 height 27
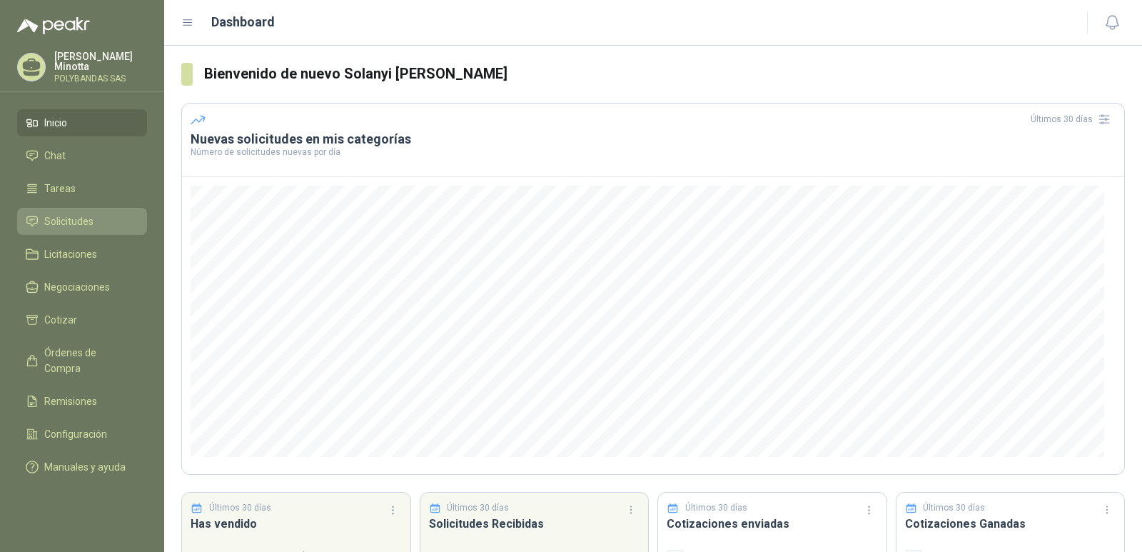
click at [57, 220] on span "Solicitudes" at bounding box center [68, 221] width 49 height 16
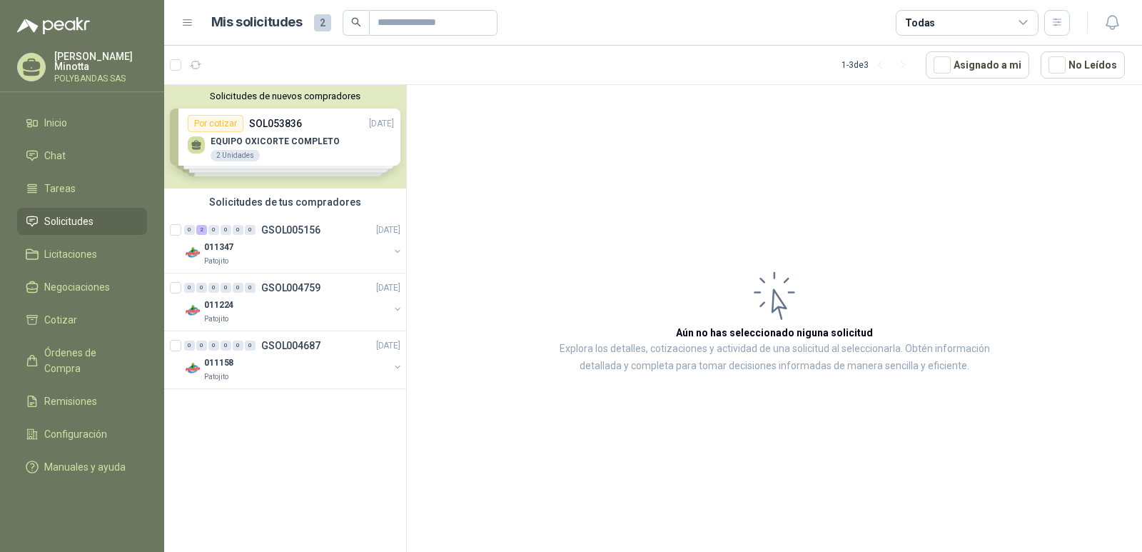
click at [64, 71] on p "Solanyi [PERSON_NAME]" at bounding box center [100, 61] width 93 height 20
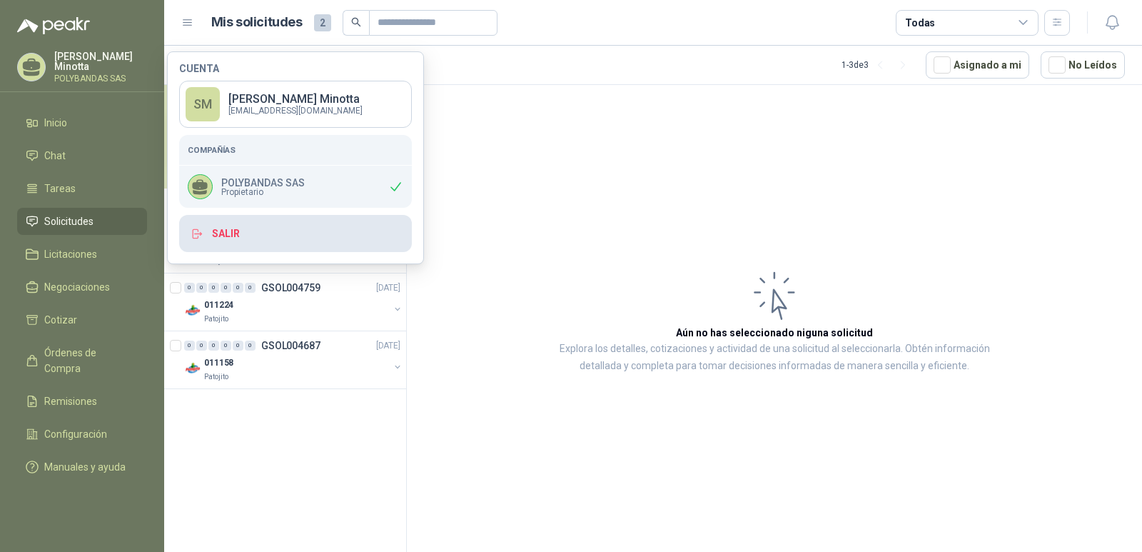
click at [225, 233] on button "Salir" at bounding box center [295, 233] width 233 height 37
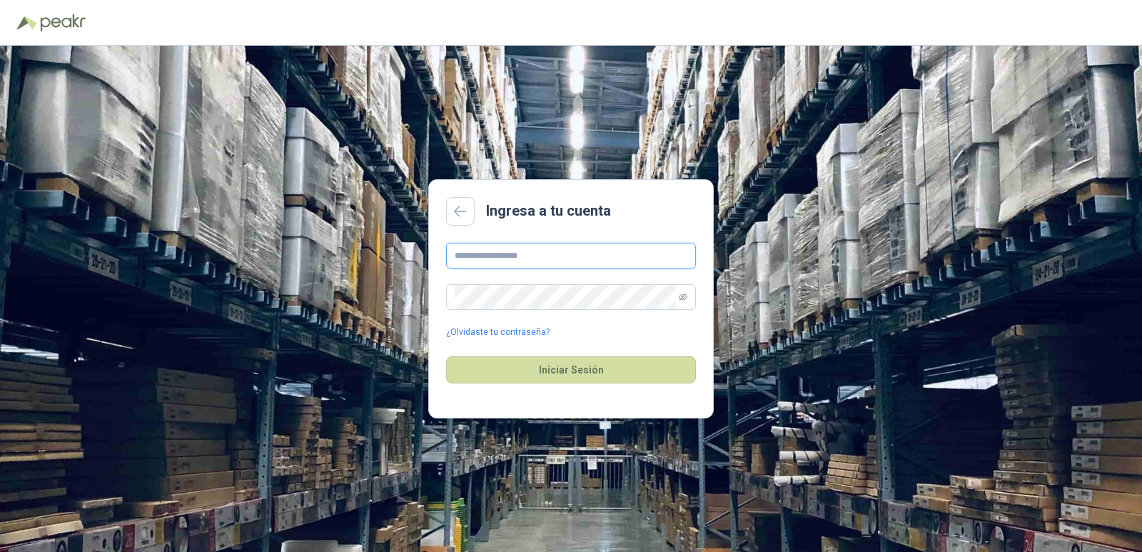
type input "**********"
